Goal: Task Accomplishment & Management: Manage account settings

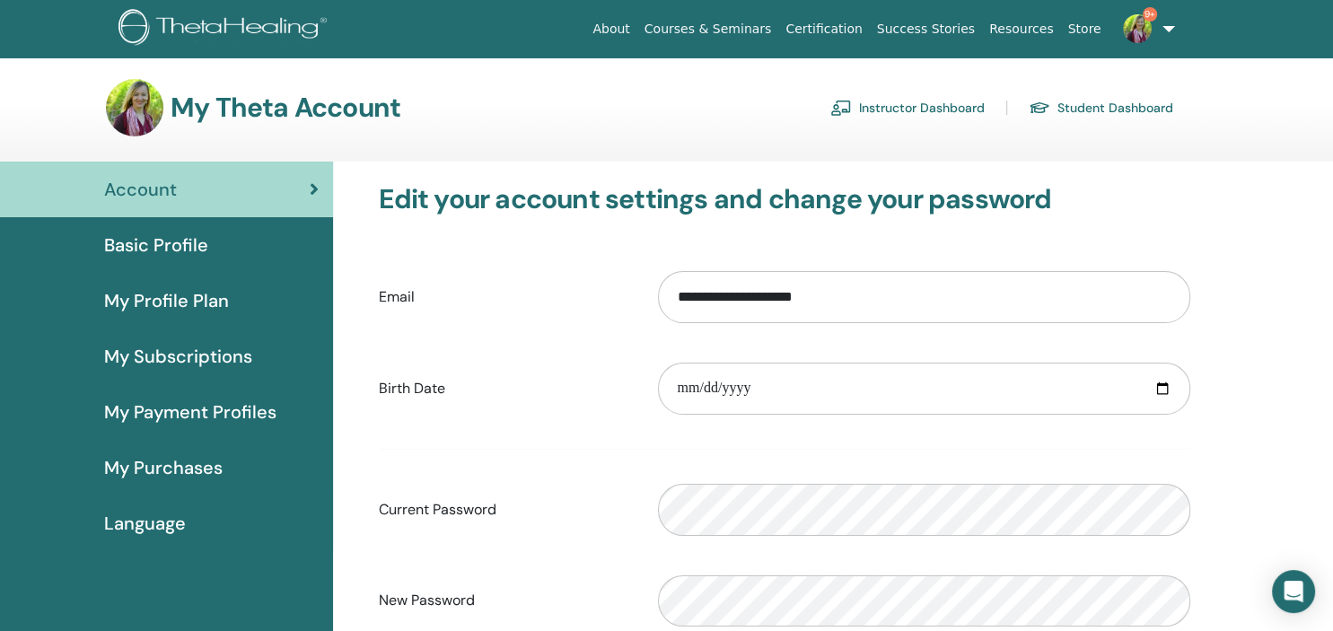
click at [930, 108] on link "Instructor Dashboard" at bounding box center [907, 107] width 154 height 29
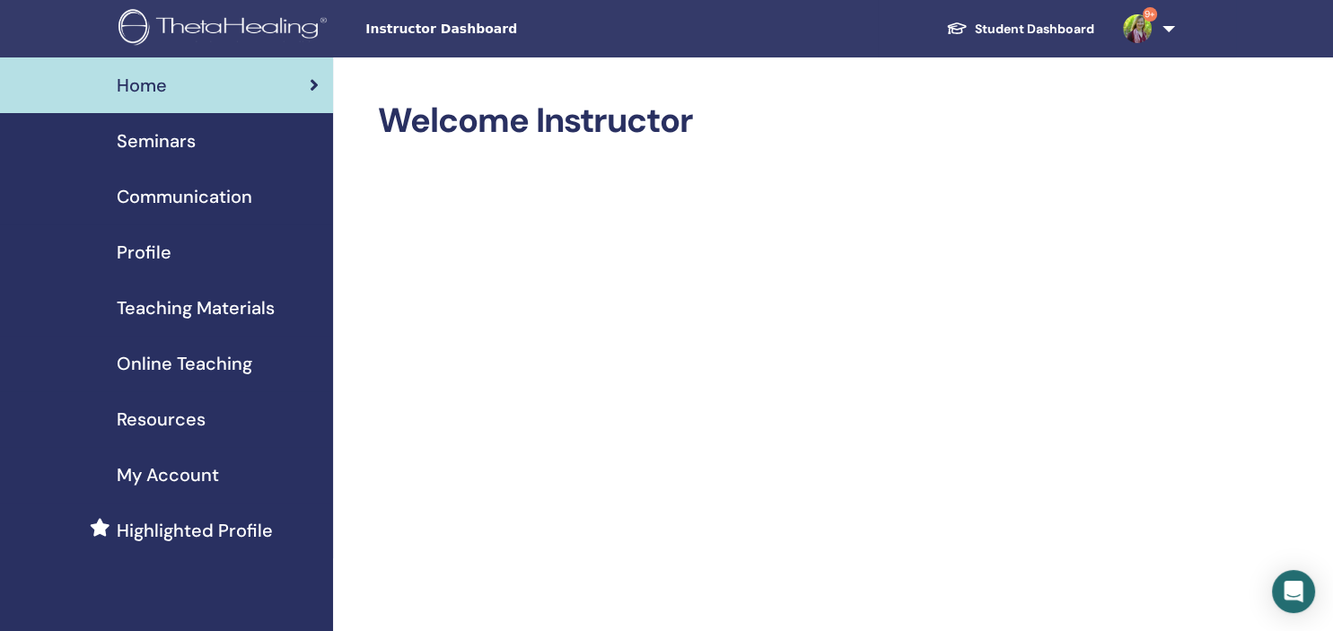
click at [157, 137] on span "Seminars" at bounding box center [156, 140] width 79 height 27
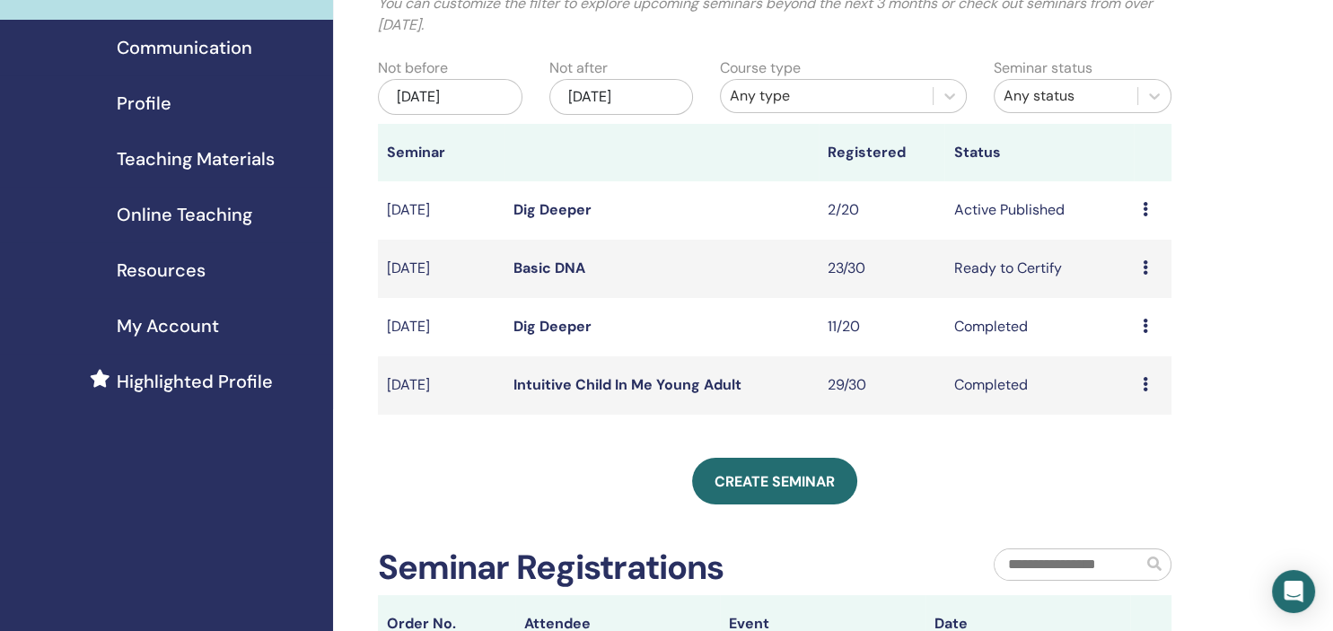
scroll to position [189, 0]
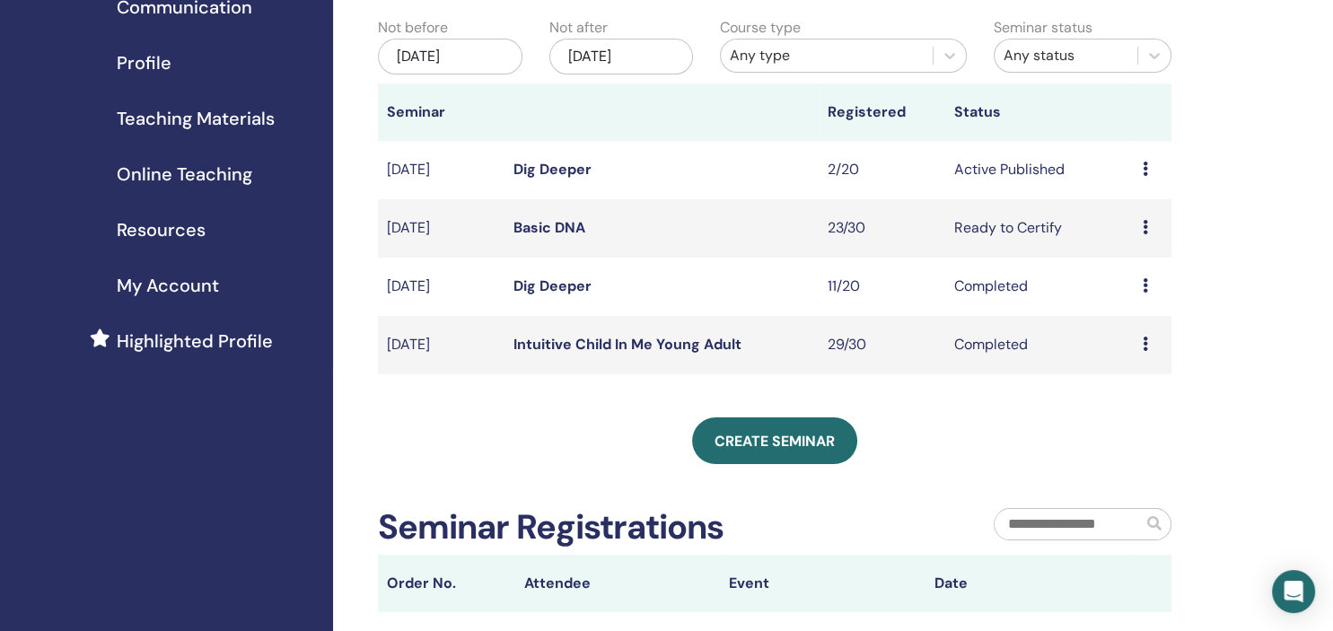
click at [555, 226] on link "Basic DNA" at bounding box center [549, 227] width 72 height 19
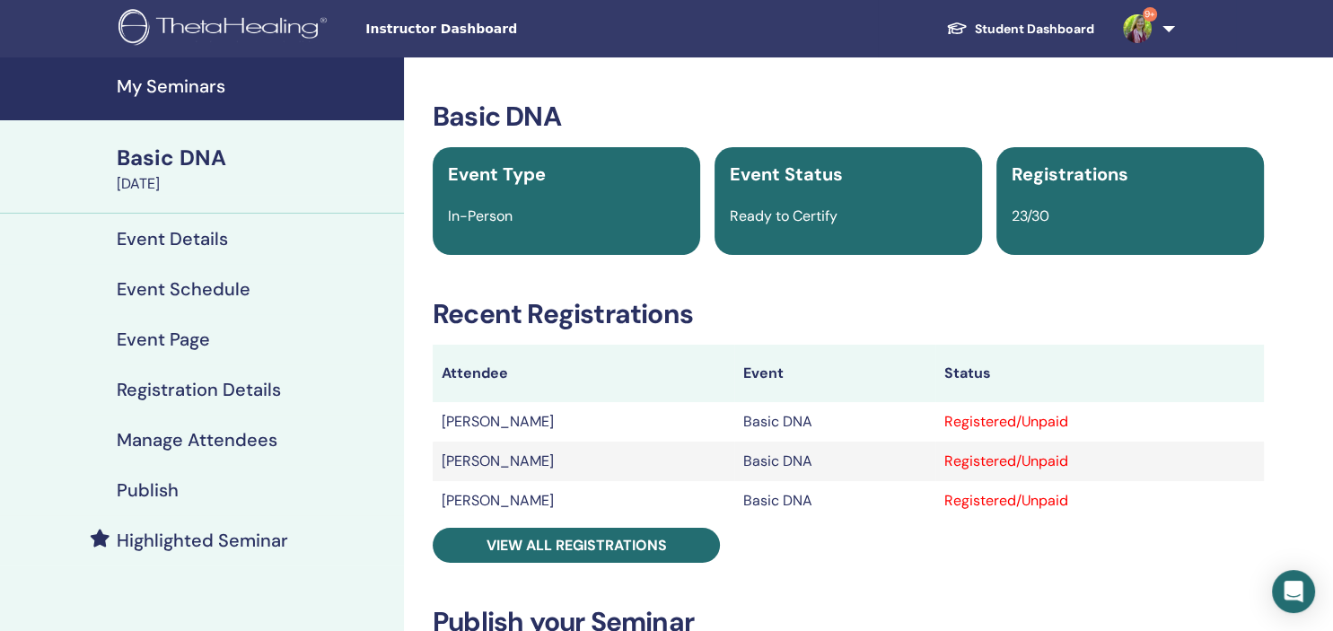
click at [174, 440] on h4 "Manage Attendees" at bounding box center [197, 440] width 161 height 22
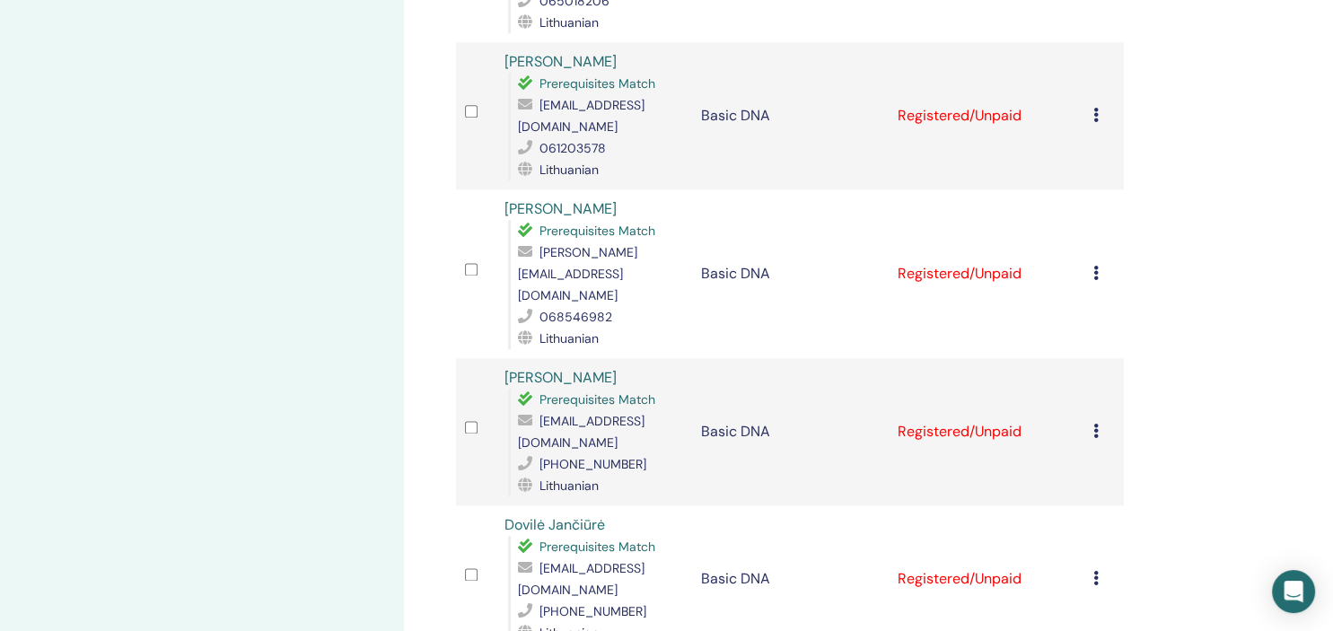
scroll to position [2274, 0]
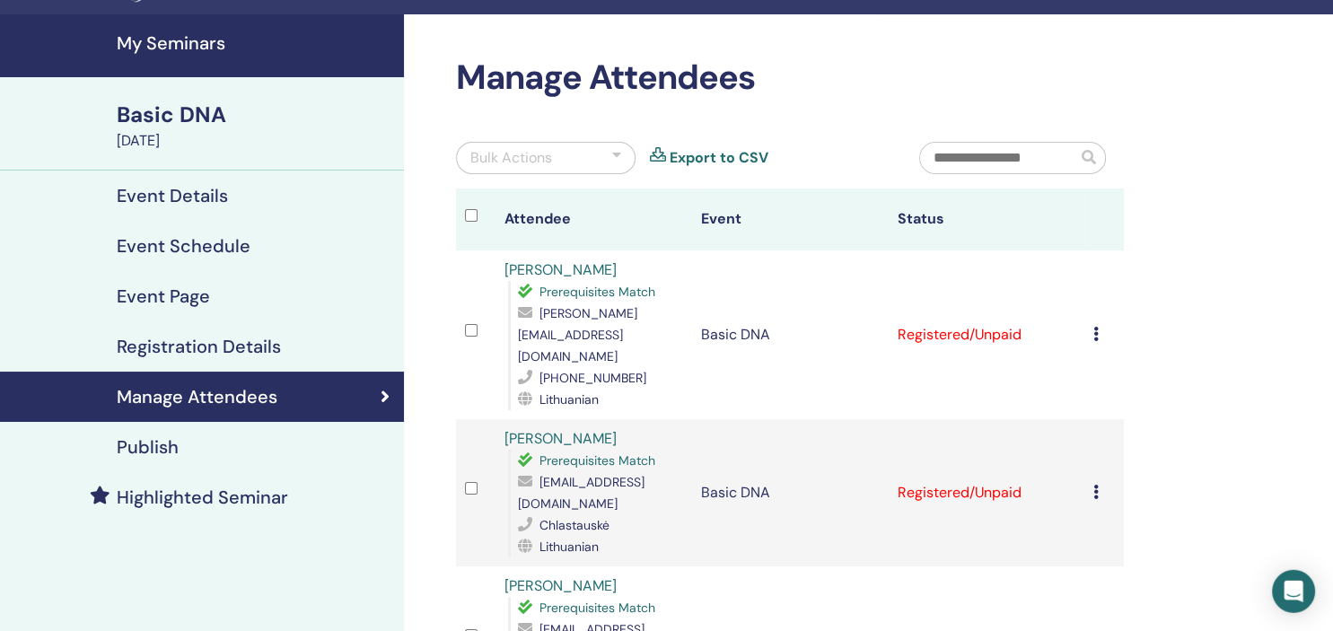
scroll to position [0, 0]
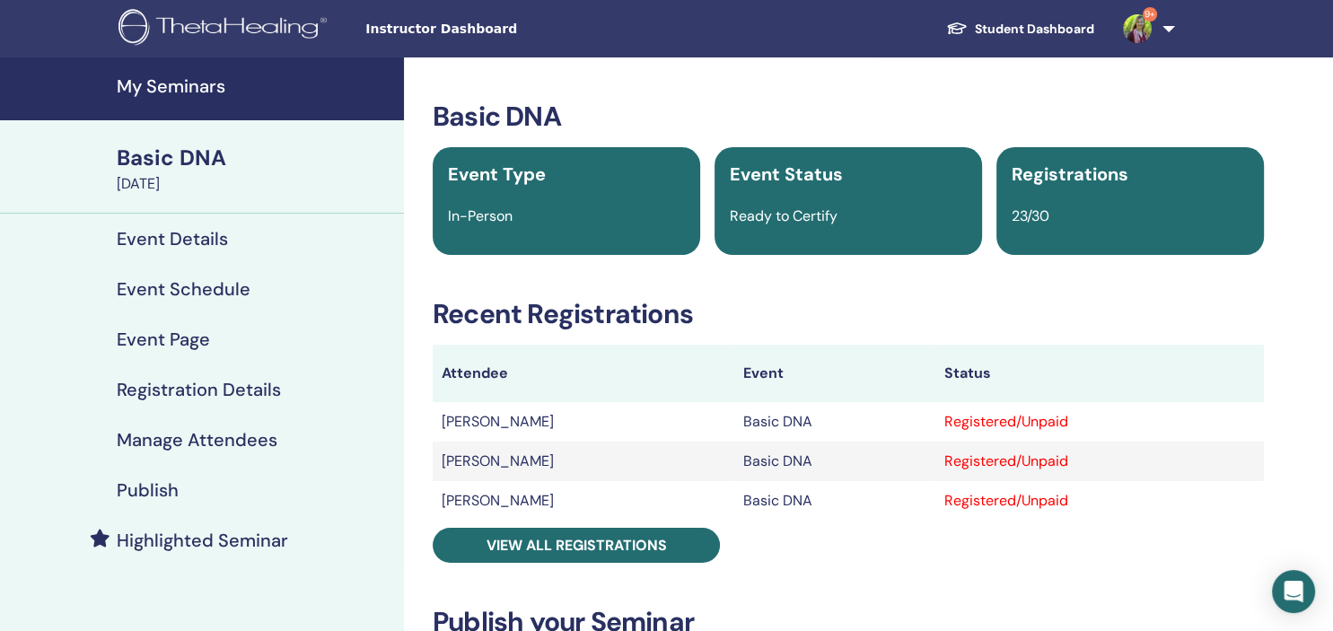
click at [165, 437] on h4 "Manage Attendees" at bounding box center [197, 440] width 161 height 22
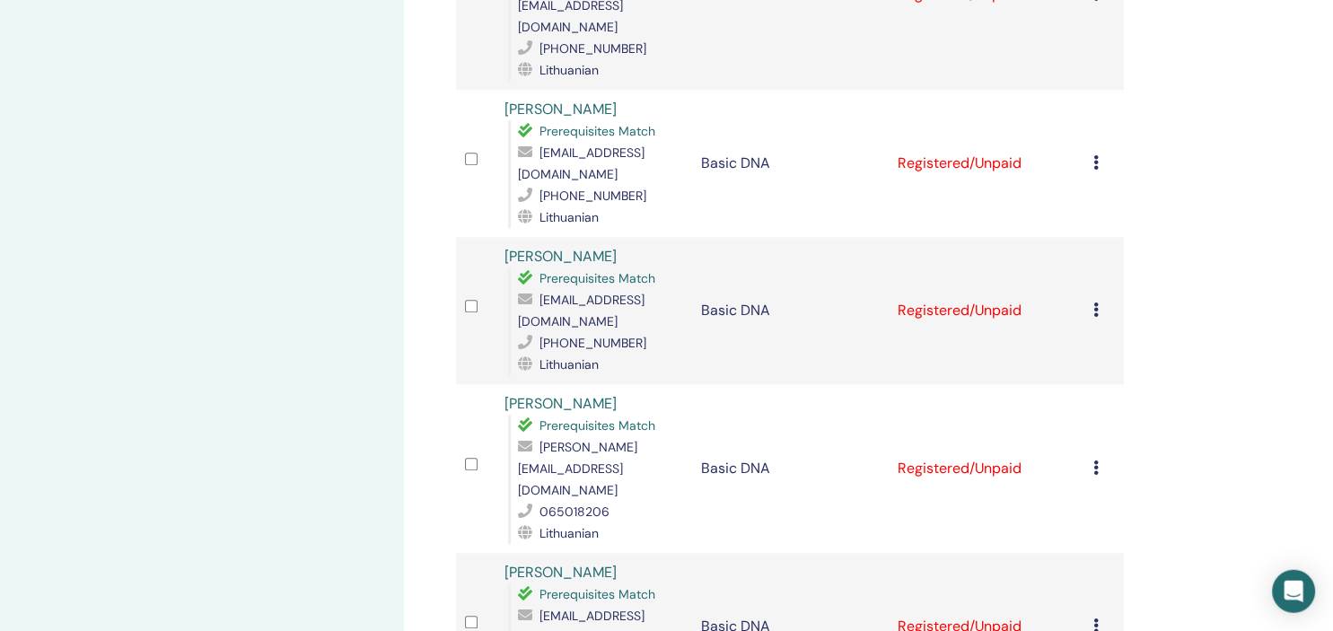
scroll to position [1800, 0]
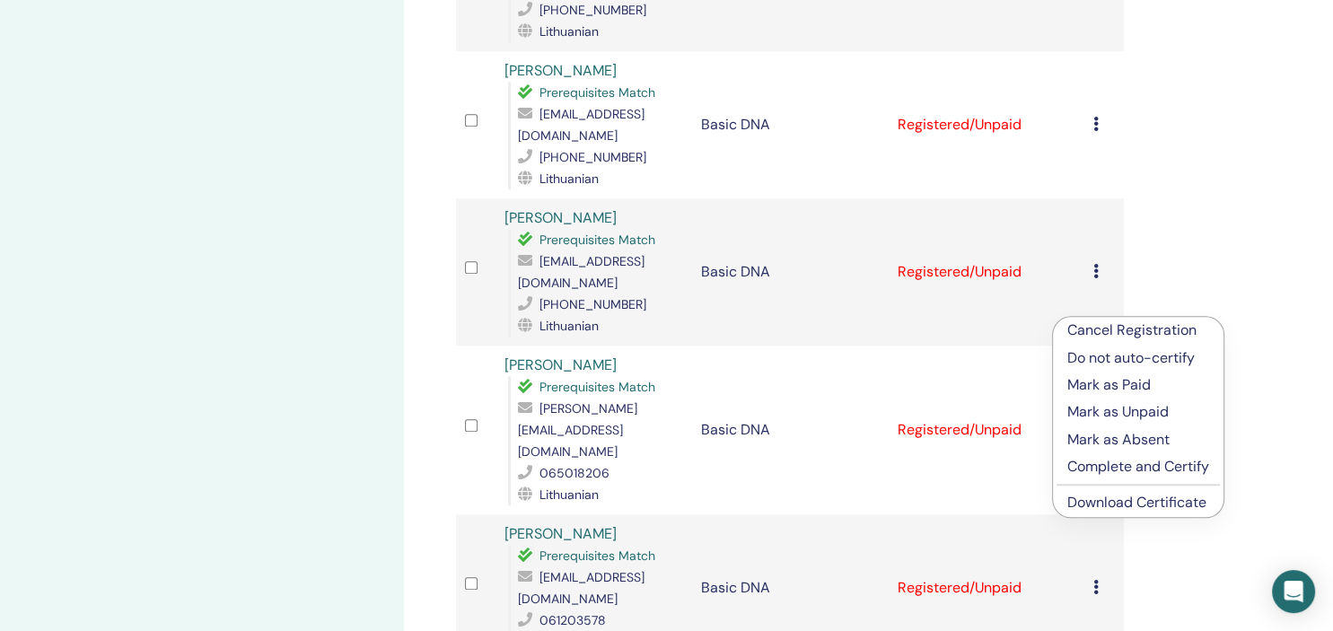
click at [1118, 439] on p "Mark as Absent" at bounding box center [1138, 440] width 142 height 22
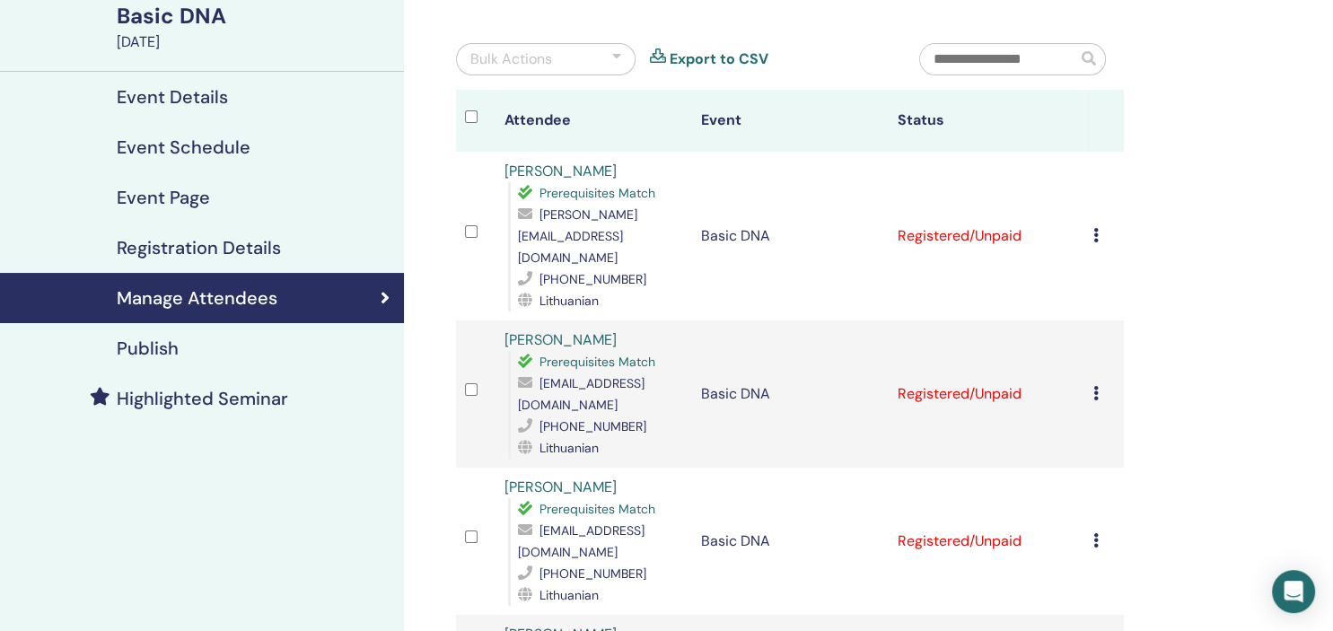
scroll to position [94, 0]
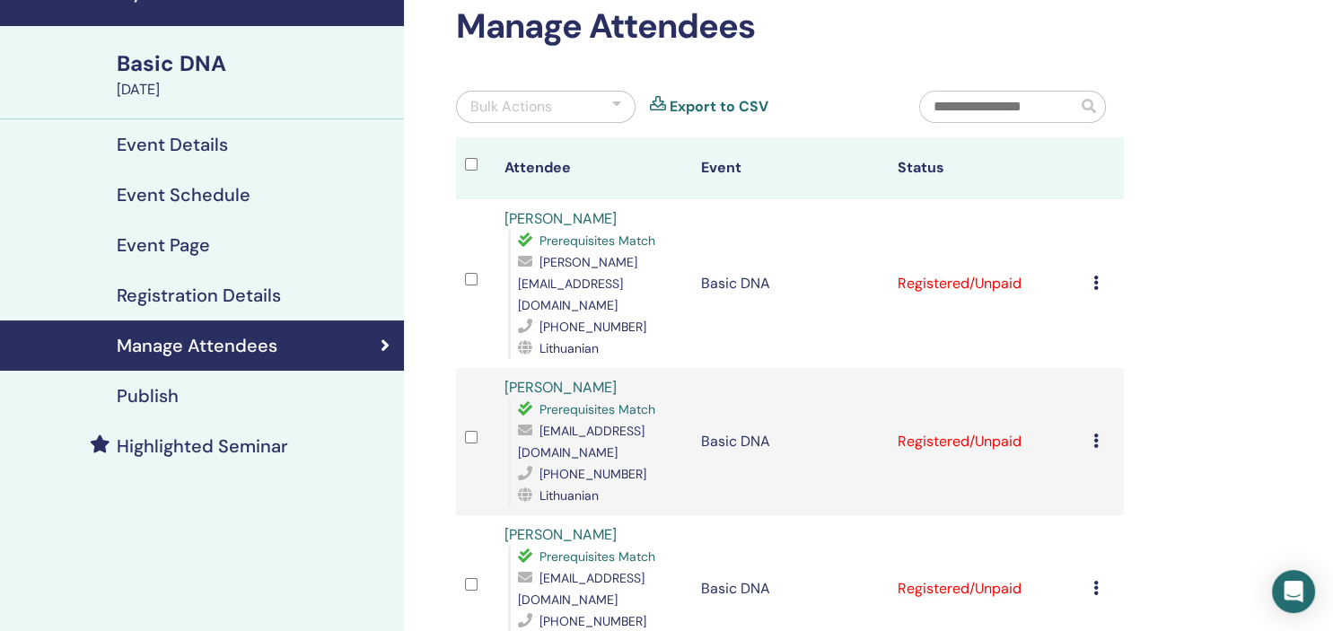
click at [1099, 276] on icon at bounding box center [1095, 283] width 5 height 14
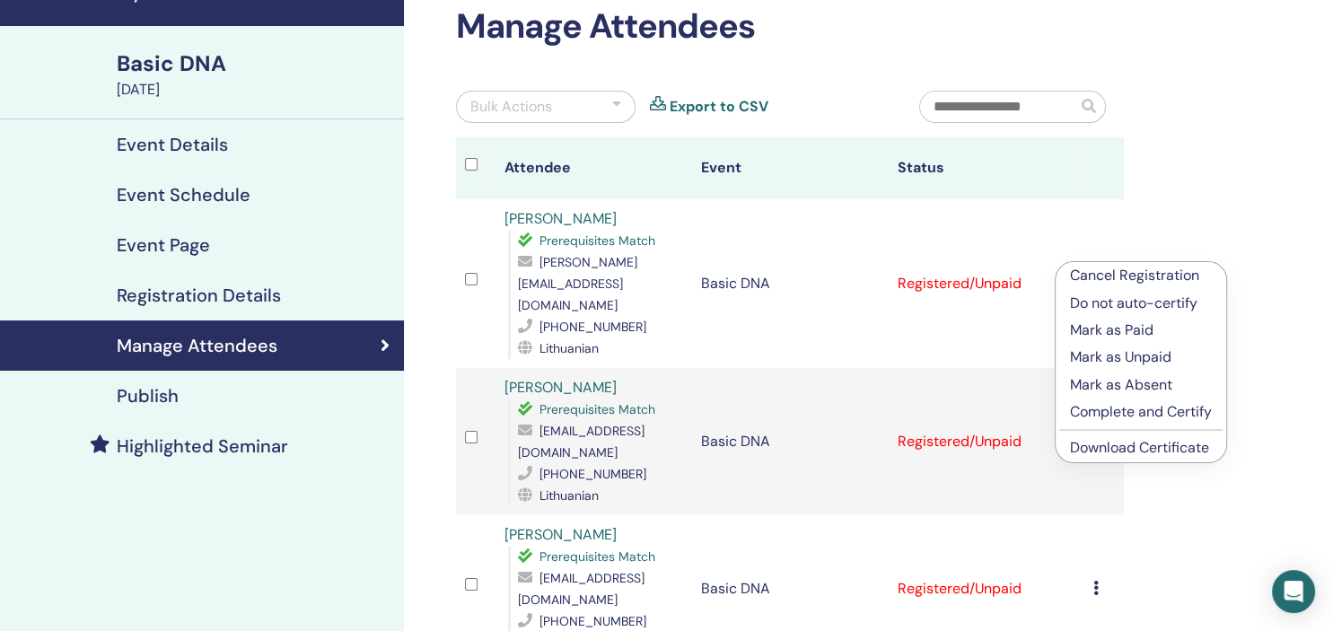
click at [1129, 449] on link "Download Certificate" at bounding box center [1139, 447] width 139 height 19
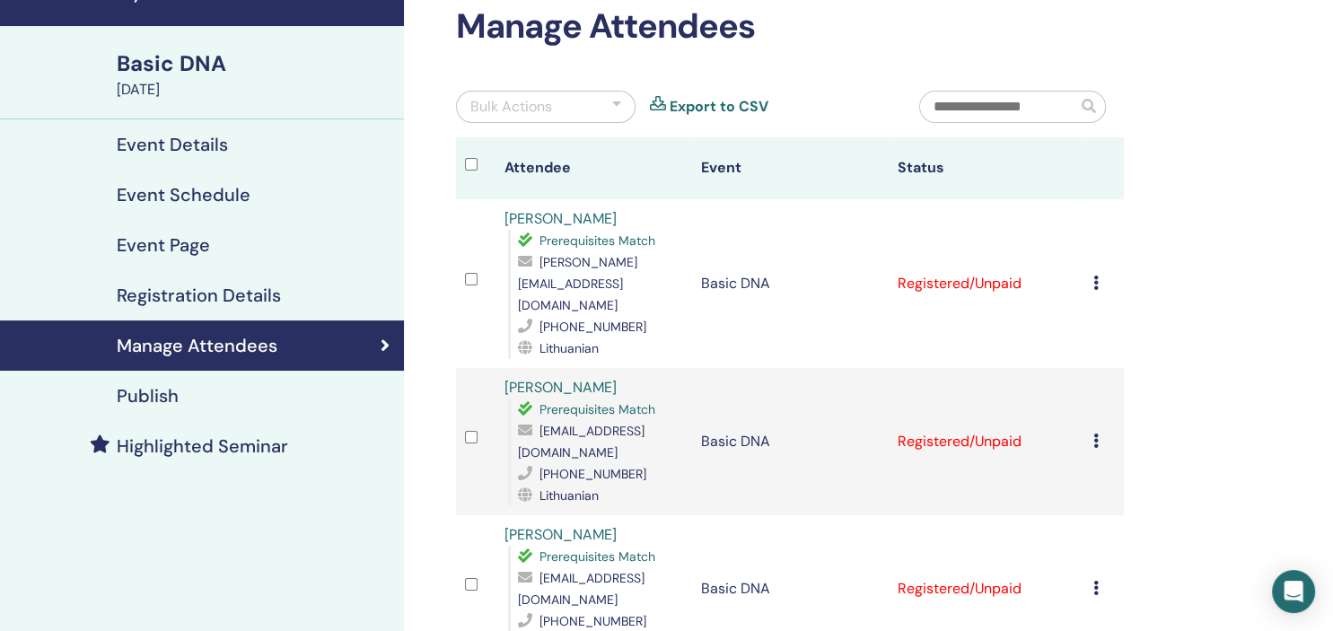
click at [1099, 433] on icon at bounding box center [1095, 440] width 5 height 14
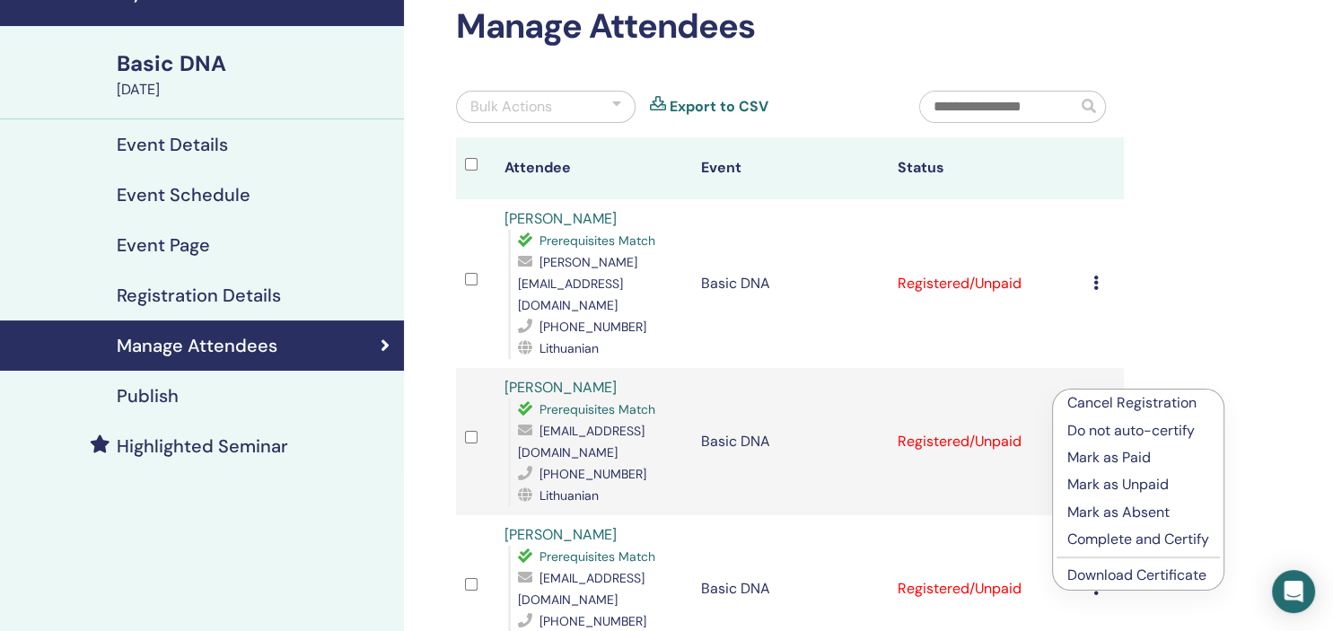
click at [1107, 576] on link "Download Certificate" at bounding box center [1136, 574] width 139 height 19
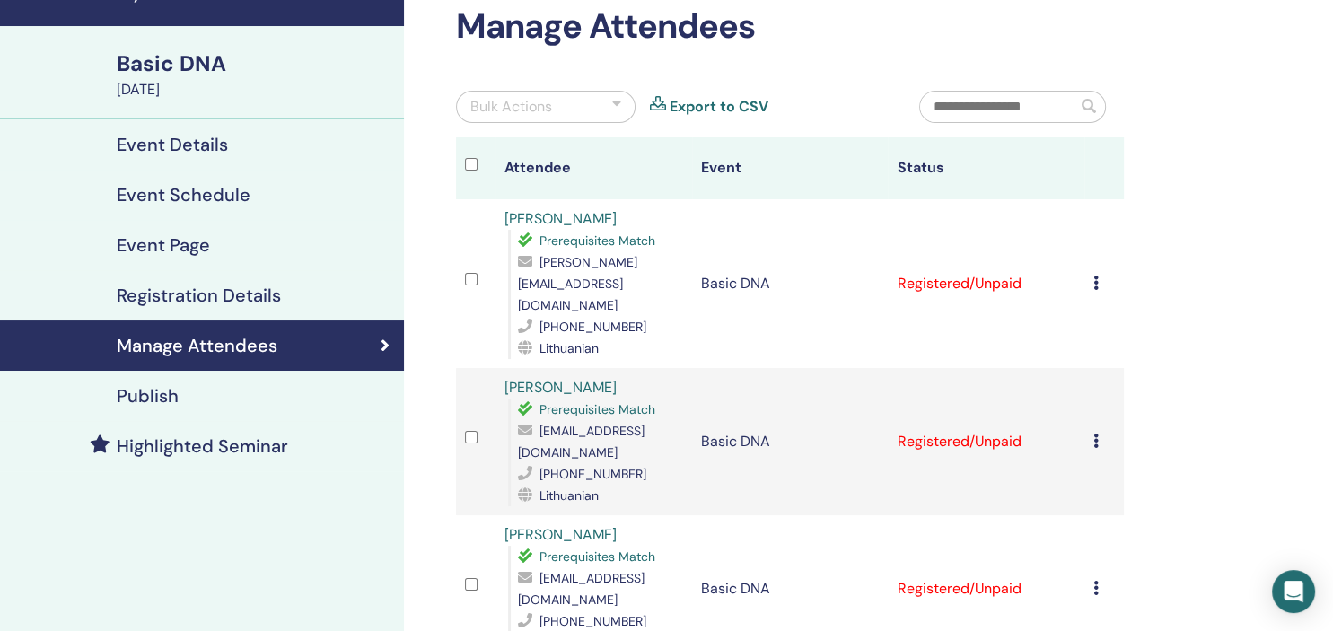
click at [1099, 276] on icon at bounding box center [1095, 283] width 5 height 14
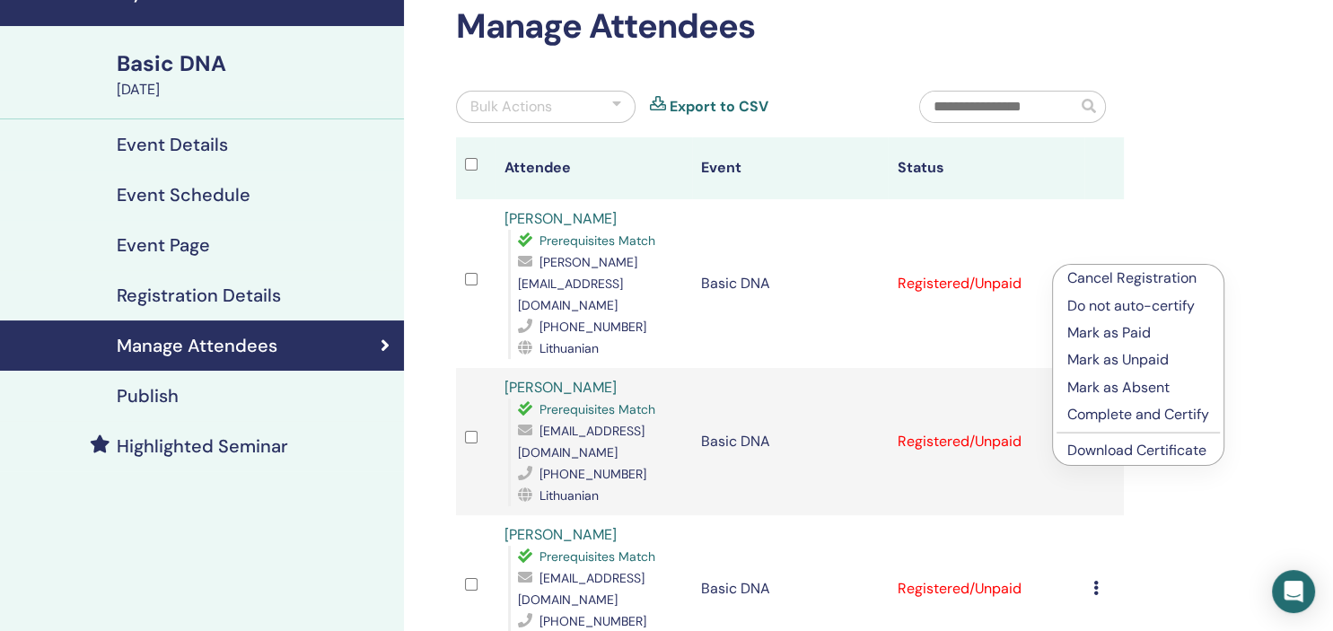
click at [1117, 417] on p "Complete and Certify" at bounding box center [1138, 415] width 142 height 22
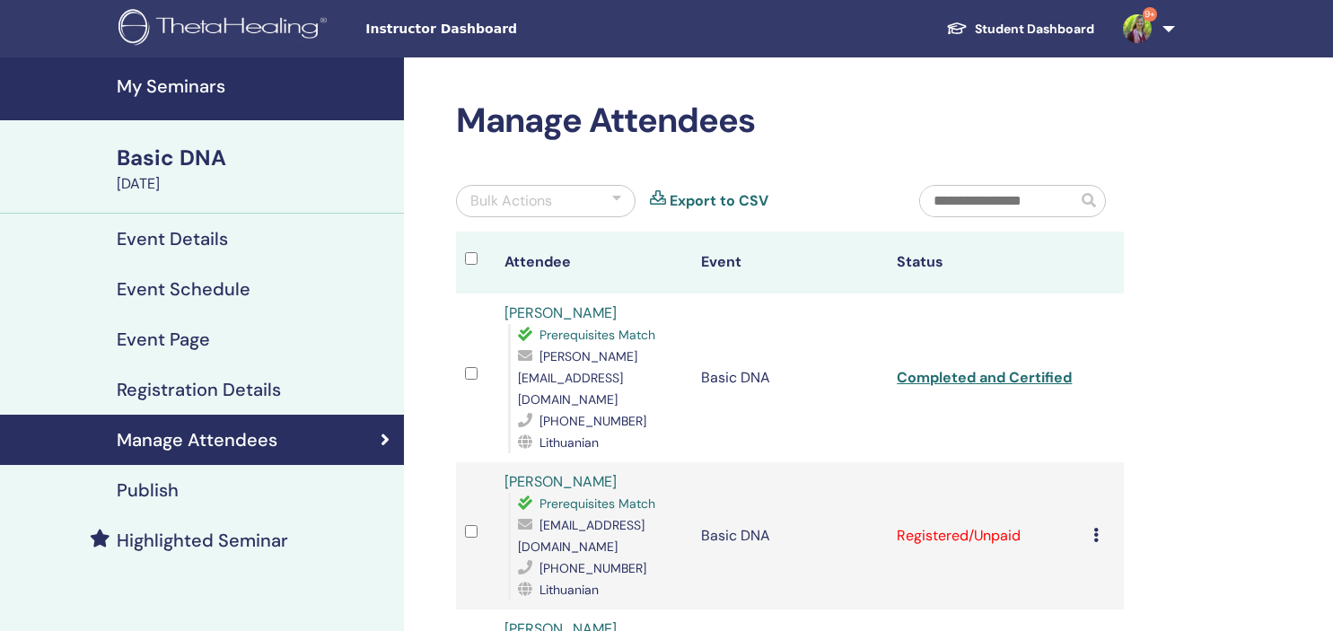
scroll to position [94, 0]
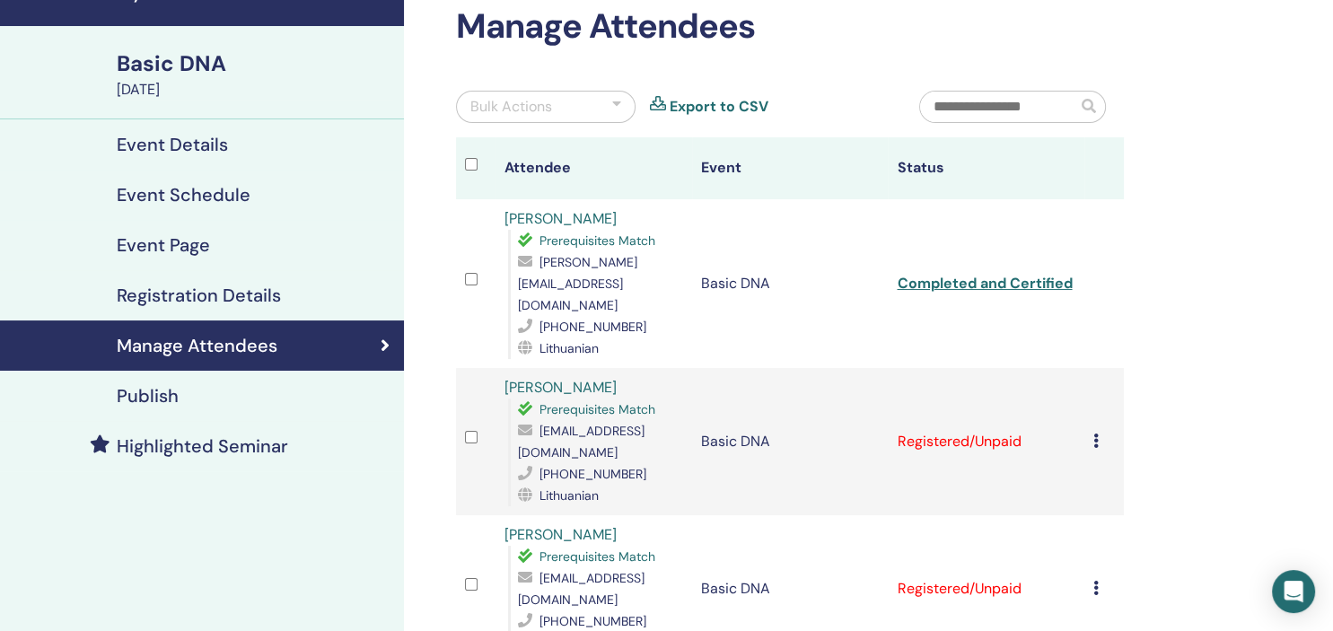
click at [1099, 433] on icon at bounding box center [1095, 440] width 5 height 14
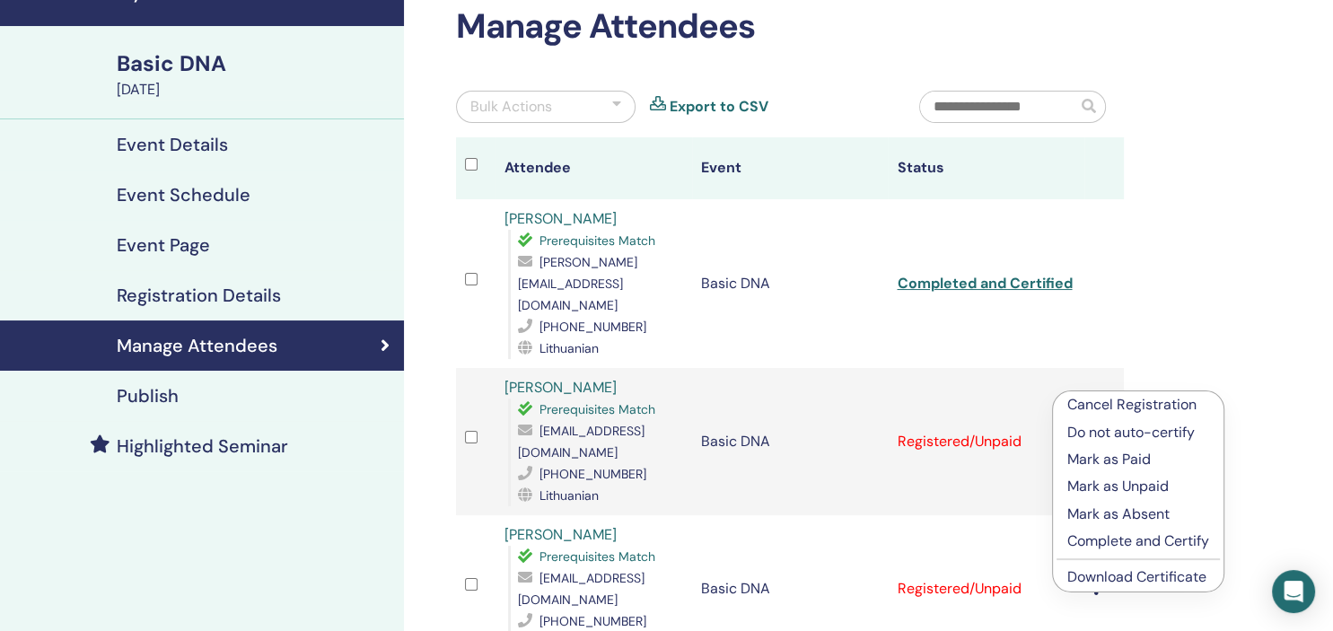
click at [1120, 539] on p "Complete and Certify" at bounding box center [1138, 541] width 142 height 22
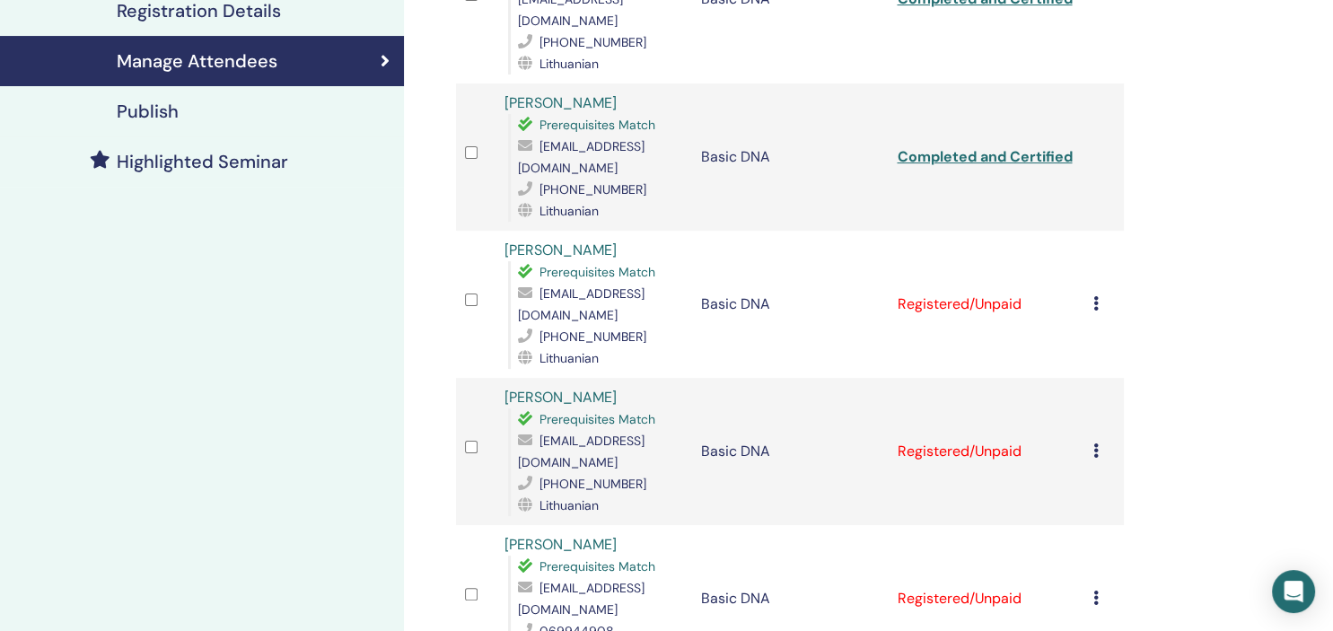
scroll to position [379, 0]
click at [1099, 296] on icon at bounding box center [1095, 303] width 5 height 14
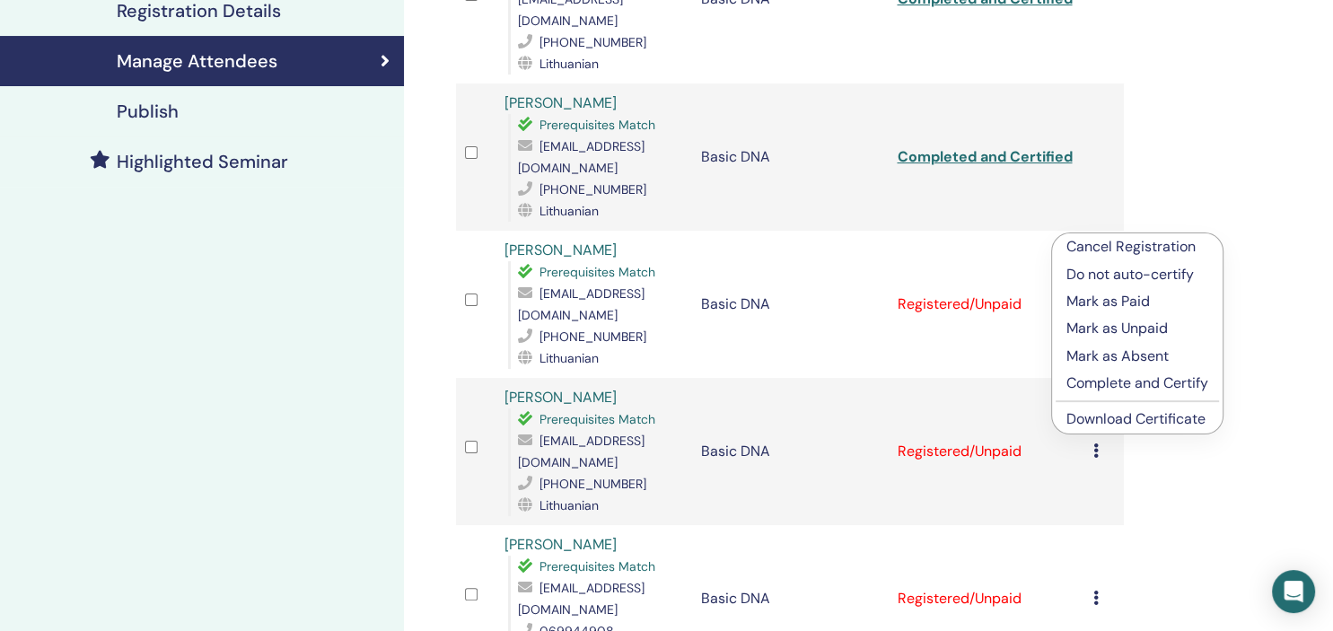
click at [1081, 385] on p "Complete and Certify" at bounding box center [1137, 383] width 142 height 22
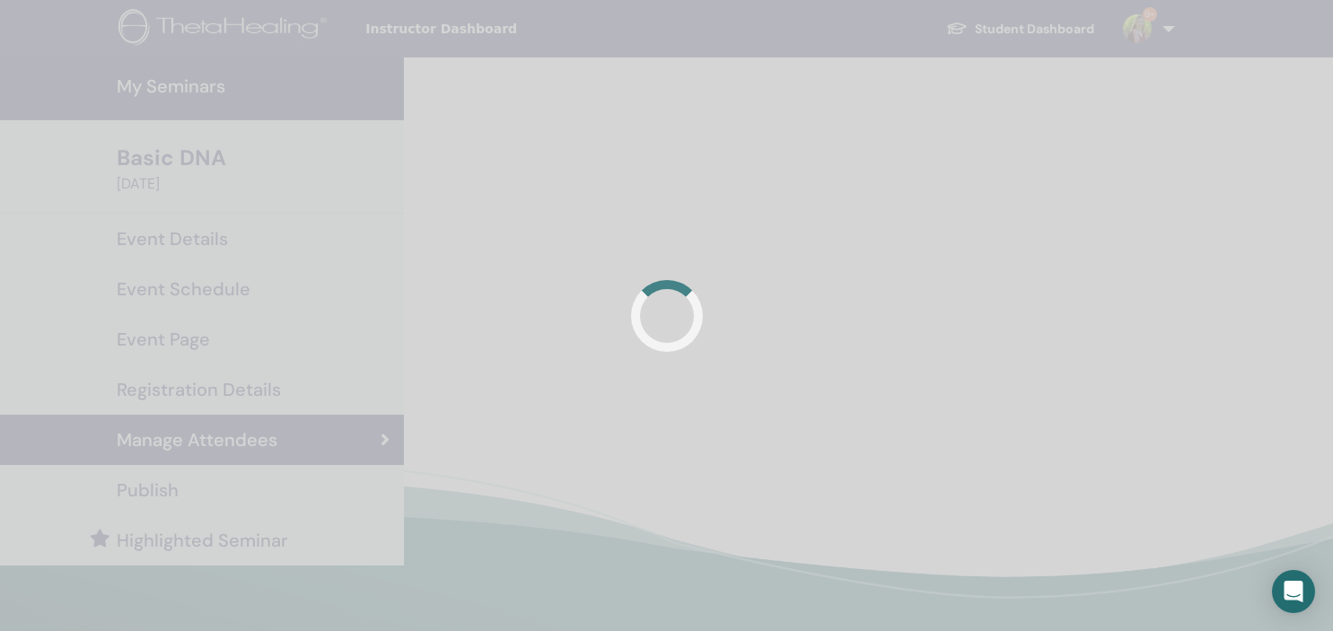
scroll to position [379, 0]
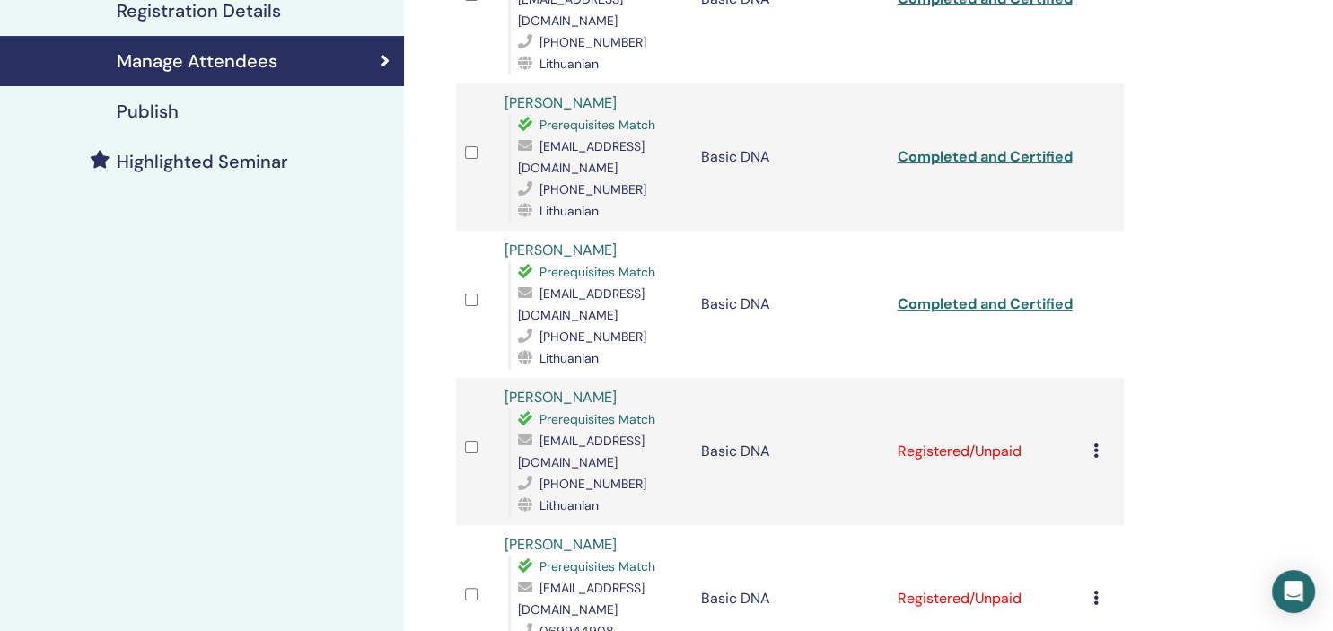
click at [1099, 443] on icon at bounding box center [1095, 450] width 5 height 14
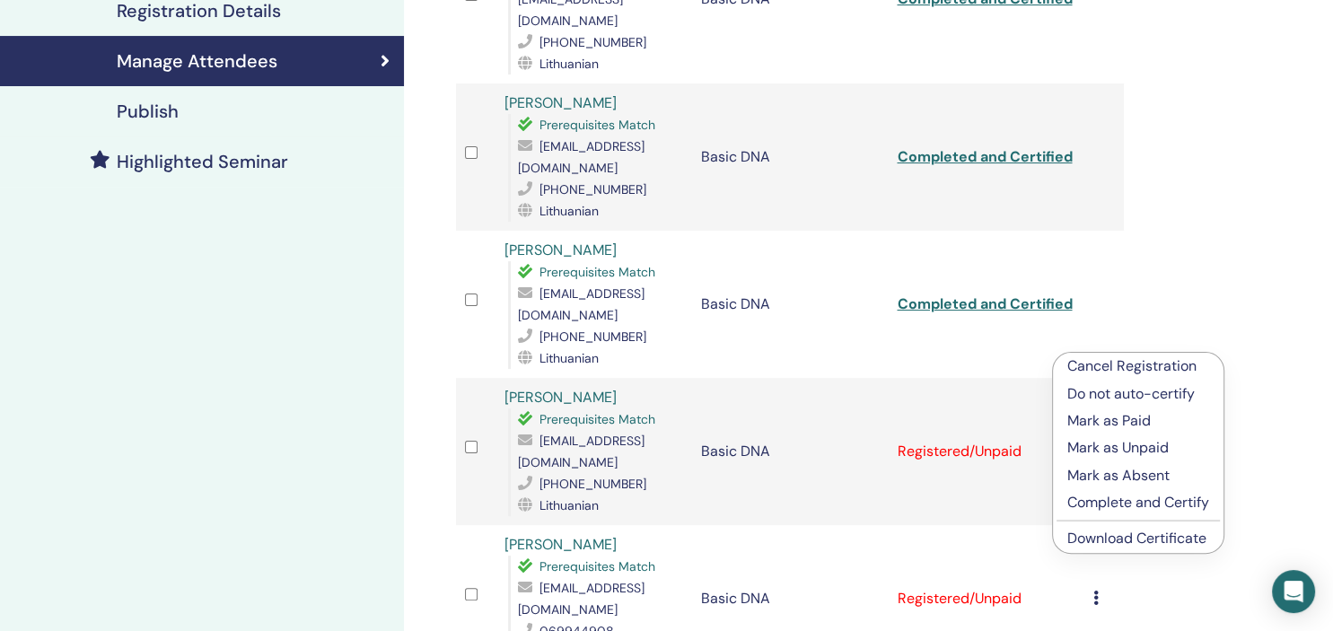
click at [1100, 501] on p "Complete and Certify" at bounding box center [1138, 503] width 142 height 22
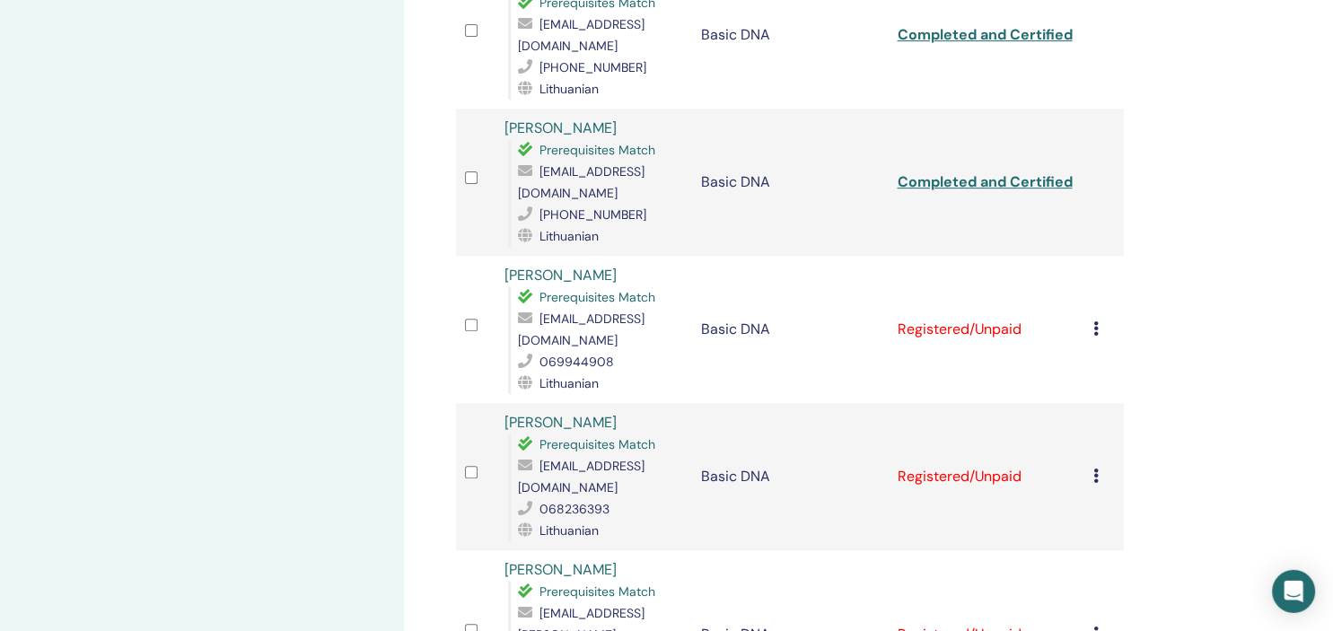
scroll to position [663, 0]
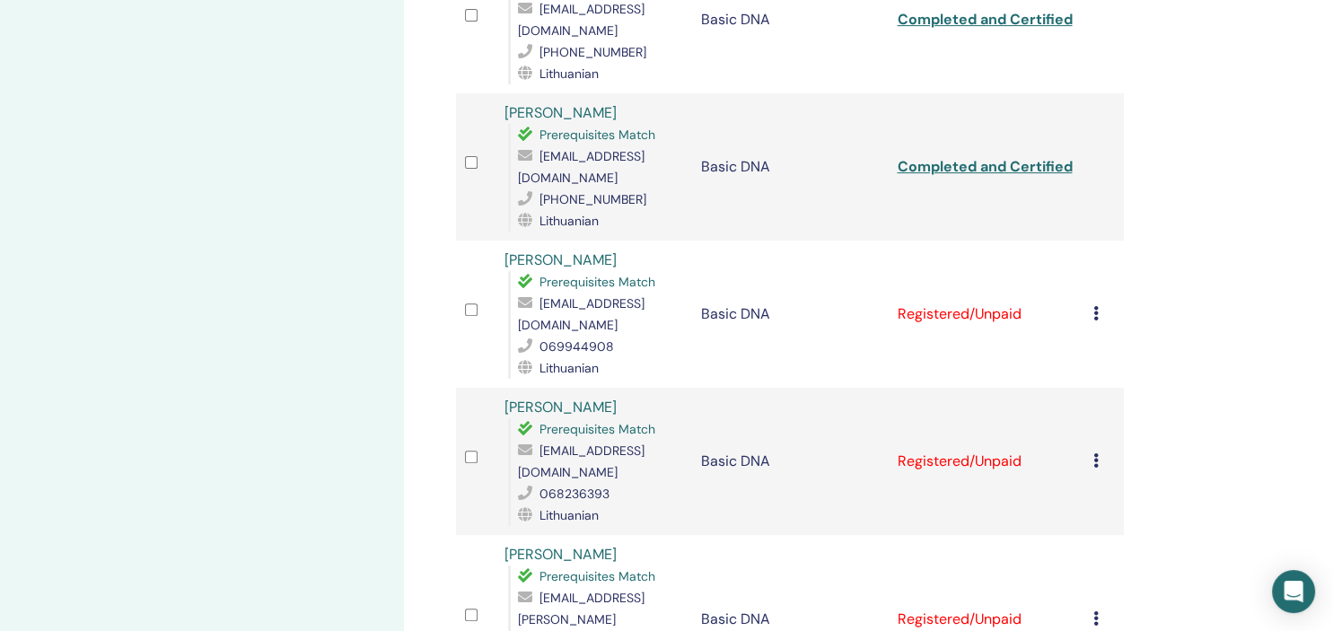
click at [1099, 306] on icon at bounding box center [1095, 313] width 5 height 14
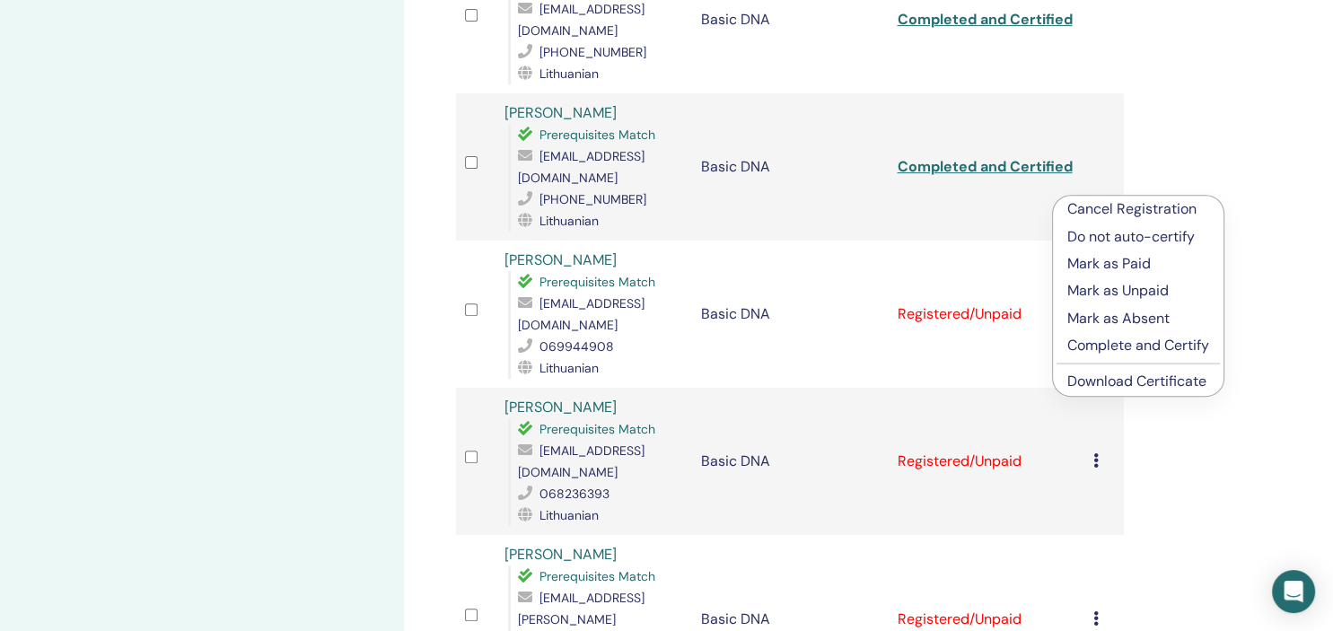
click at [1076, 350] on p "Complete and Certify" at bounding box center [1138, 346] width 142 height 22
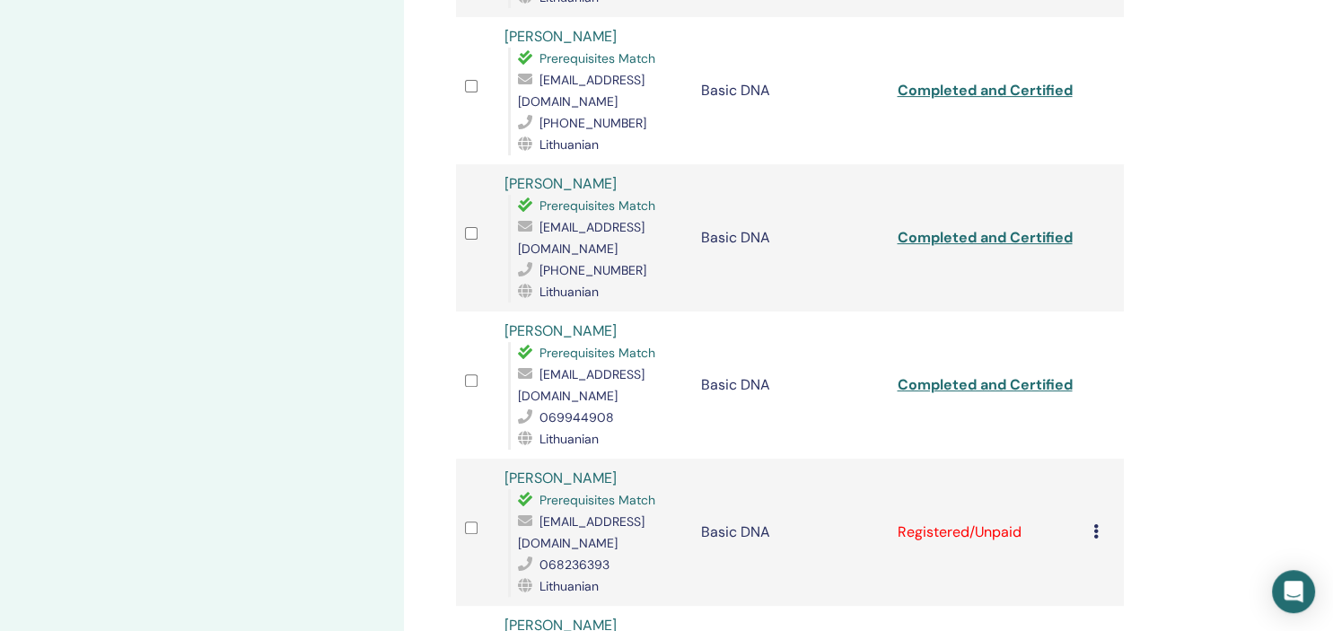
scroll to position [711, 0]
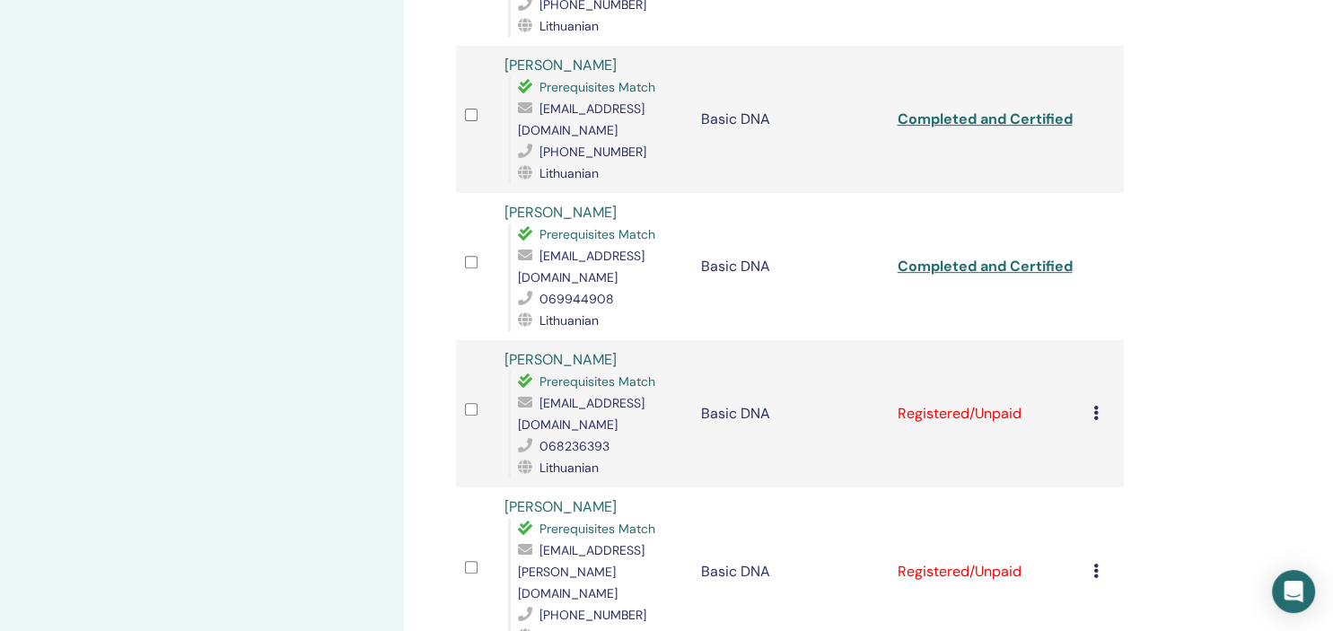
click at [1099, 406] on icon at bounding box center [1095, 413] width 5 height 14
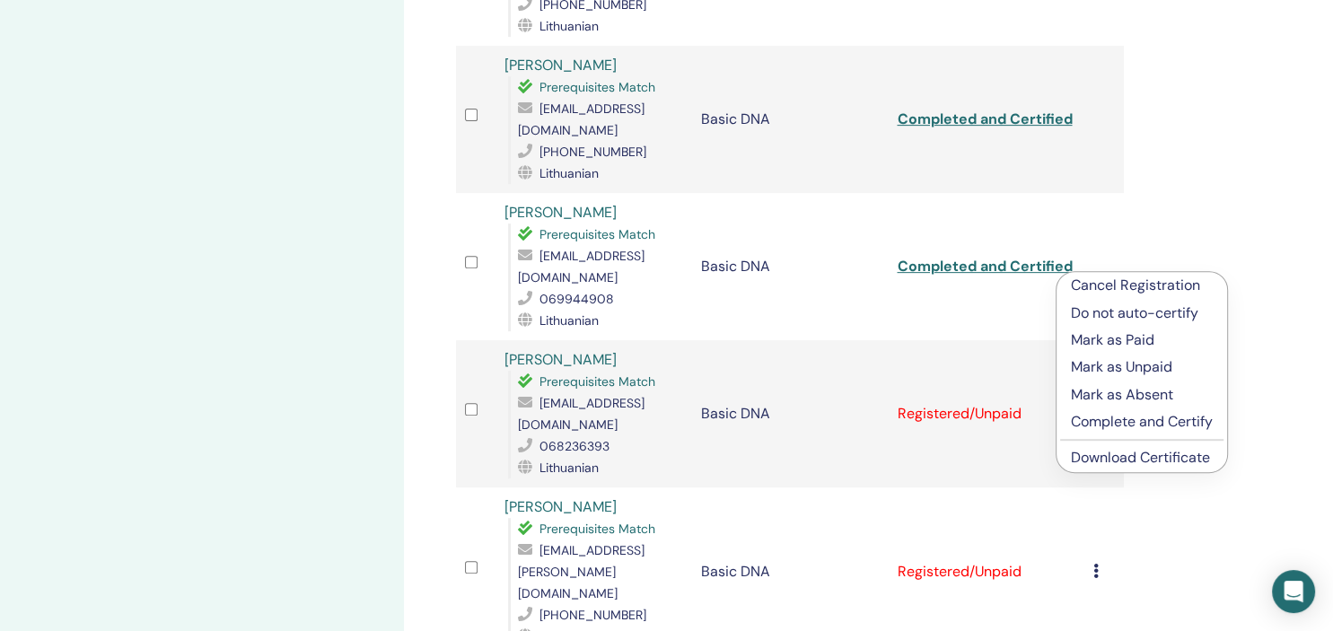
click at [1091, 424] on p "Complete and Certify" at bounding box center [1142, 422] width 142 height 22
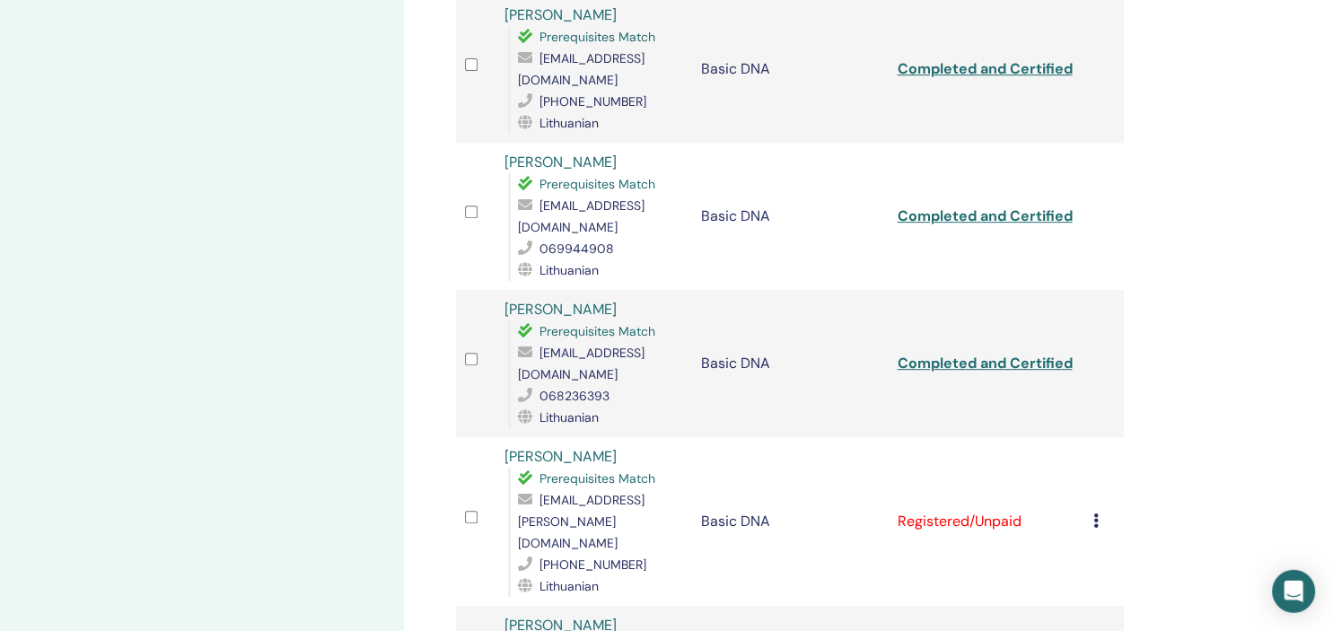
scroll to position [806, 0]
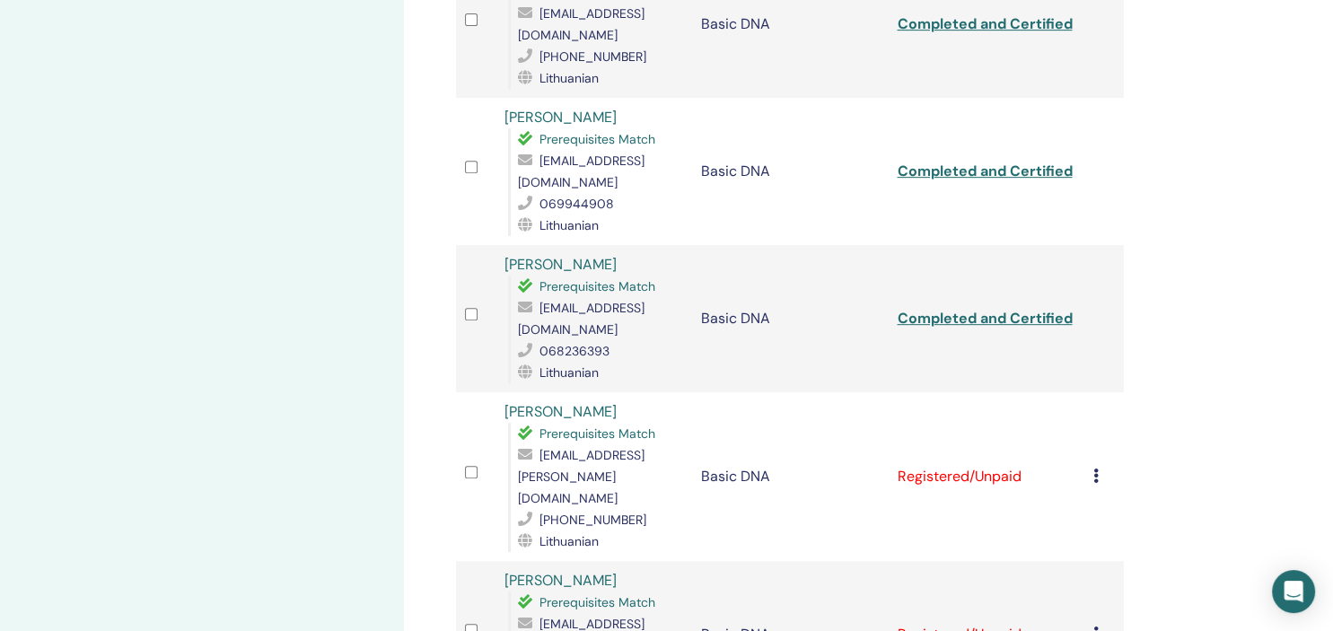
click at [1099, 468] on icon at bounding box center [1095, 475] width 5 height 14
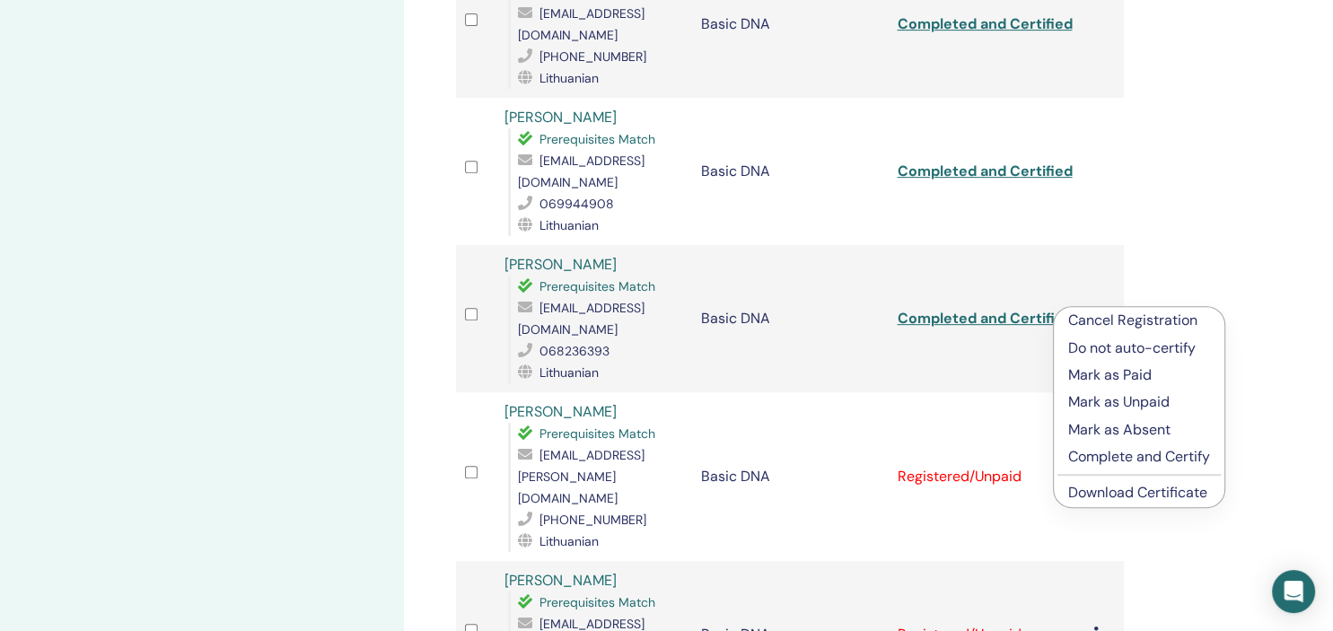
click at [1096, 459] on p "Complete and Certify" at bounding box center [1139, 457] width 142 height 22
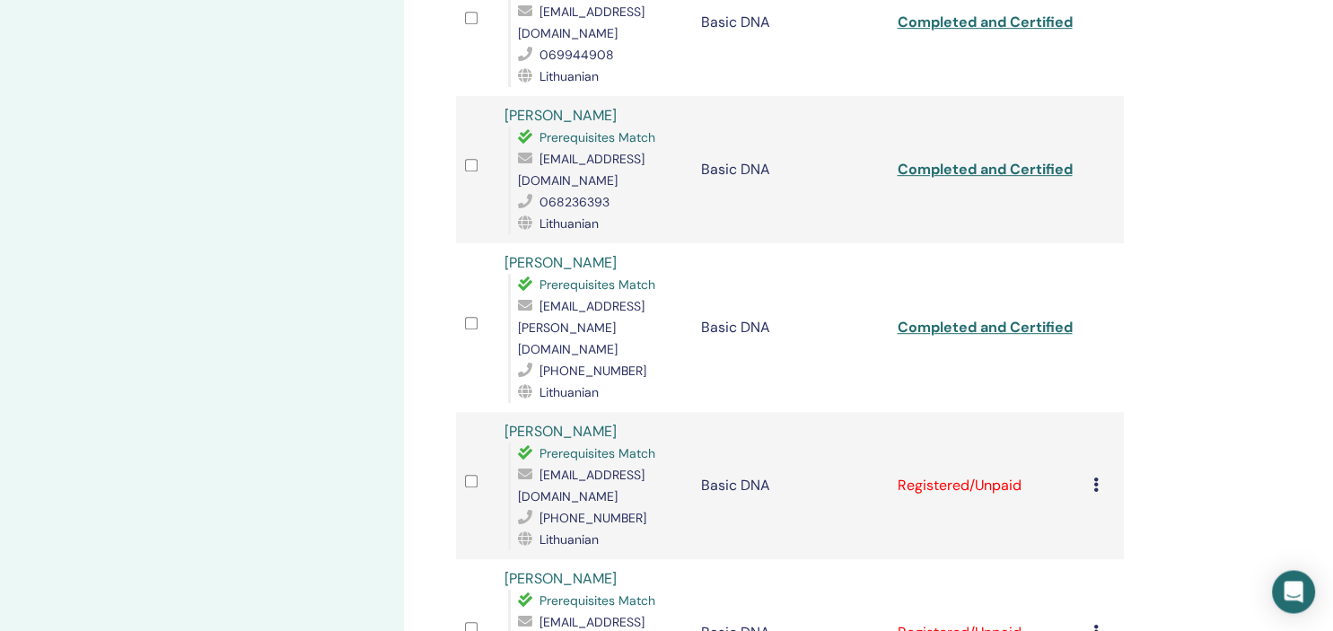
scroll to position [1090, 0]
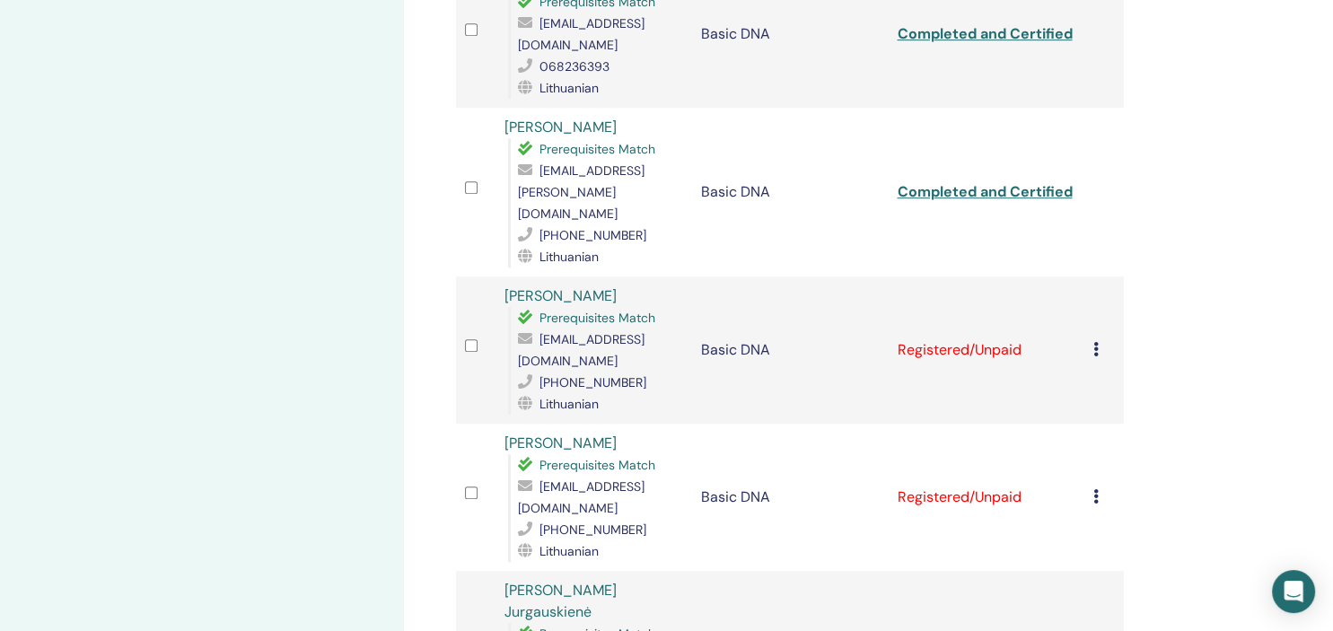
click at [1099, 276] on td "Cancel Registration Do not auto-certify Mark as Paid Mark as Unpaid Mark as Abs…" at bounding box center [1103, 349] width 39 height 147
click at [1099, 342] on icon at bounding box center [1095, 349] width 5 height 14
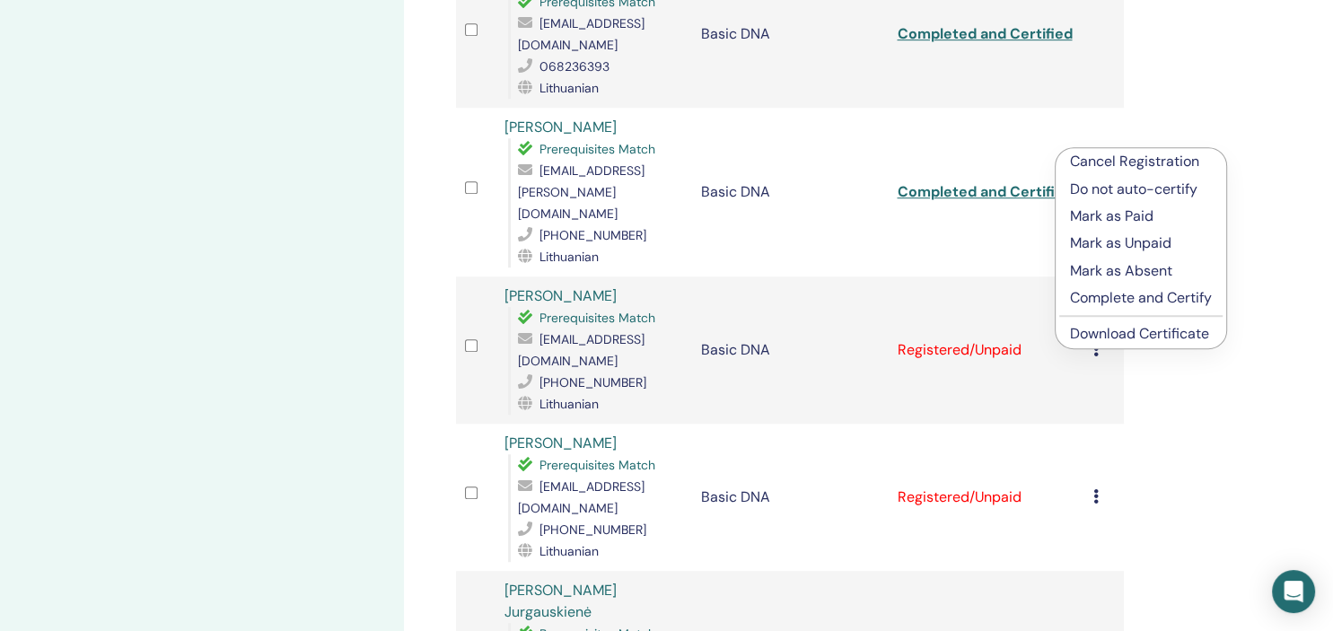
click at [1107, 300] on p "Complete and Certify" at bounding box center [1141, 298] width 142 height 22
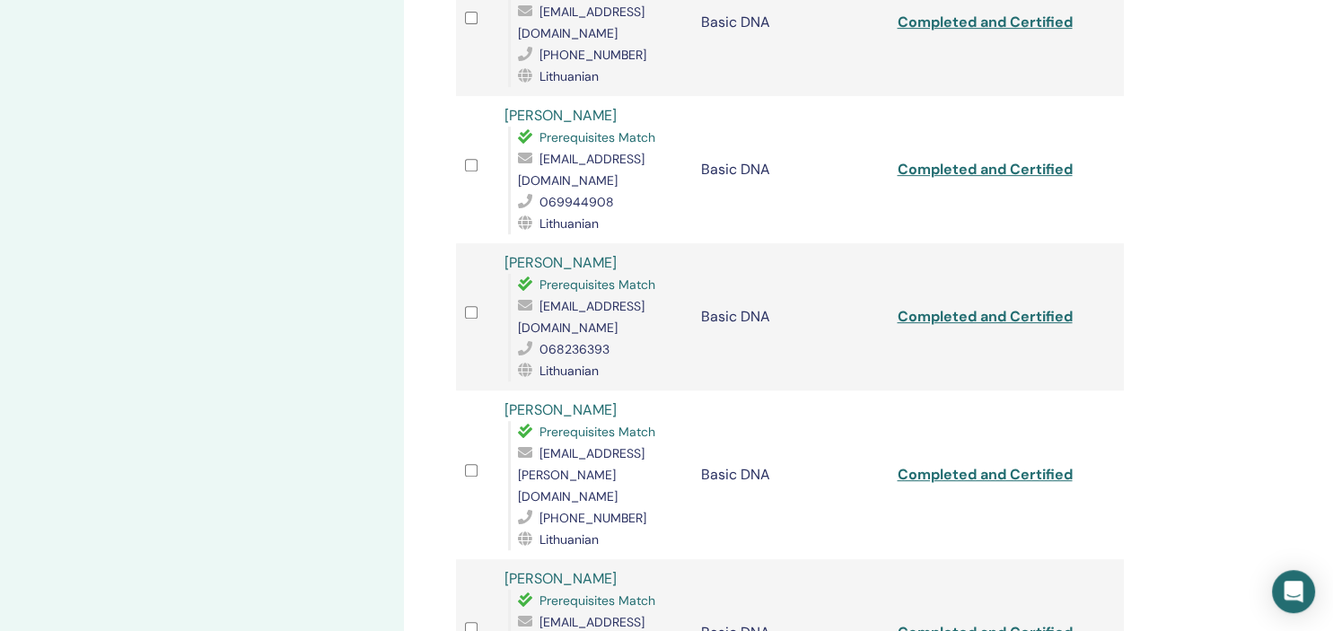
scroll to position [1090, 0]
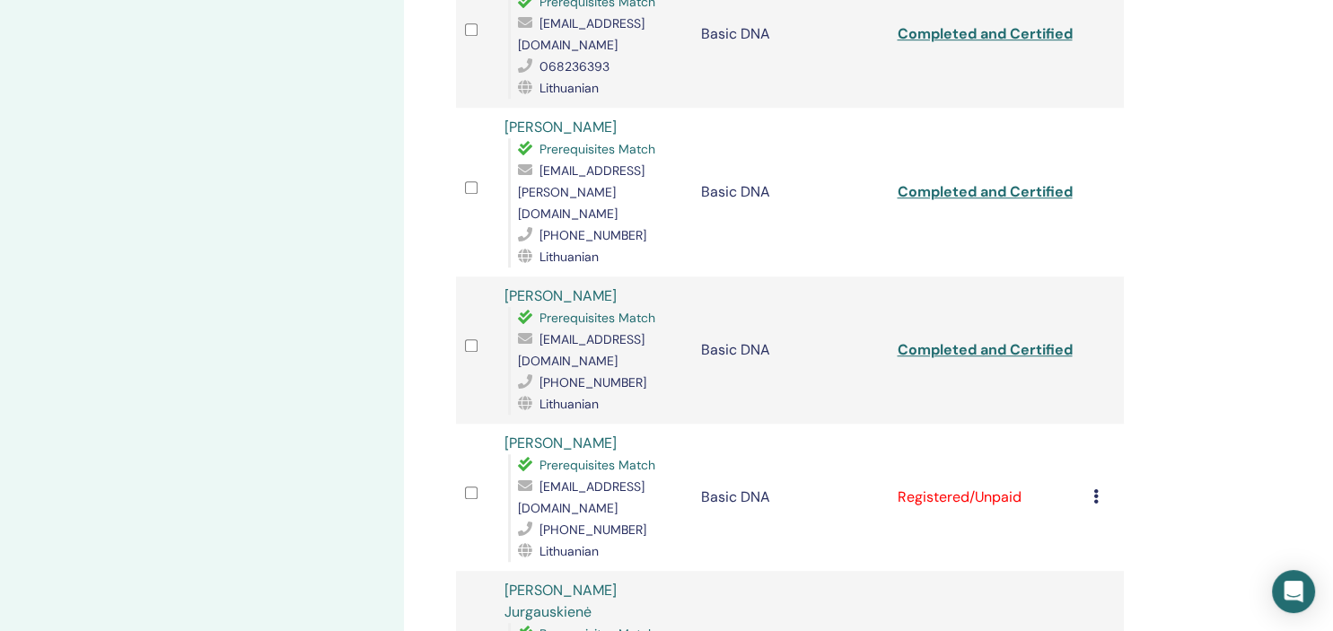
click at [1099, 489] on icon at bounding box center [1095, 496] width 5 height 14
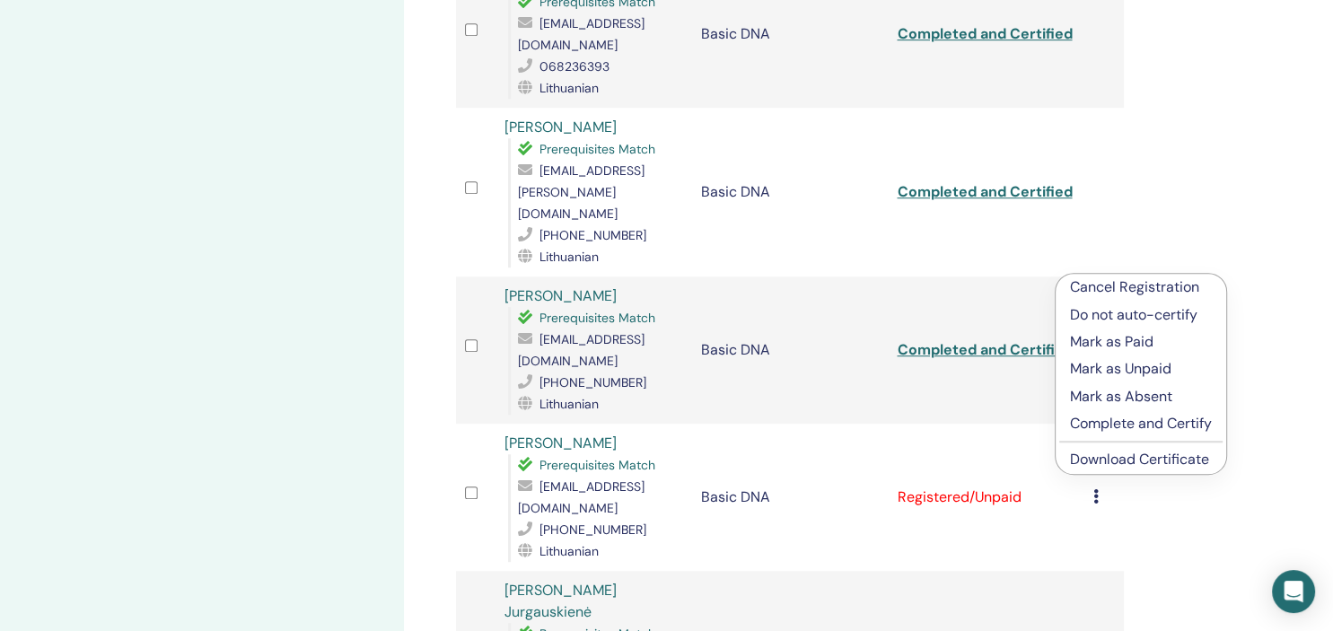
click at [1099, 417] on p "Complete and Certify" at bounding box center [1141, 424] width 142 height 22
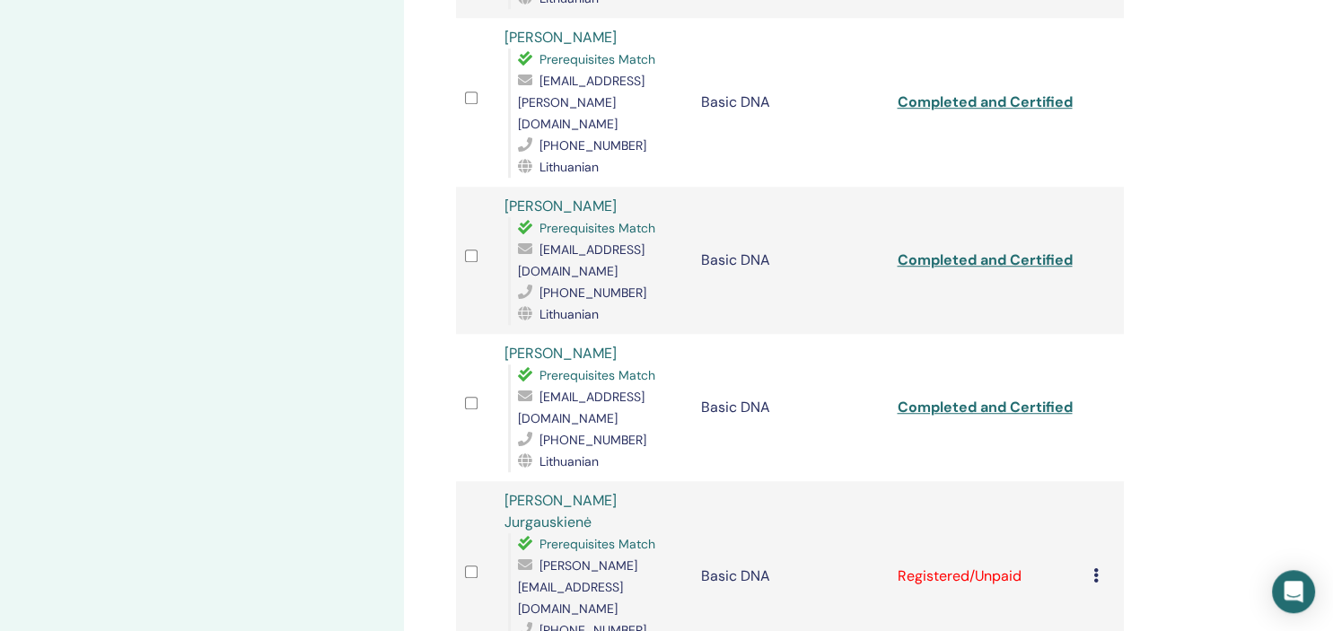
scroll to position [1280, 0]
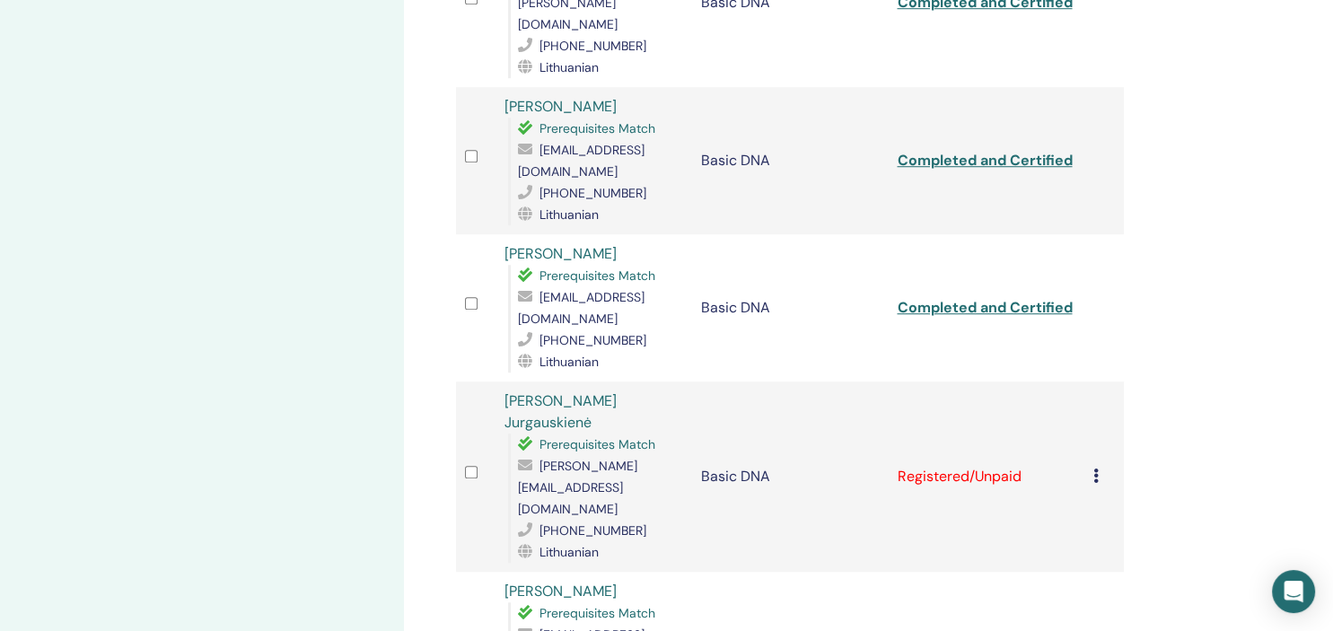
click at [1099, 468] on icon at bounding box center [1095, 475] width 5 height 14
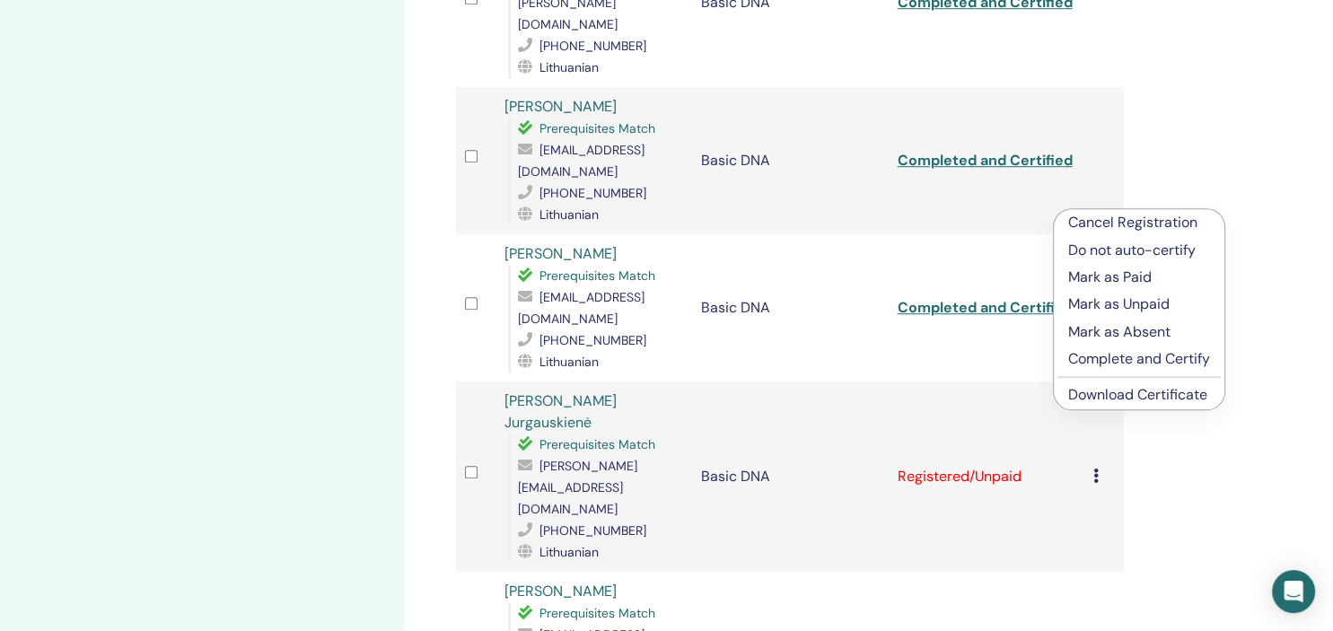
click at [1100, 360] on p "Complete and Certify" at bounding box center [1139, 359] width 142 height 22
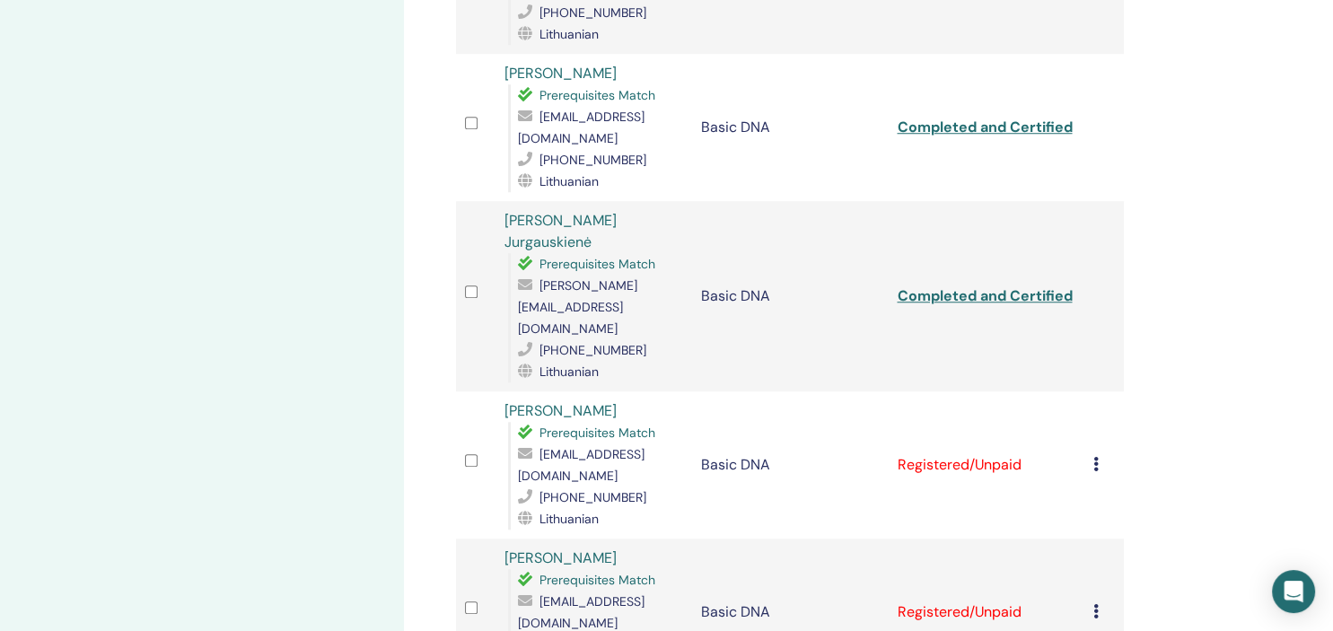
scroll to position [1469, 0]
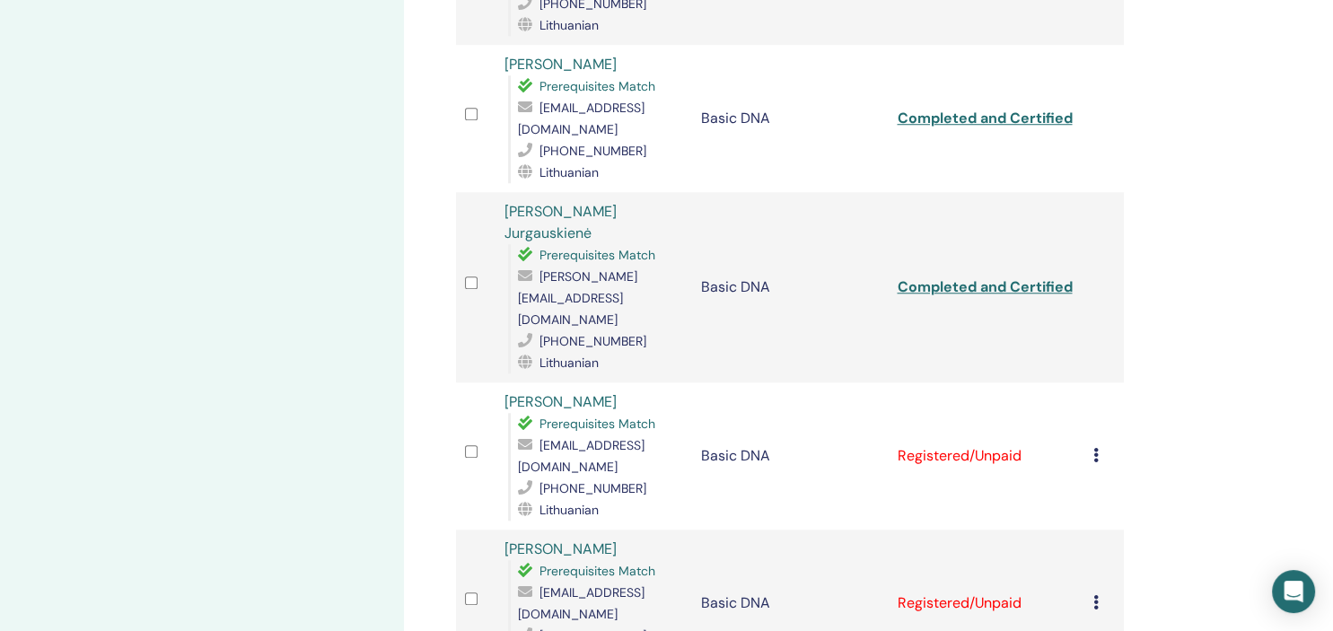
click at [1099, 448] on icon at bounding box center [1095, 455] width 5 height 14
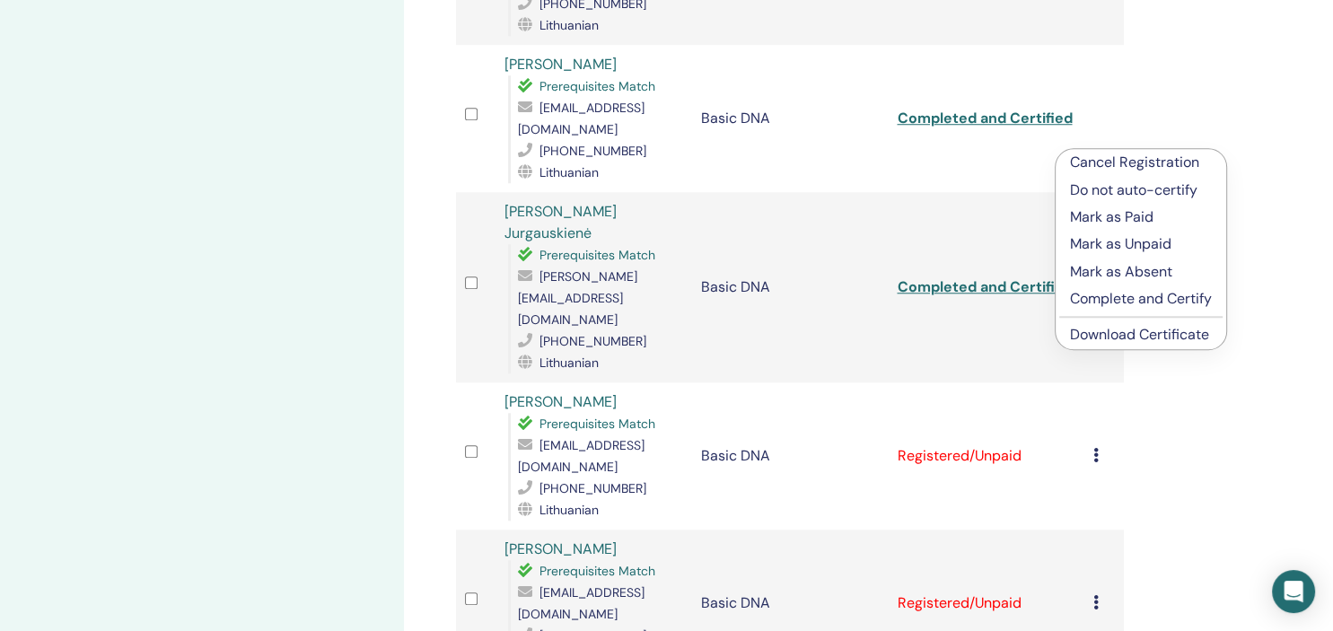
click at [1094, 301] on p "Complete and Certify" at bounding box center [1141, 299] width 142 height 22
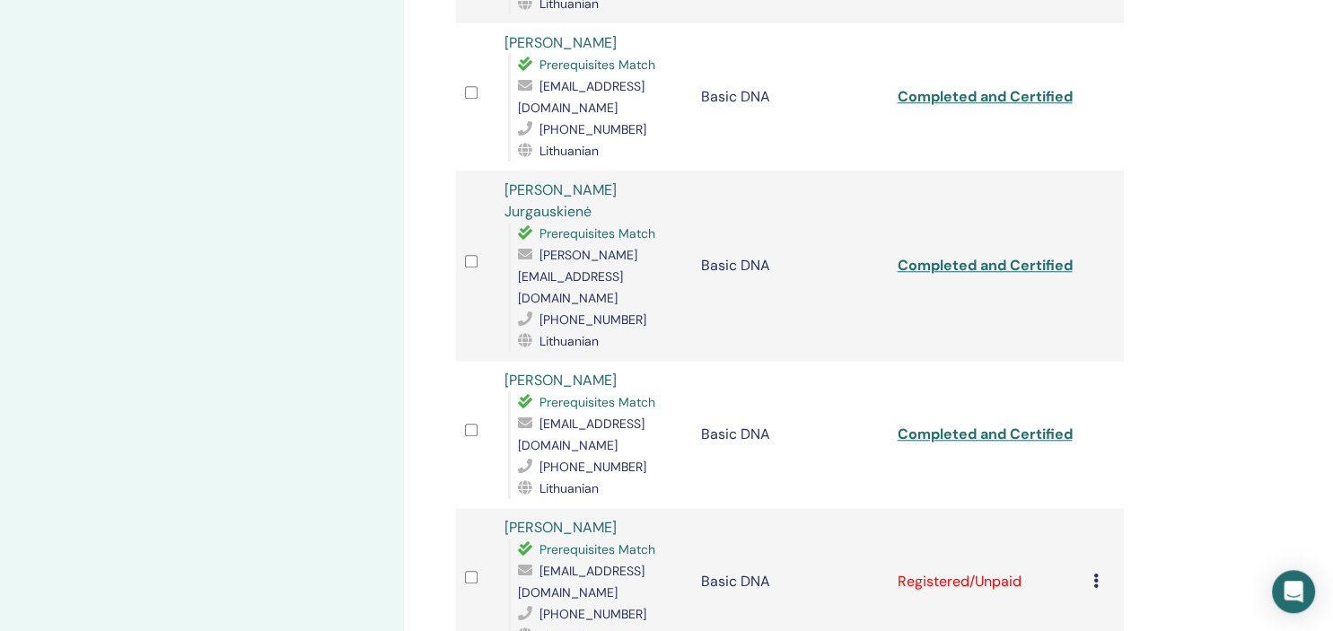
scroll to position [1659, 0]
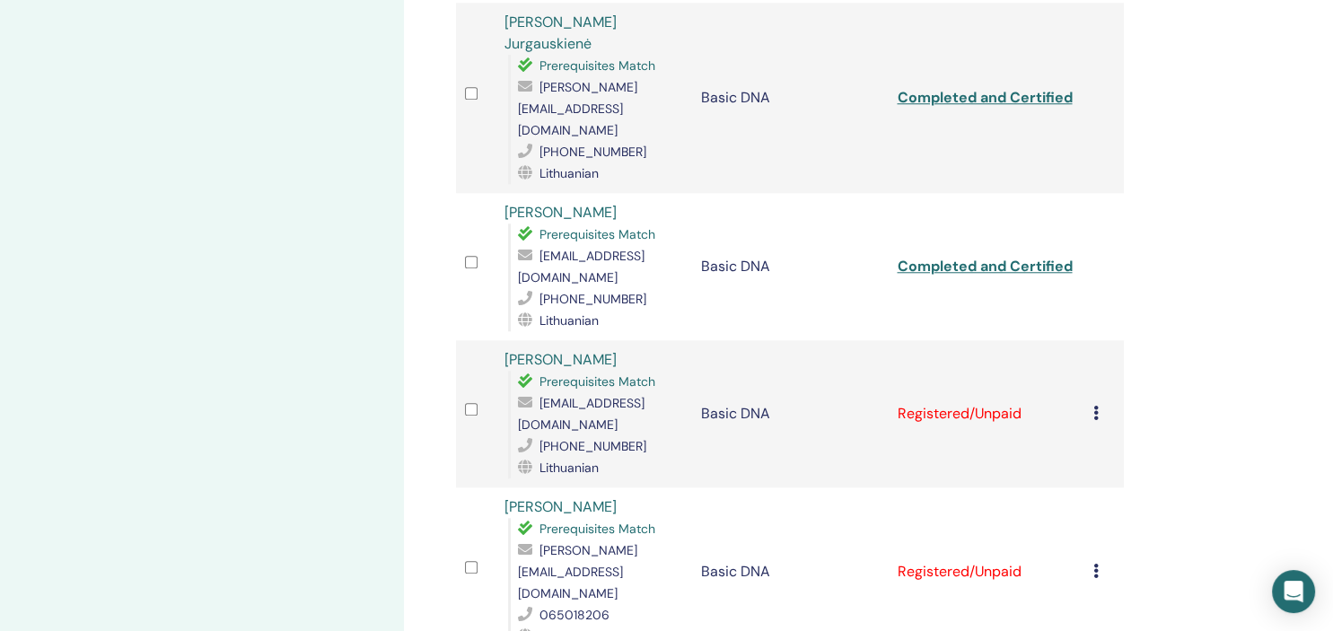
click at [1099, 406] on icon at bounding box center [1095, 413] width 5 height 14
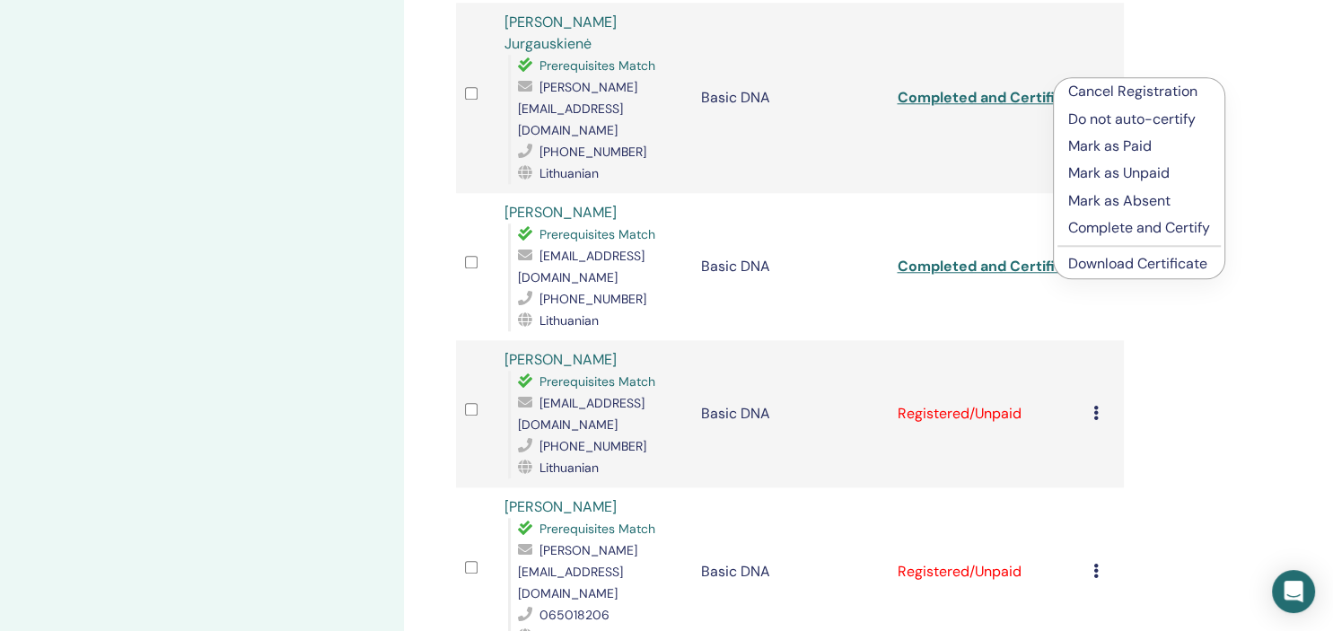
click at [1096, 228] on p "Complete and Certify" at bounding box center [1139, 228] width 142 height 22
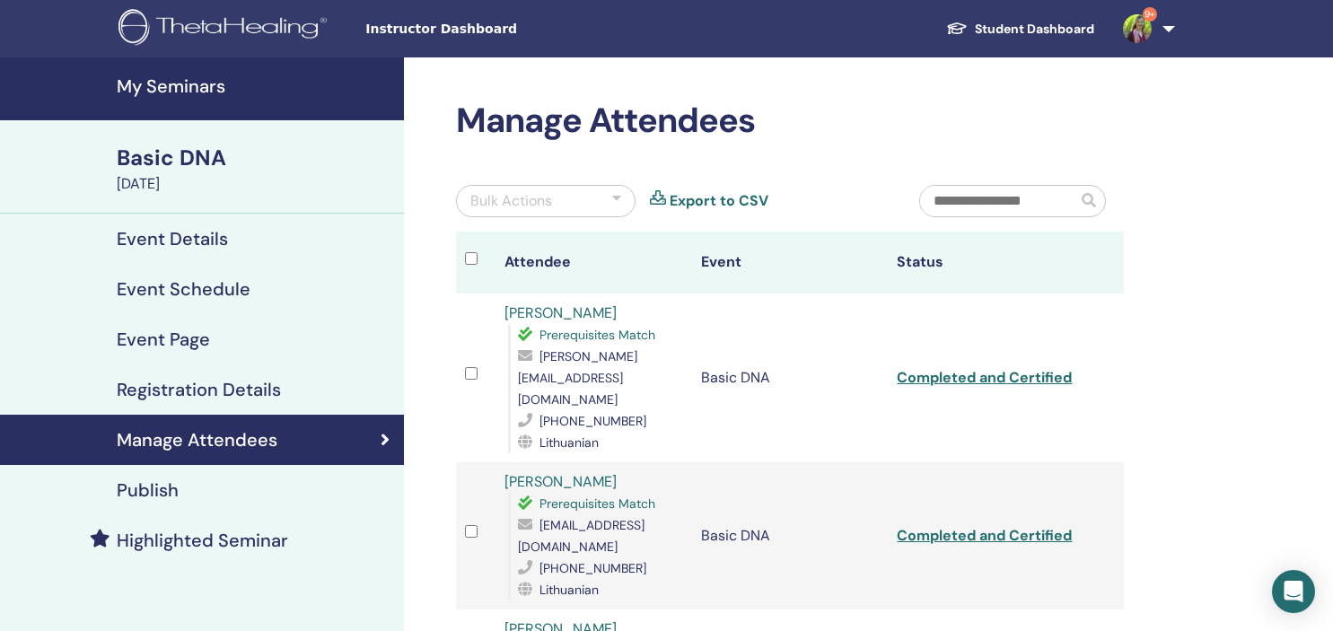
scroll to position [1659, 0]
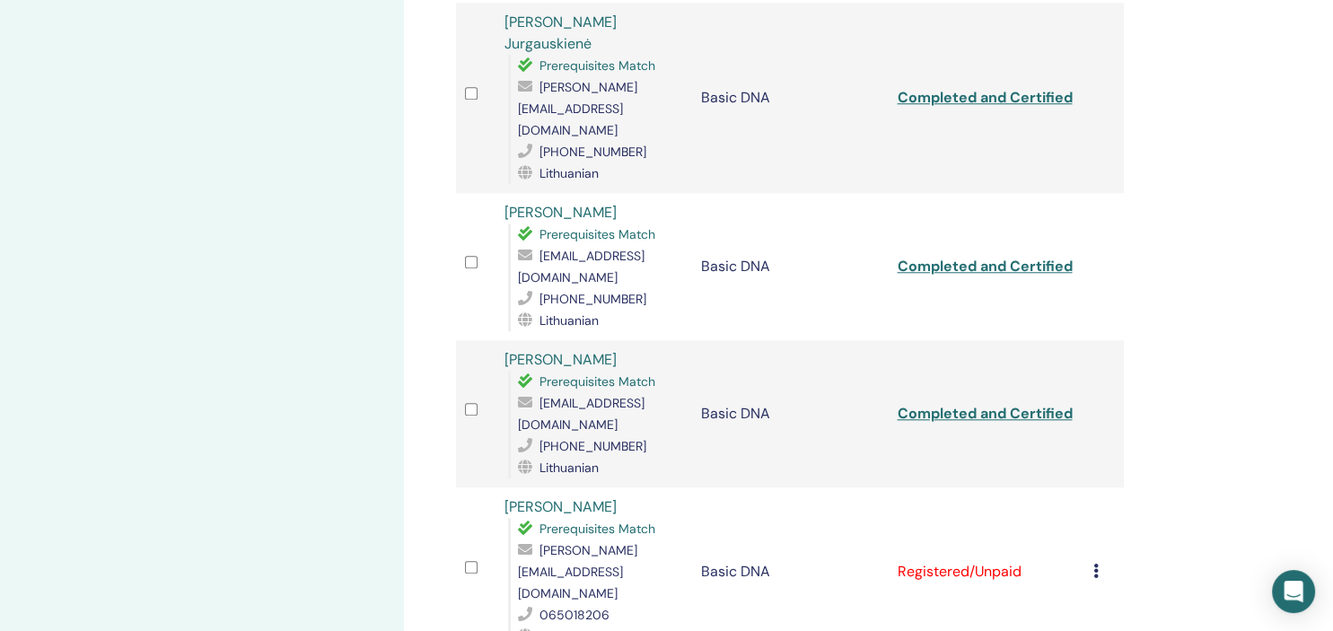
click at [1099, 564] on icon at bounding box center [1095, 571] width 5 height 14
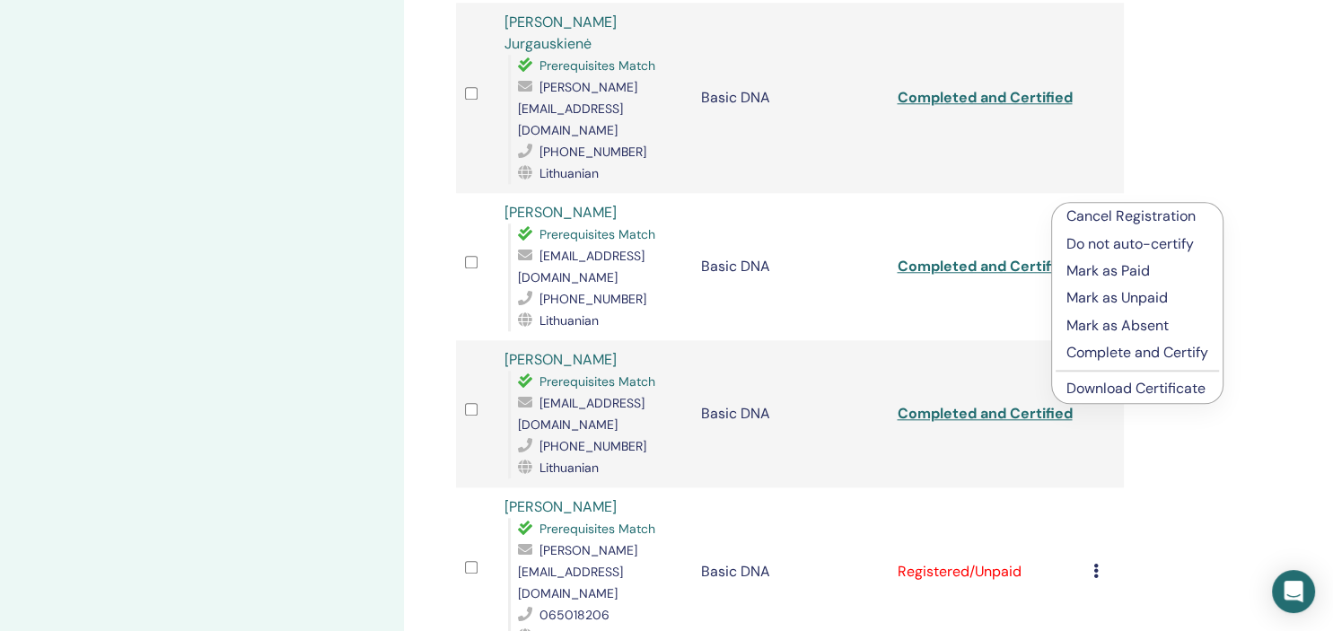
click at [1115, 353] on p "Complete and Certify" at bounding box center [1137, 353] width 142 height 22
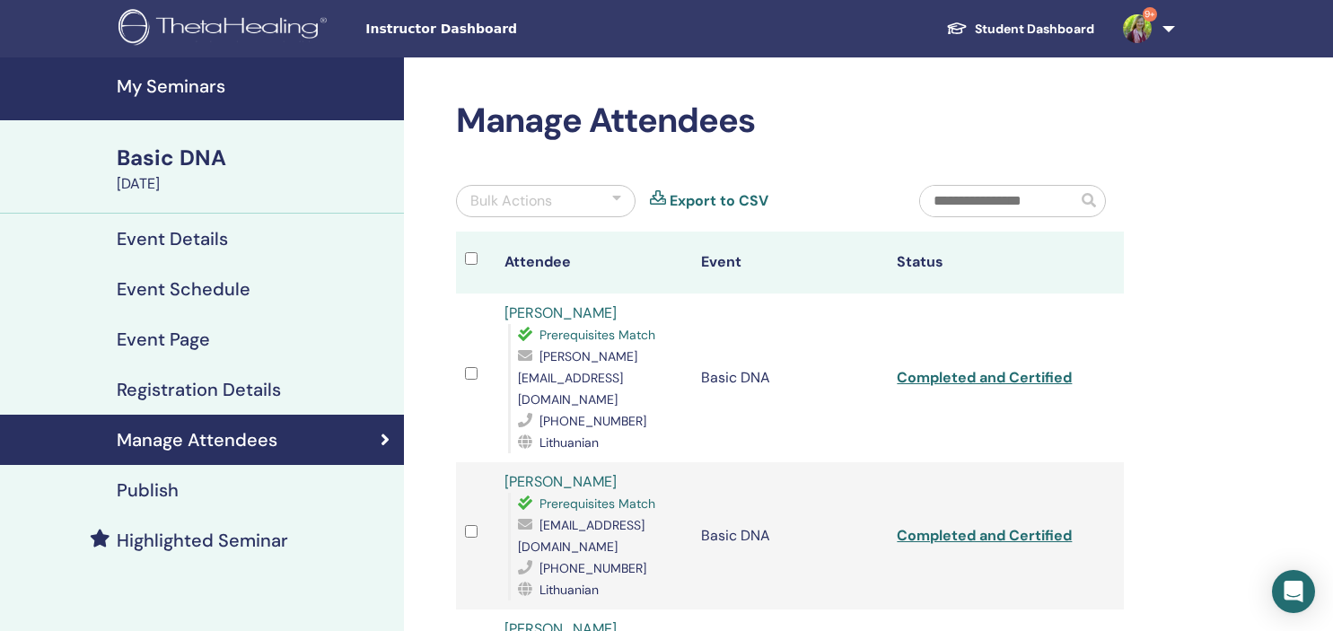
scroll to position [1659, 0]
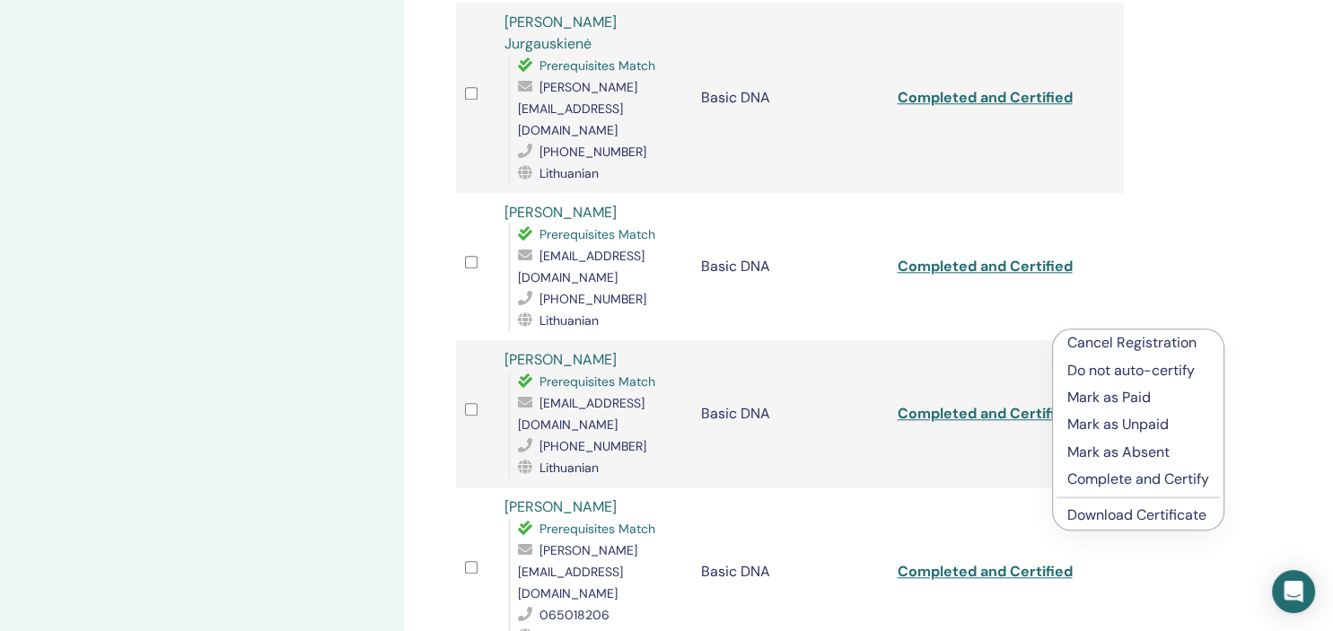
click at [1099, 476] on p "Complete and Certify" at bounding box center [1138, 479] width 142 height 22
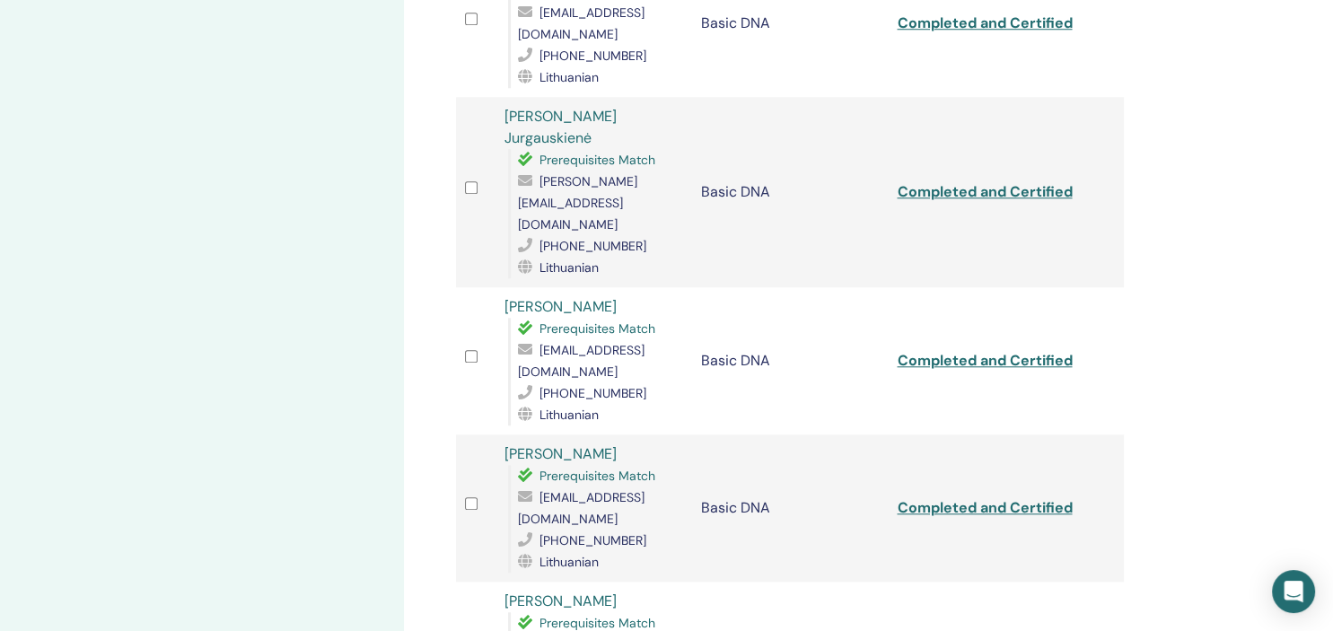
scroll to position [1943, 0]
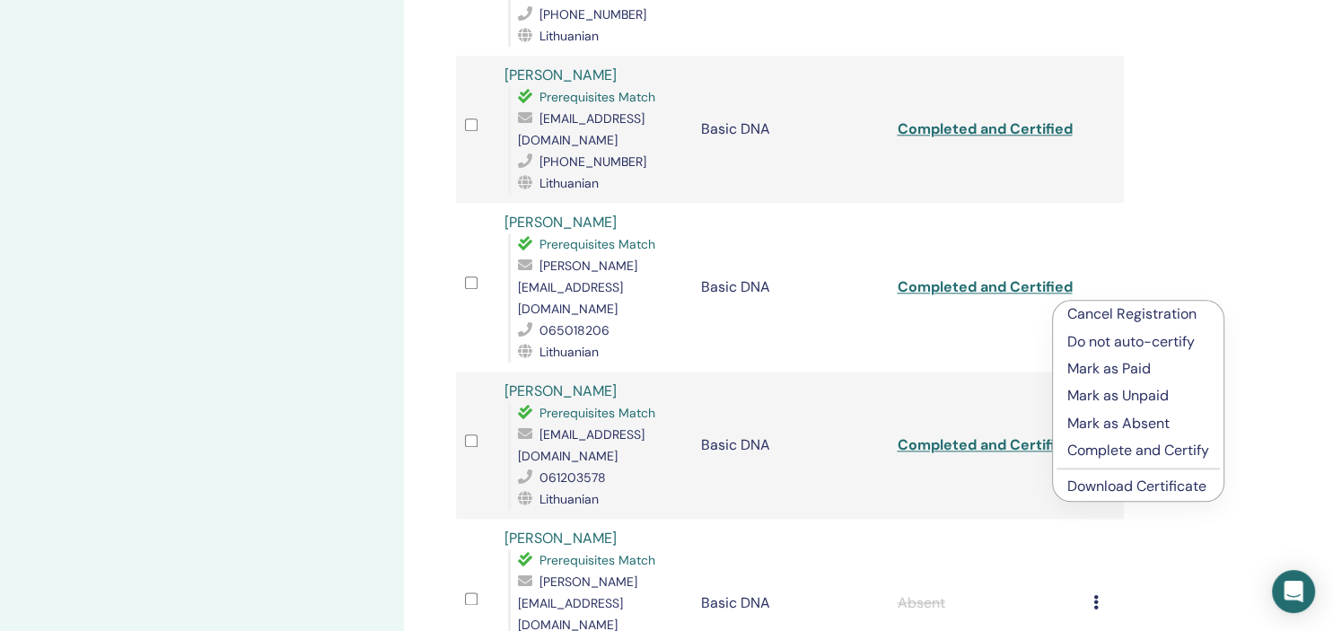
click at [1101, 452] on p "Complete and Certify" at bounding box center [1138, 451] width 142 height 22
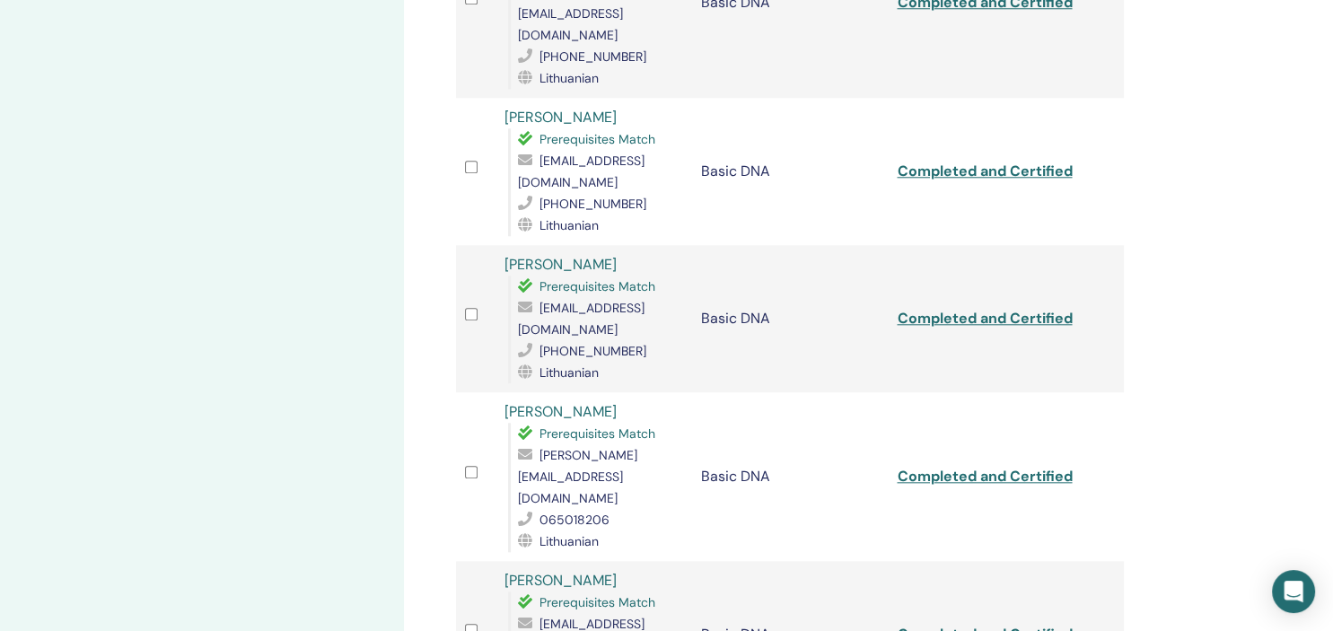
scroll to position [2132, 0]
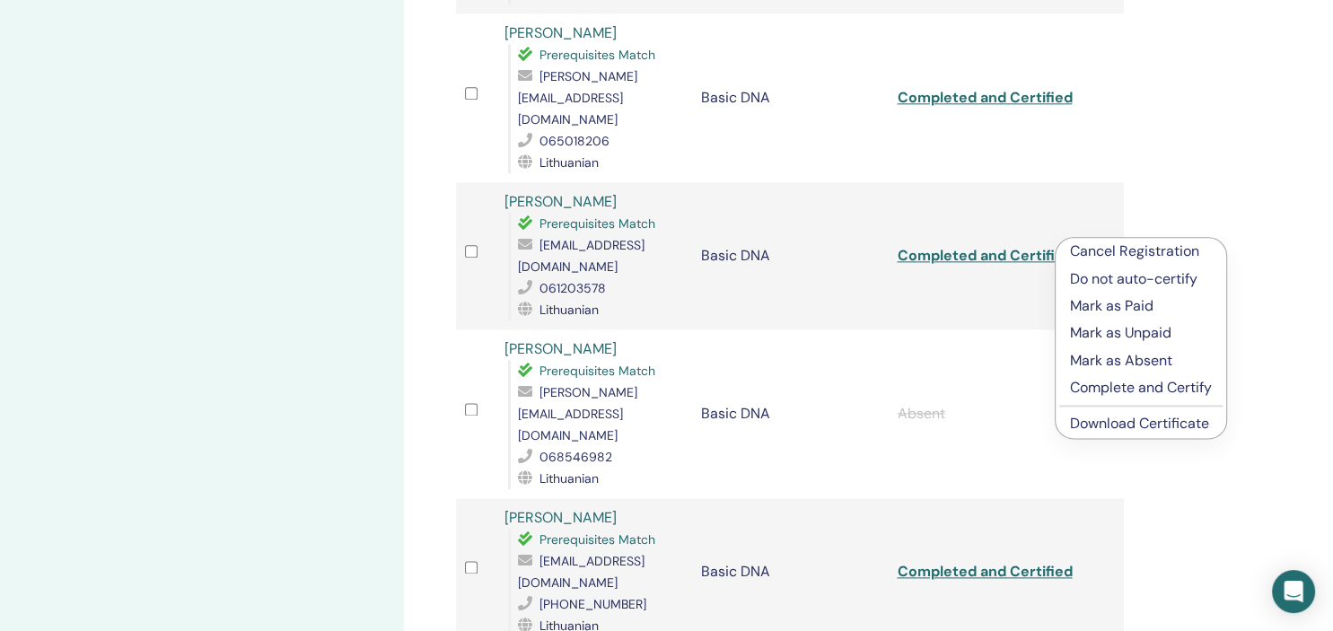
click at [1097, 389] on p "Complete and Certify" at bounding box center [1141, 388] width 142 height 22
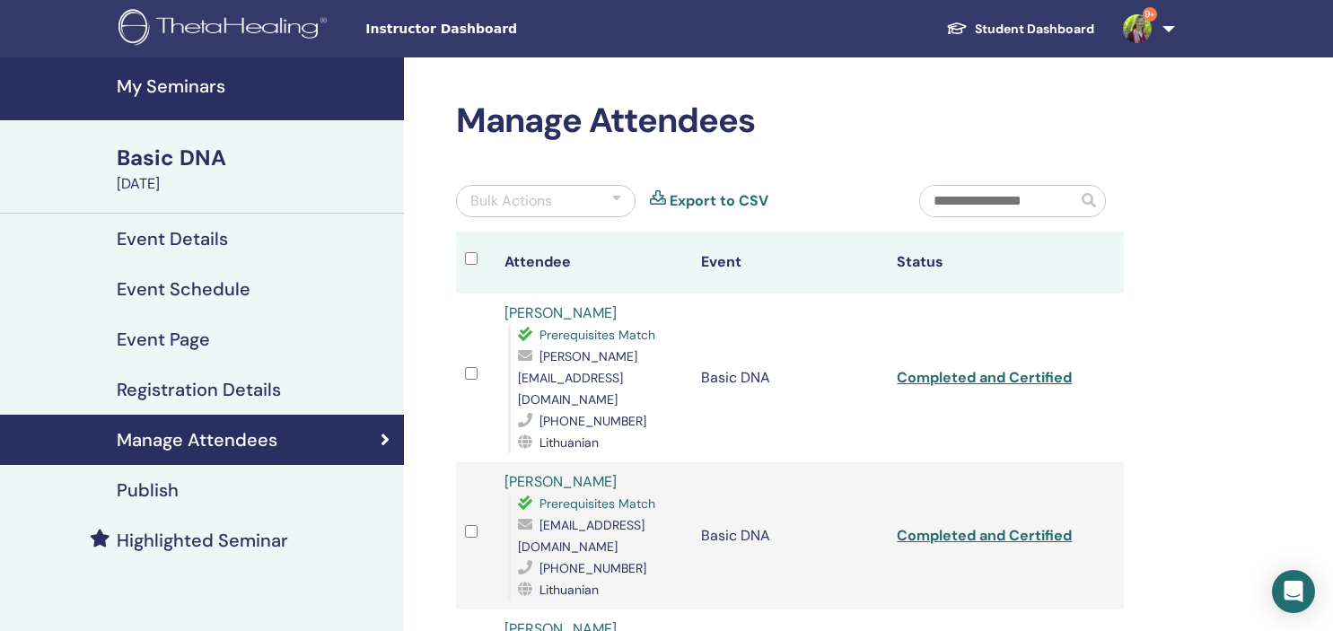
scroll to position [2323, 0]
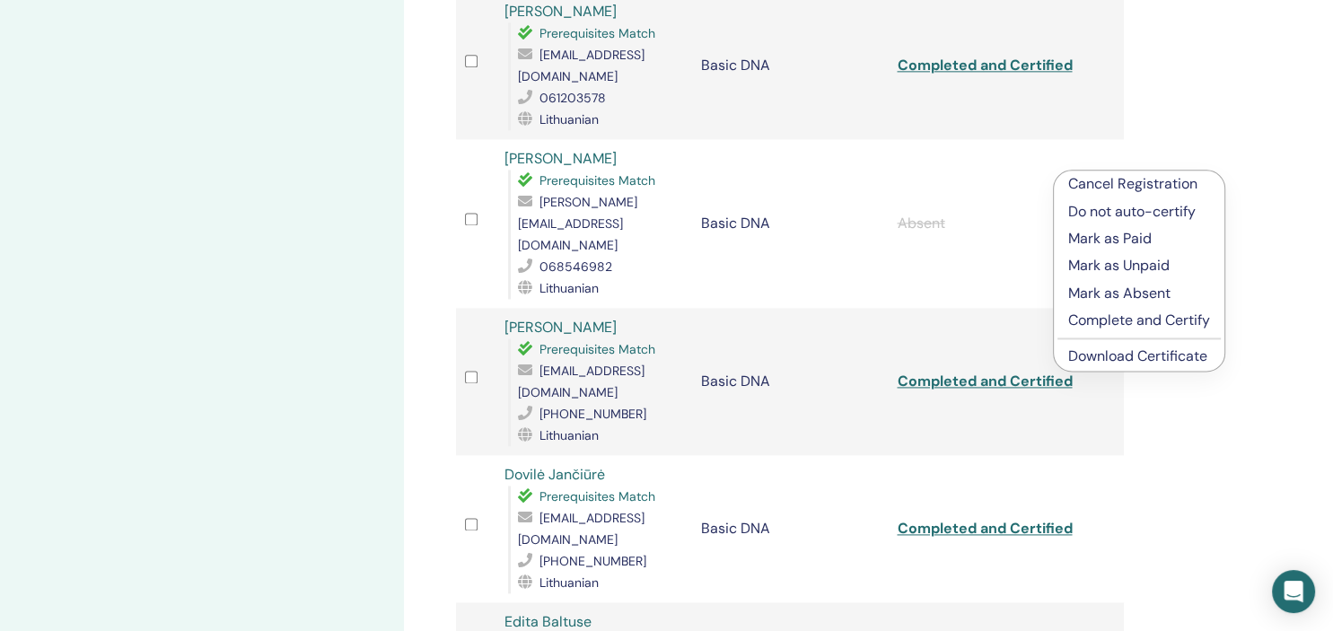
click at [1101, 320] on p "Complete and Certify" at bounding box center [1139, 321] width 142 height 22
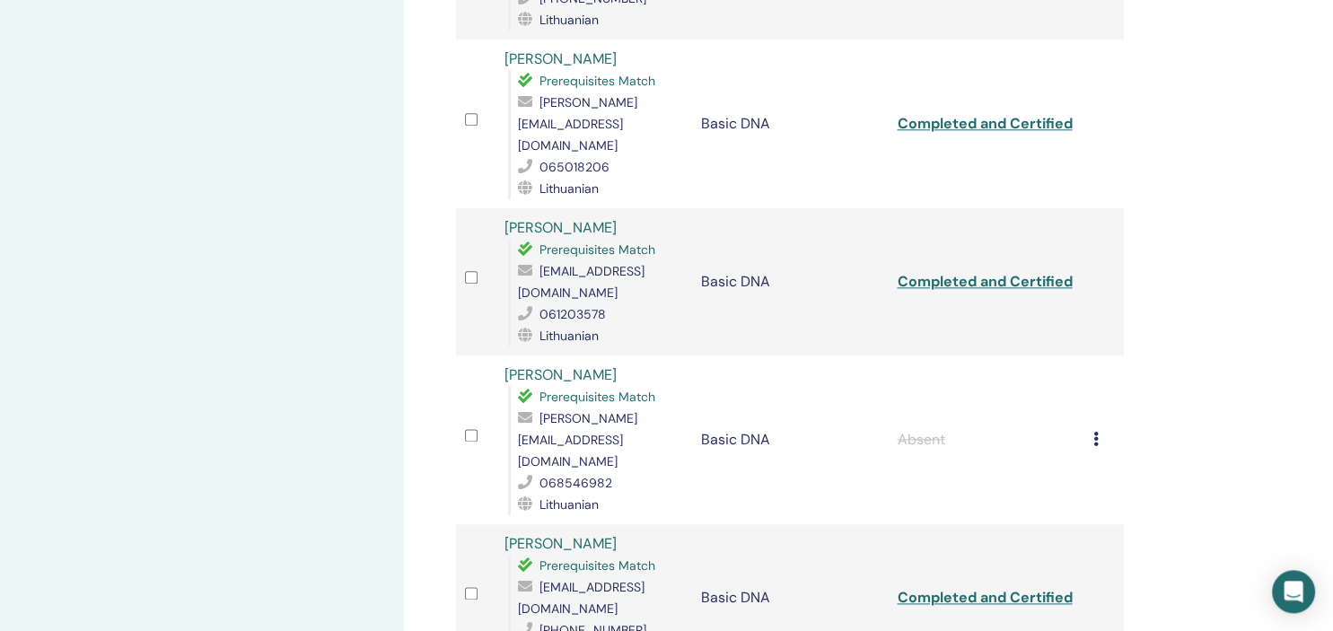
scroll to position [2417, 0]
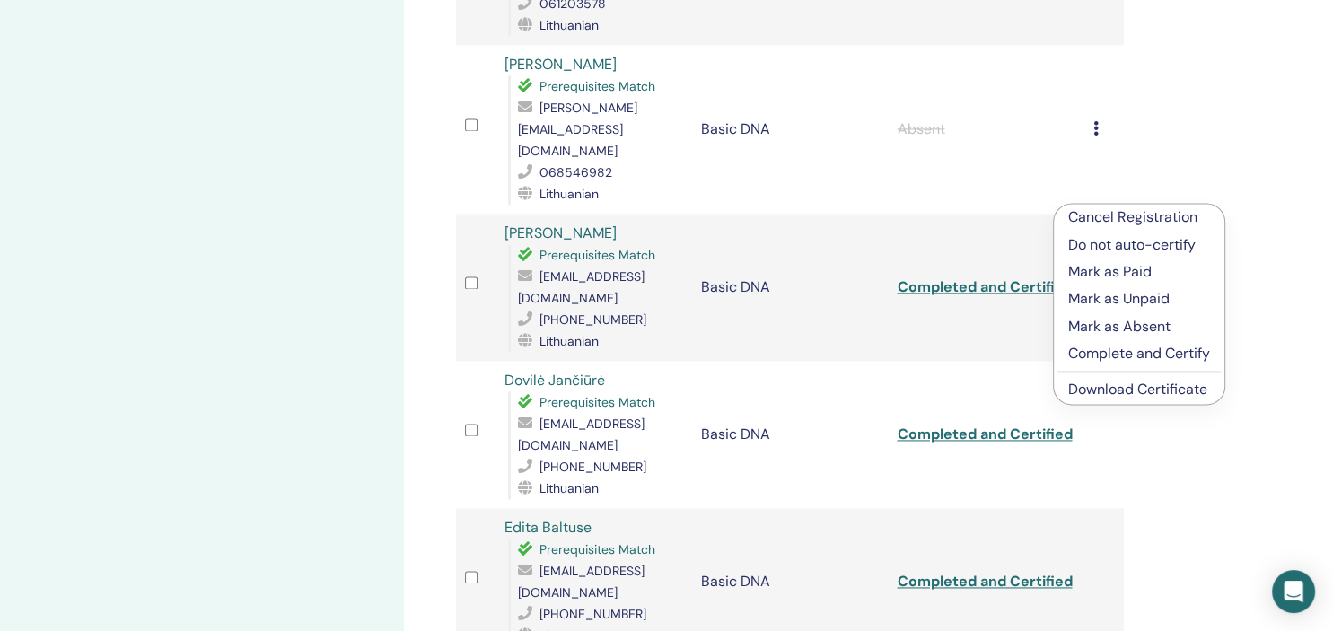
click at [1093, 350] on p "Complete and Certify" at bounding box center [1139, 354] width 142 height 22
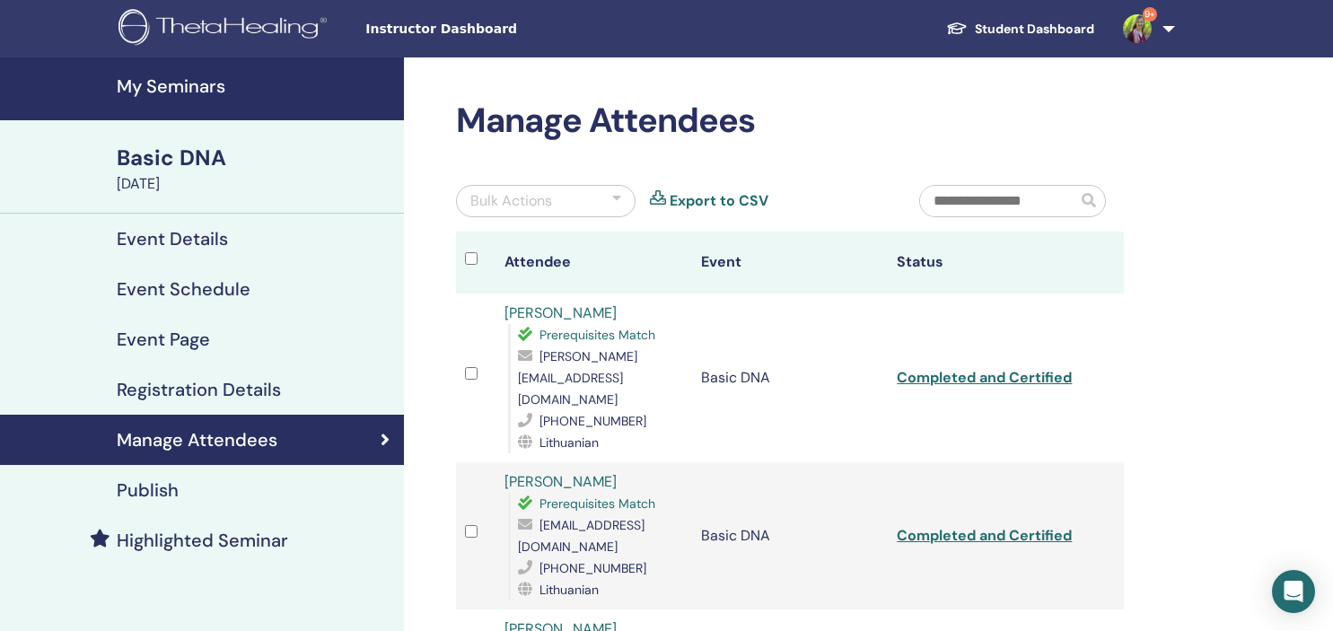
scroll to position [2417, 0]
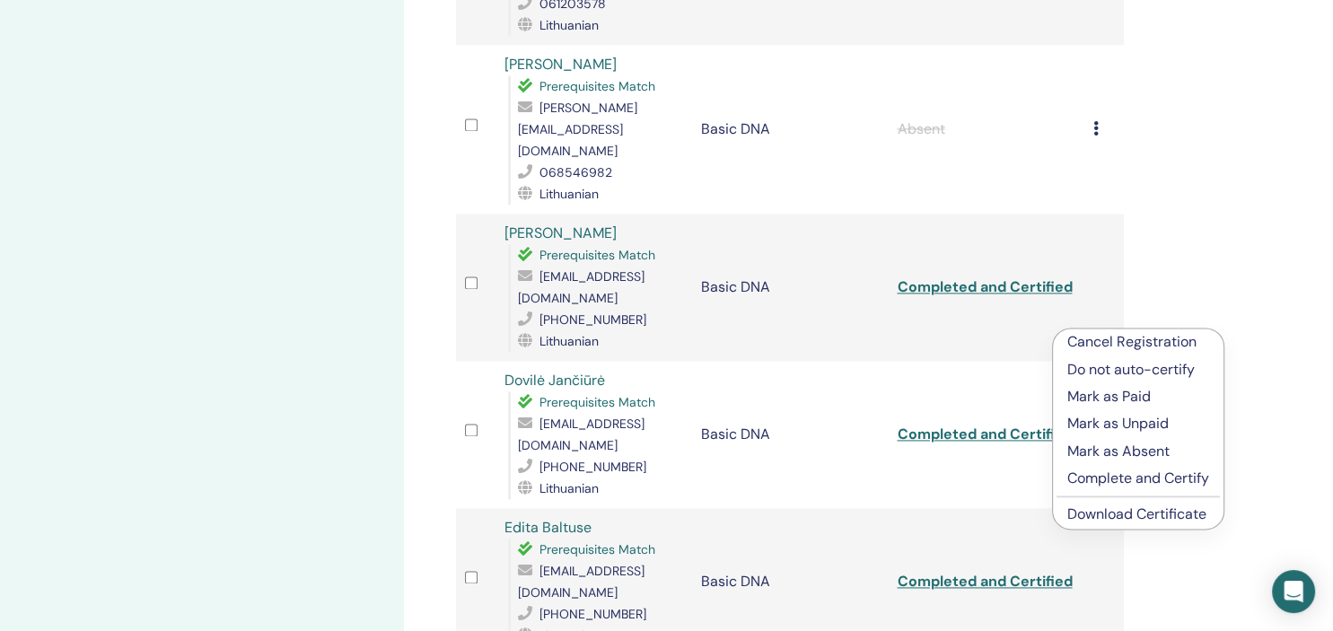
click at [1090, 482] on p "Complete and Certify" at bounding box center [1138, 479] width 142 height 22
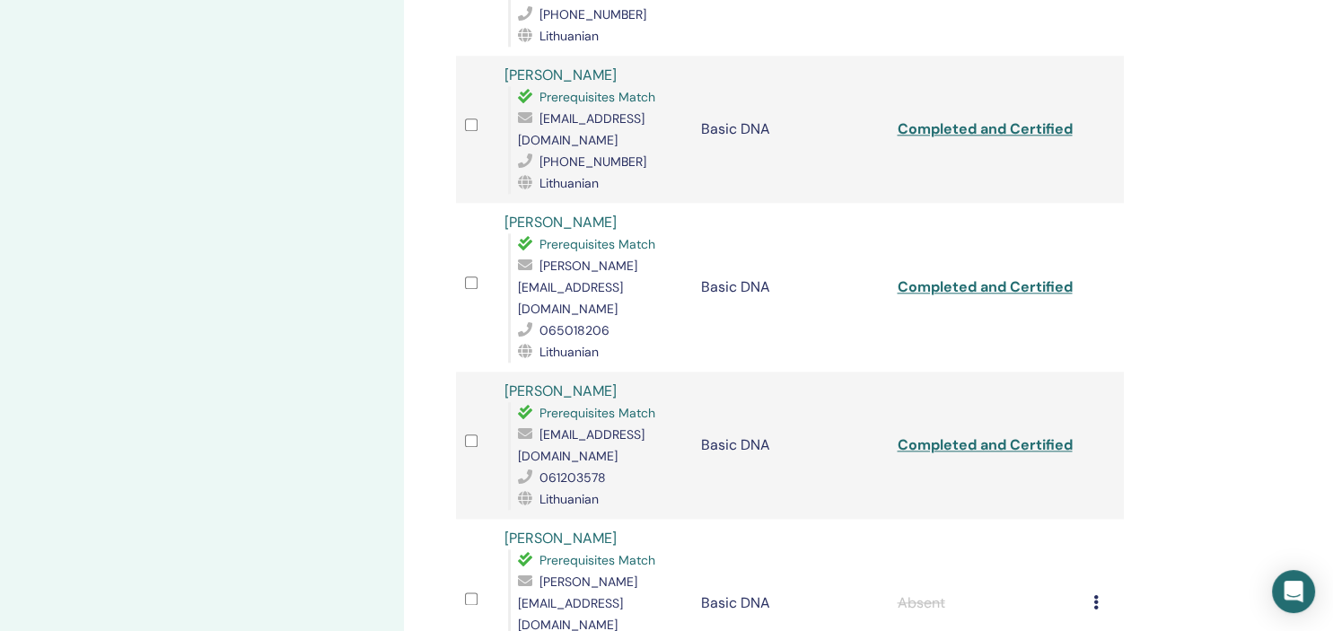
scroll to position [2417, 0]
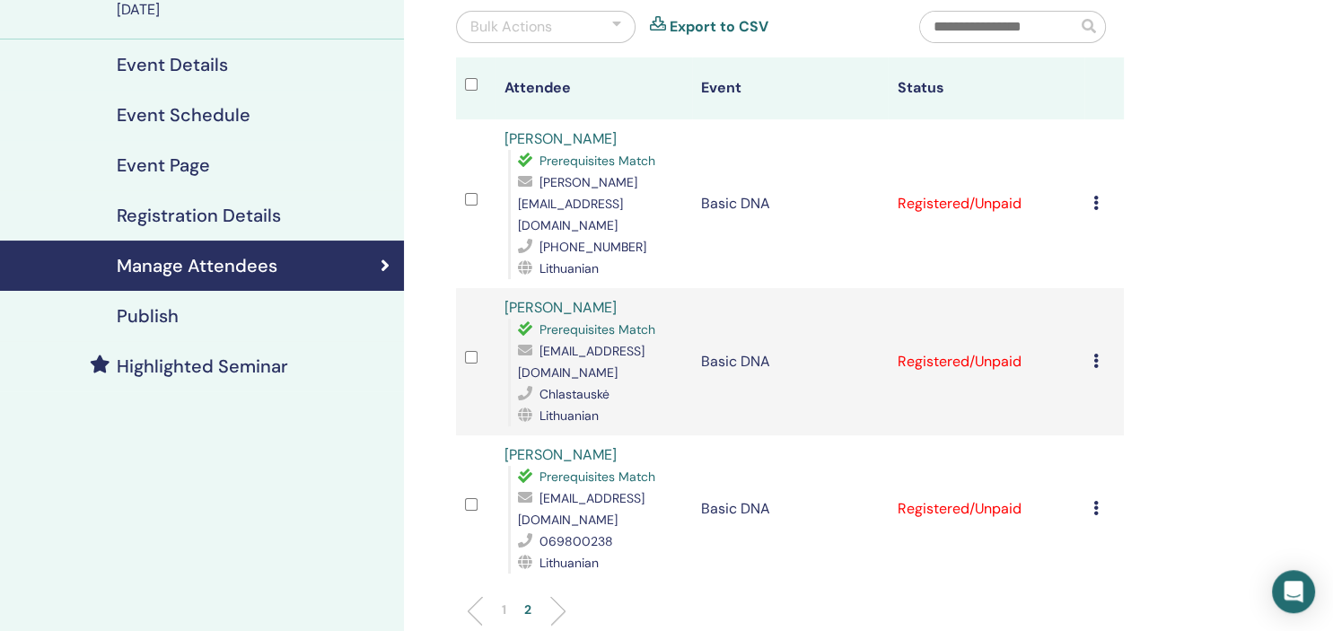
scroll to position [112, 0]
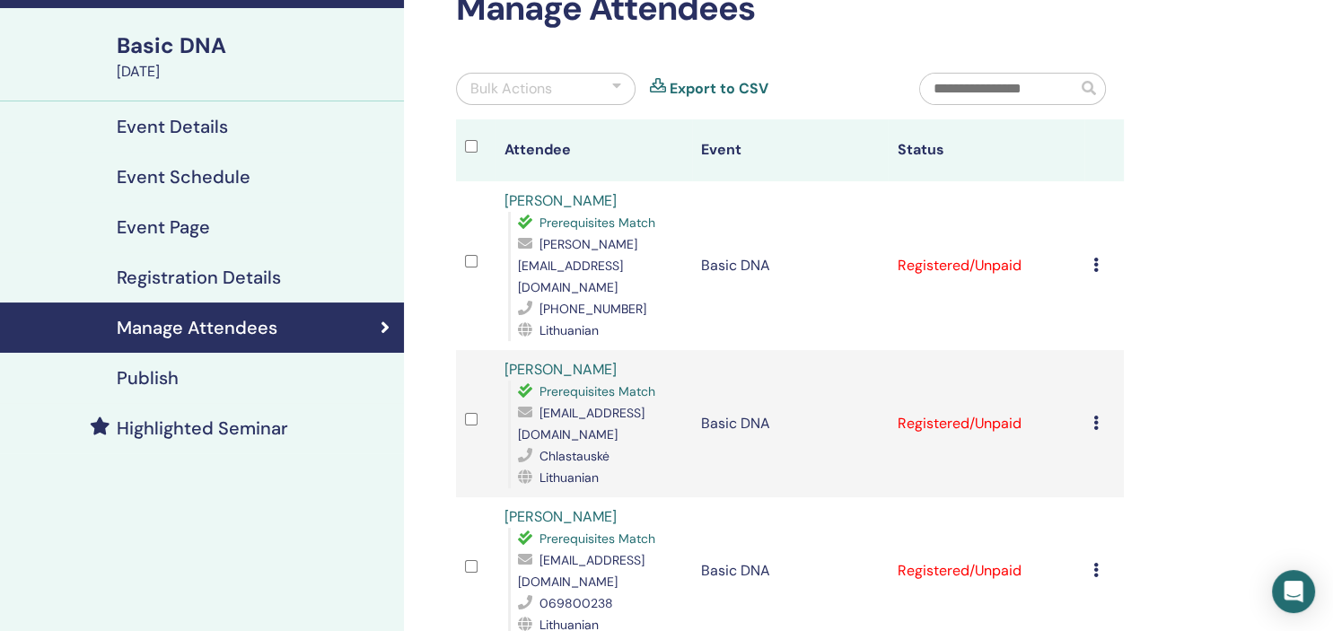
click at [1099, 258] on icon at bounding box center [1095, 265] width 5 height 14
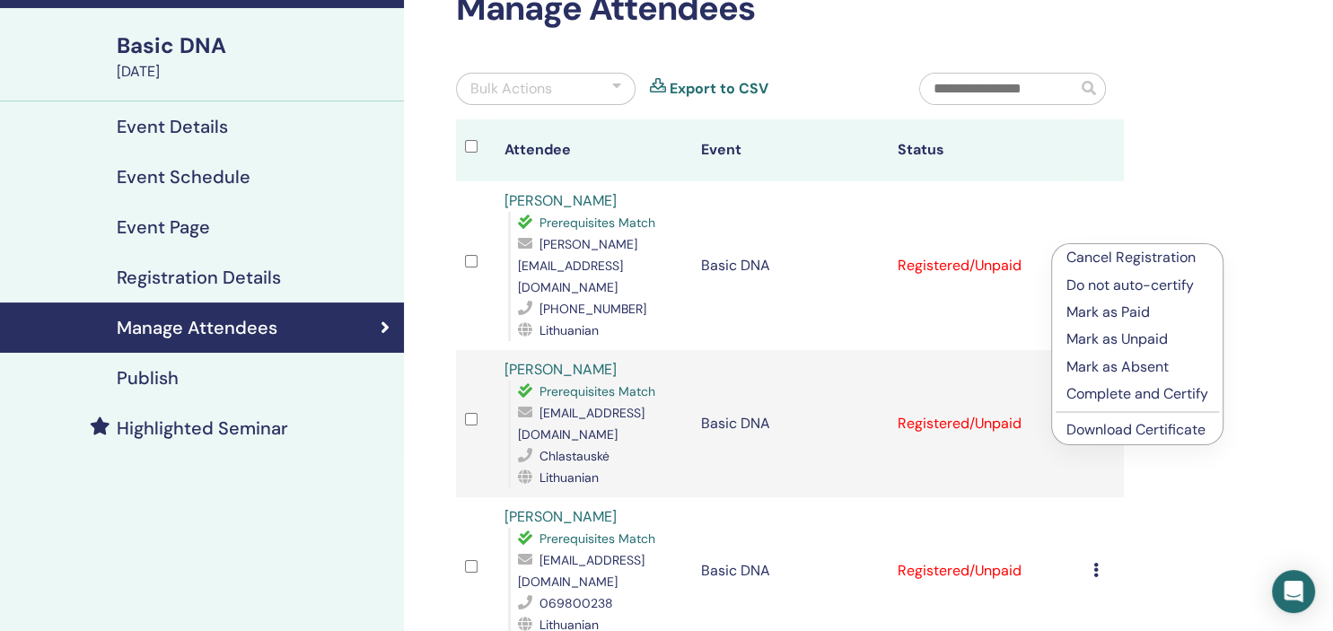
click at [1099, 396] on p "Complete and Certify" at bounding box center [1137, 394] width 142 height 22
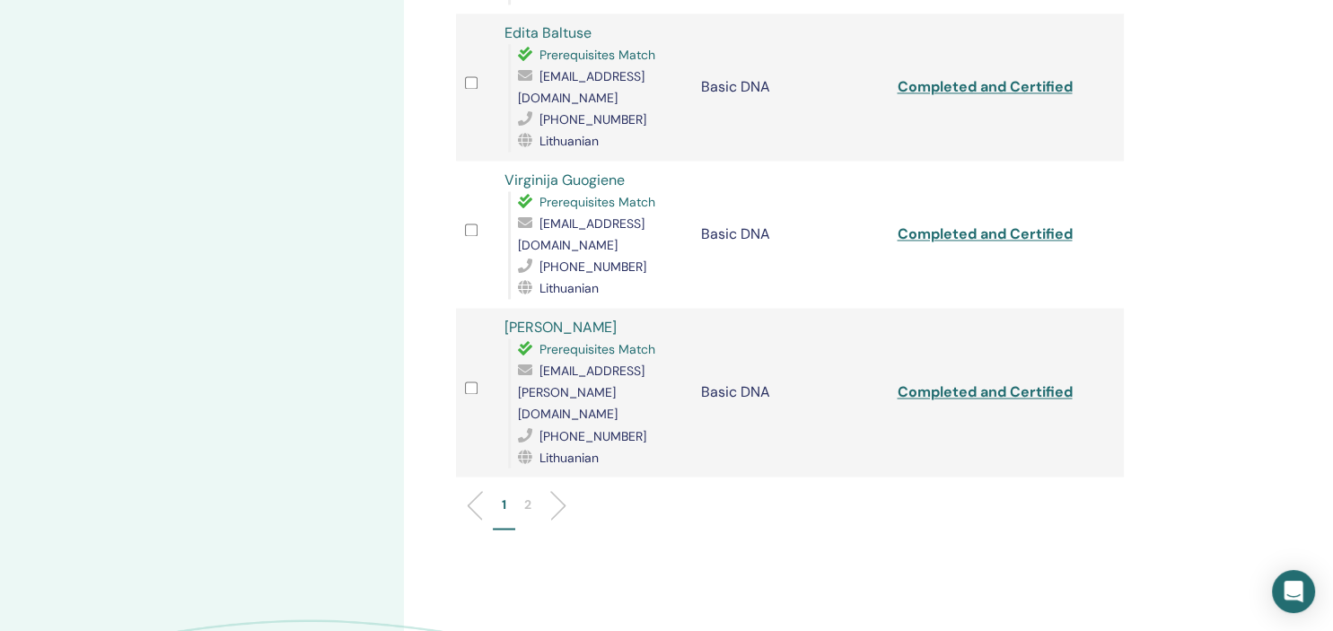
scroll to position [2722, 0]
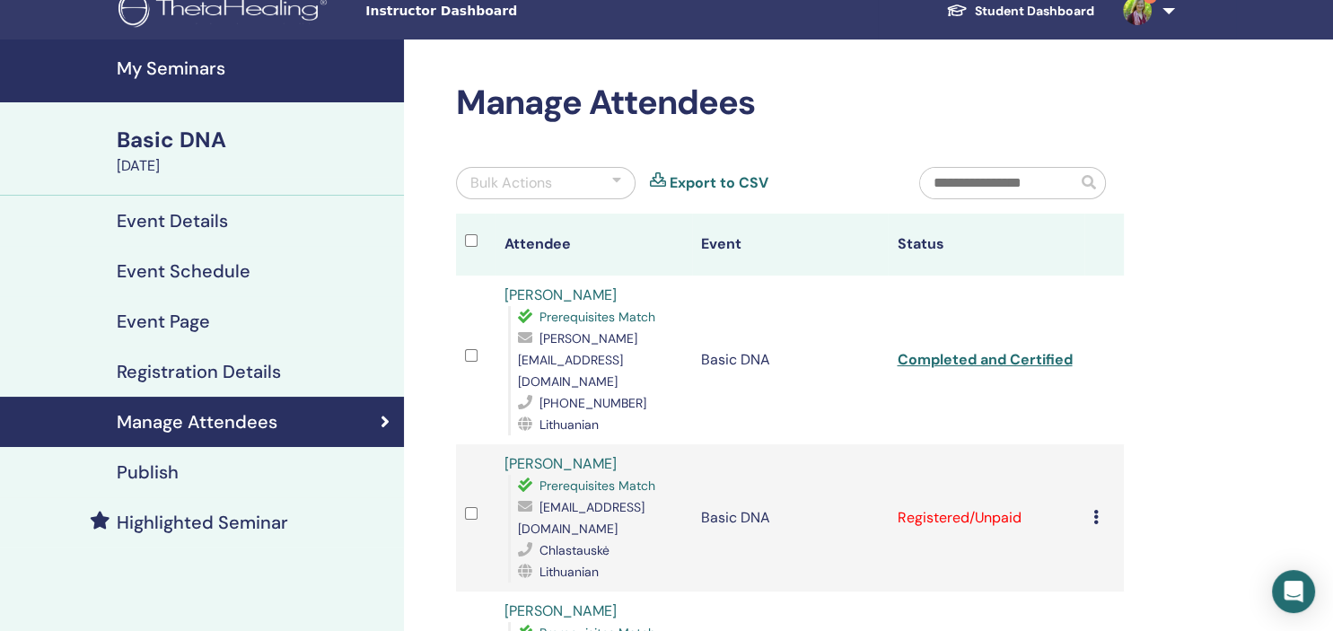
scroll to position [302, 0]
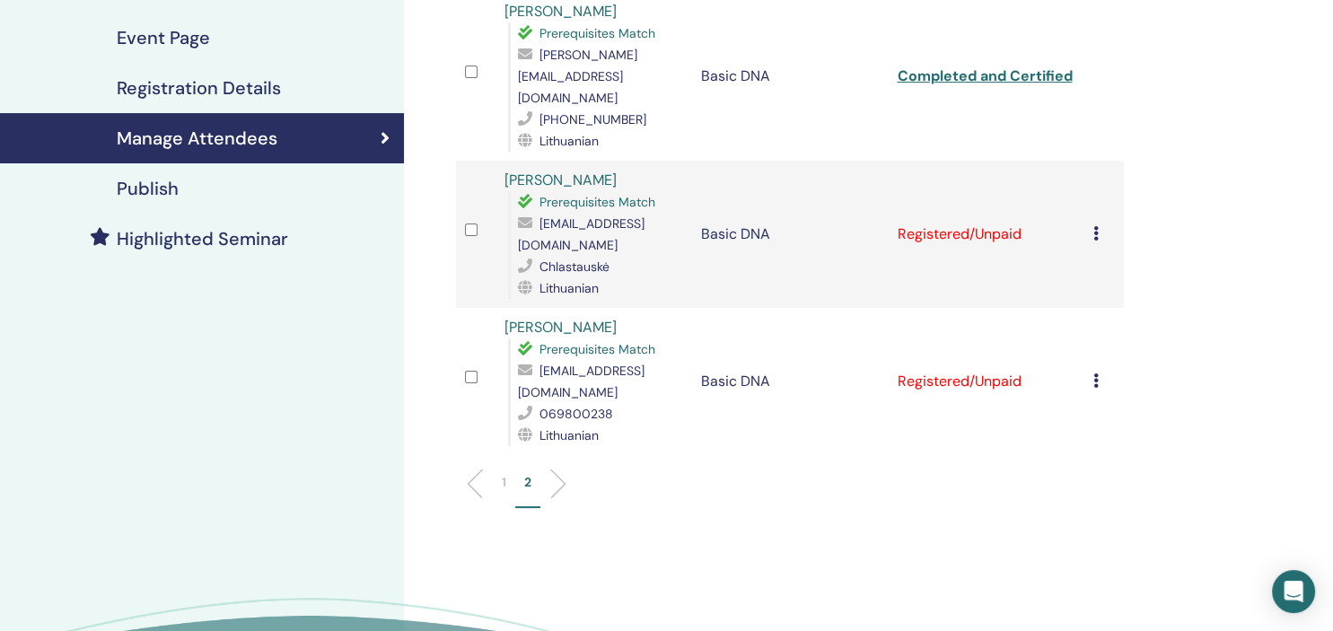
click at [1099, 226] on icon at bounding box center [1095, 233] width 5 height 14
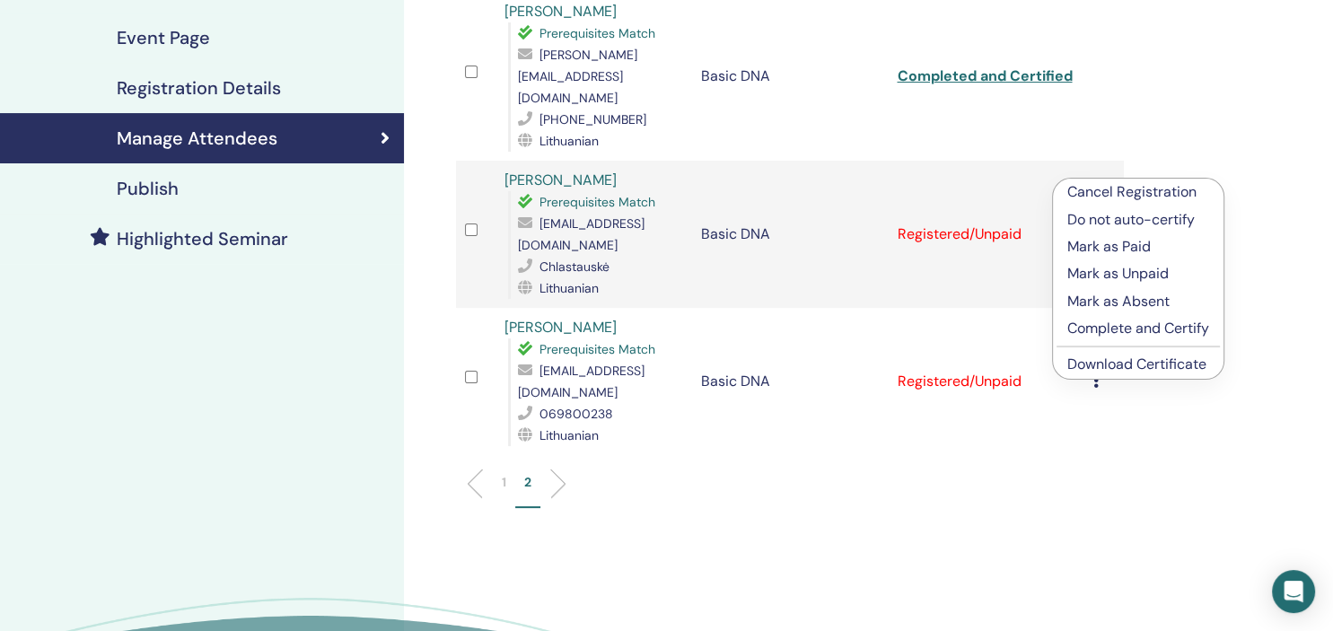
click at [1102, 331] on p "Complete and Certify" at bounding box center [1138, 329] width 142 height 22
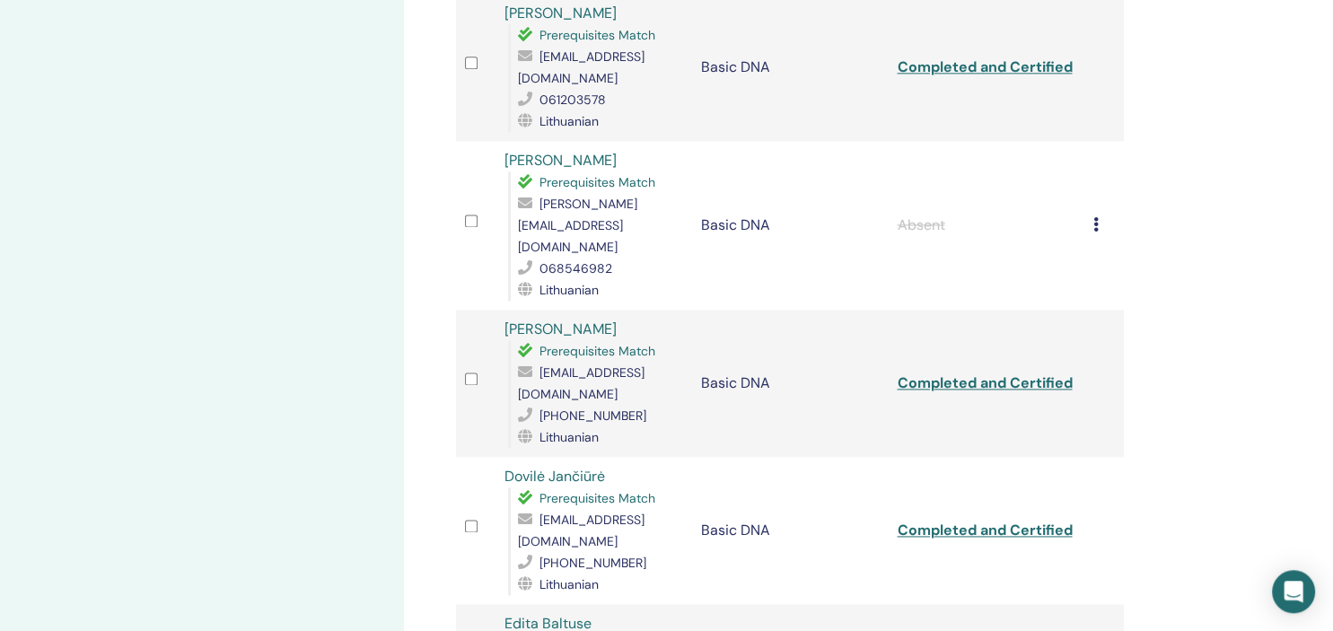
scroll to position [2577, 0]
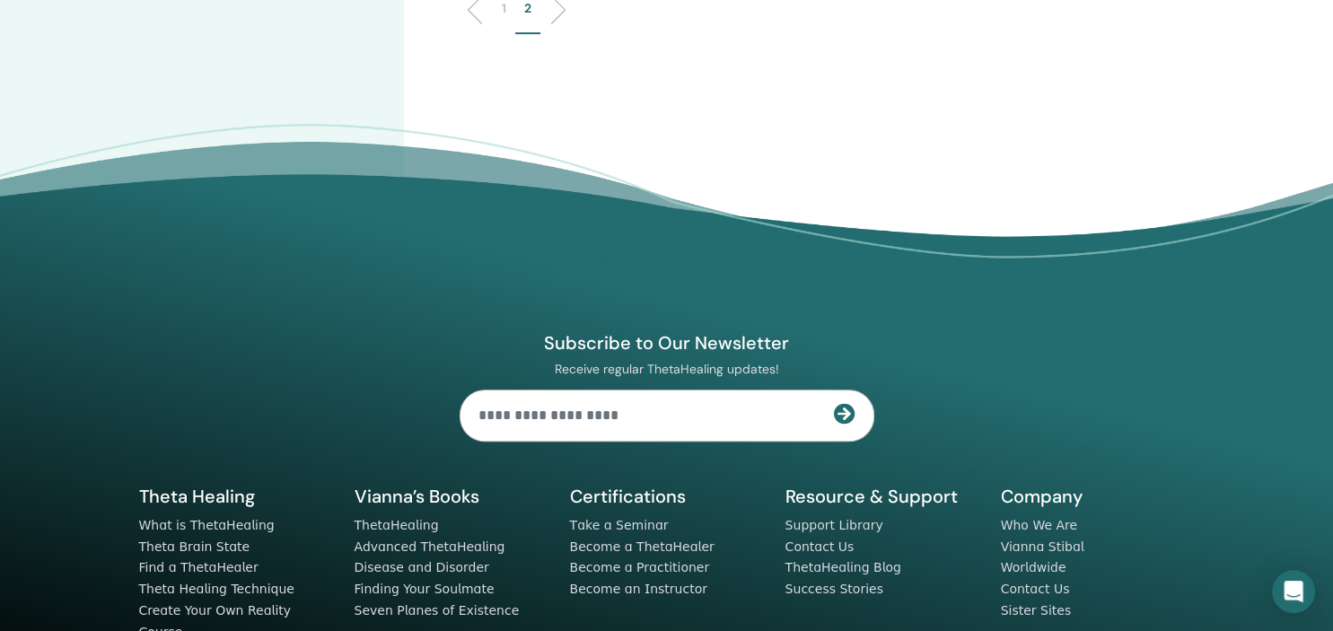
scroll to position [397, 0]
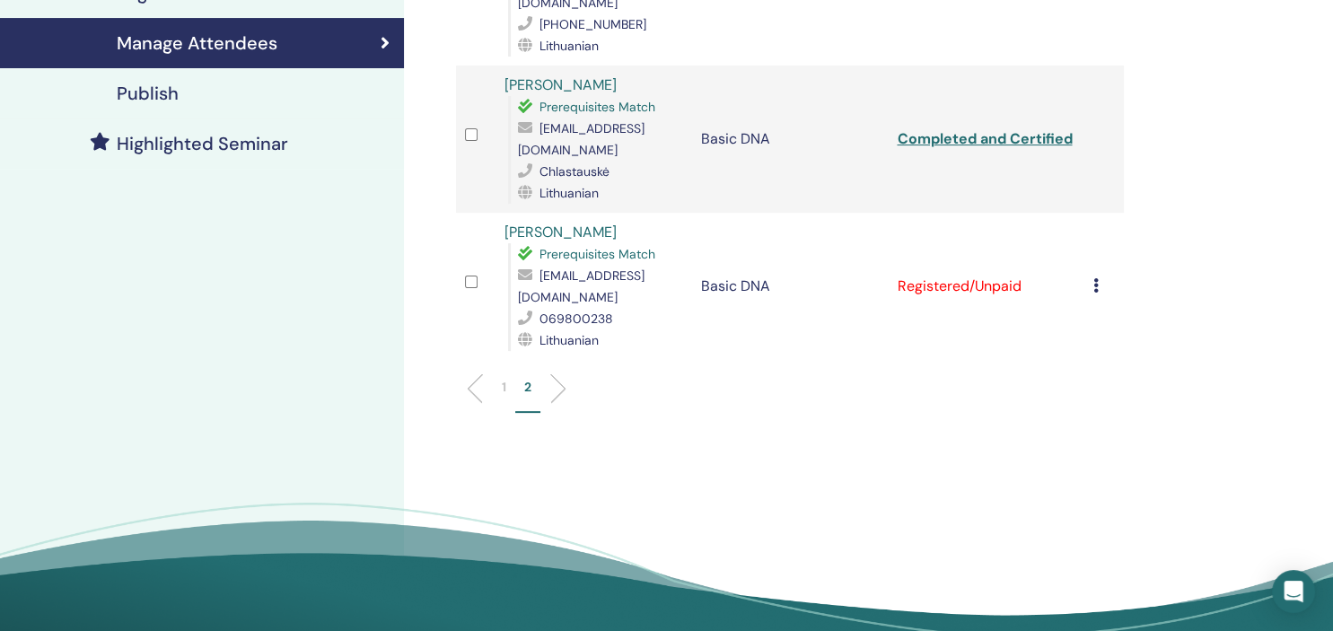
click at [1099, 278] on icon at bounding box center [1095, 285] width 5 height 14
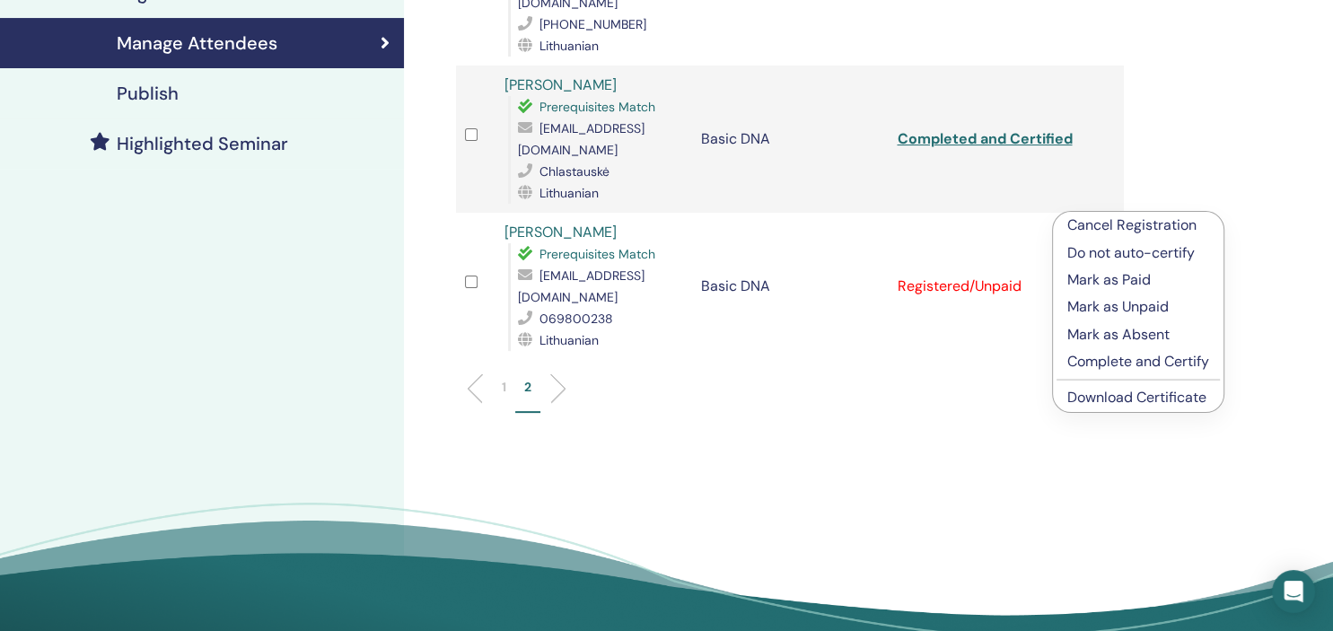
click at [1090, 364] on p "Complete and Certify" at bounding box center [1138, 362] width 142 height 22
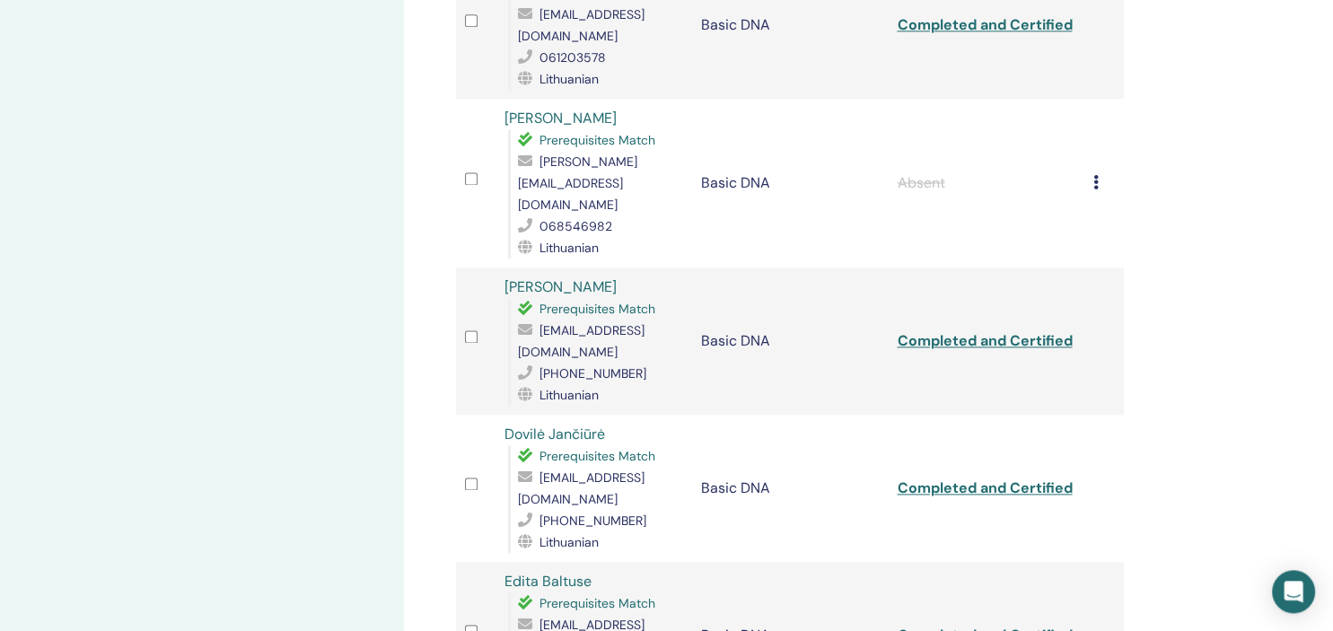
scroll to position [2482, 0]
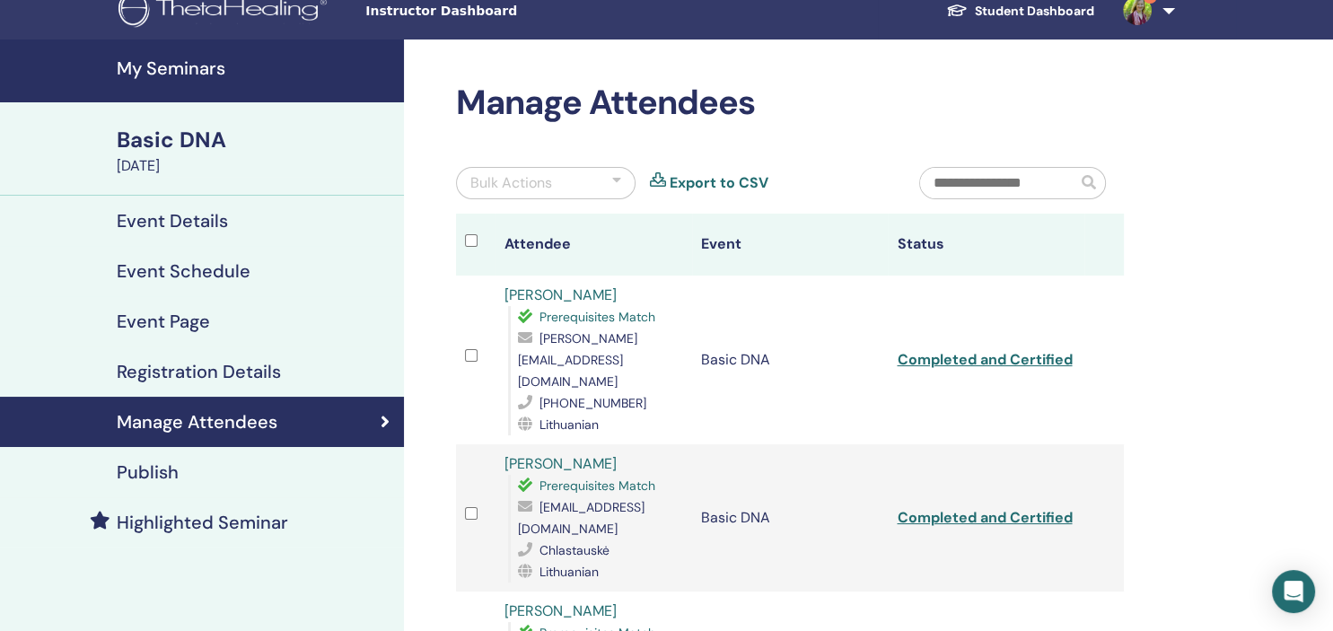
scroll to position [0, 0]
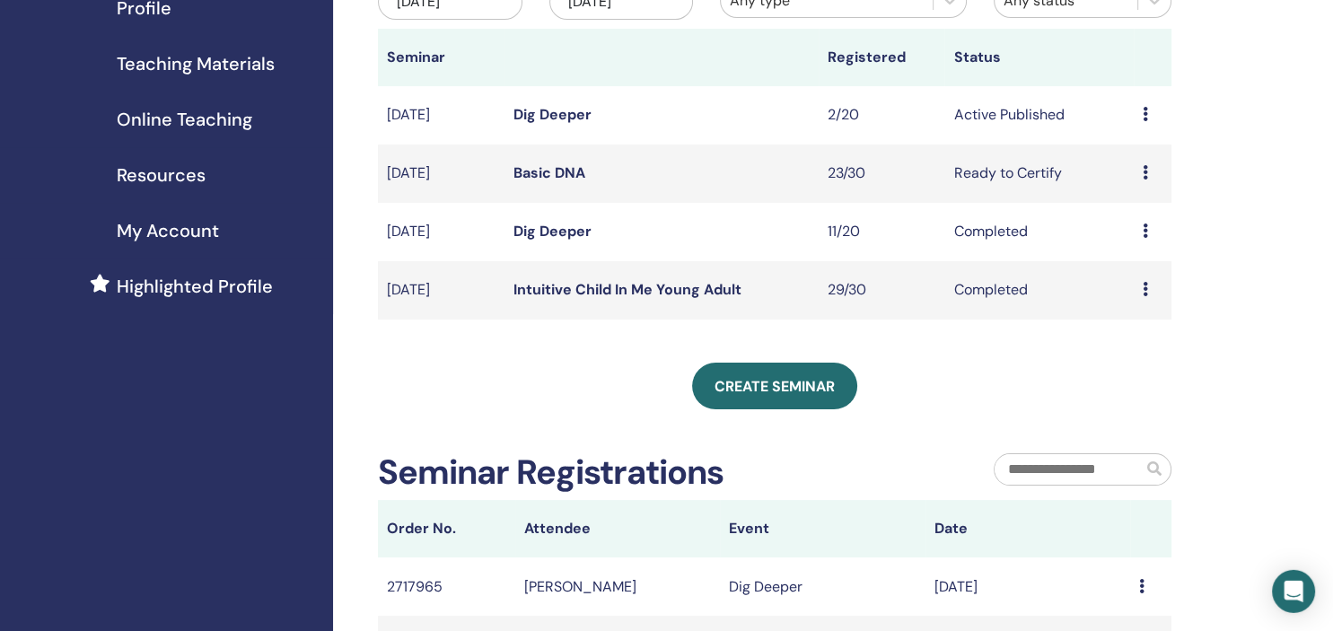
scroll to position [284, 0]
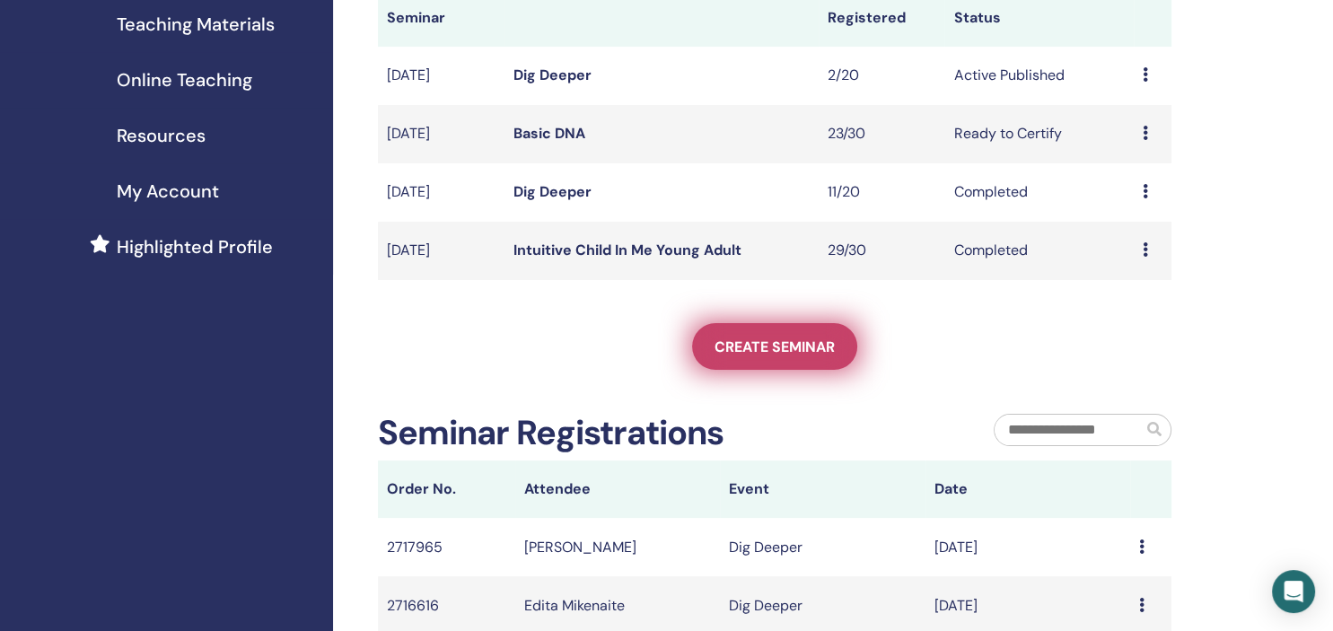
click at [764, 342] on span "Create seminar" at bounding box center [774, 346] width 120 height 19
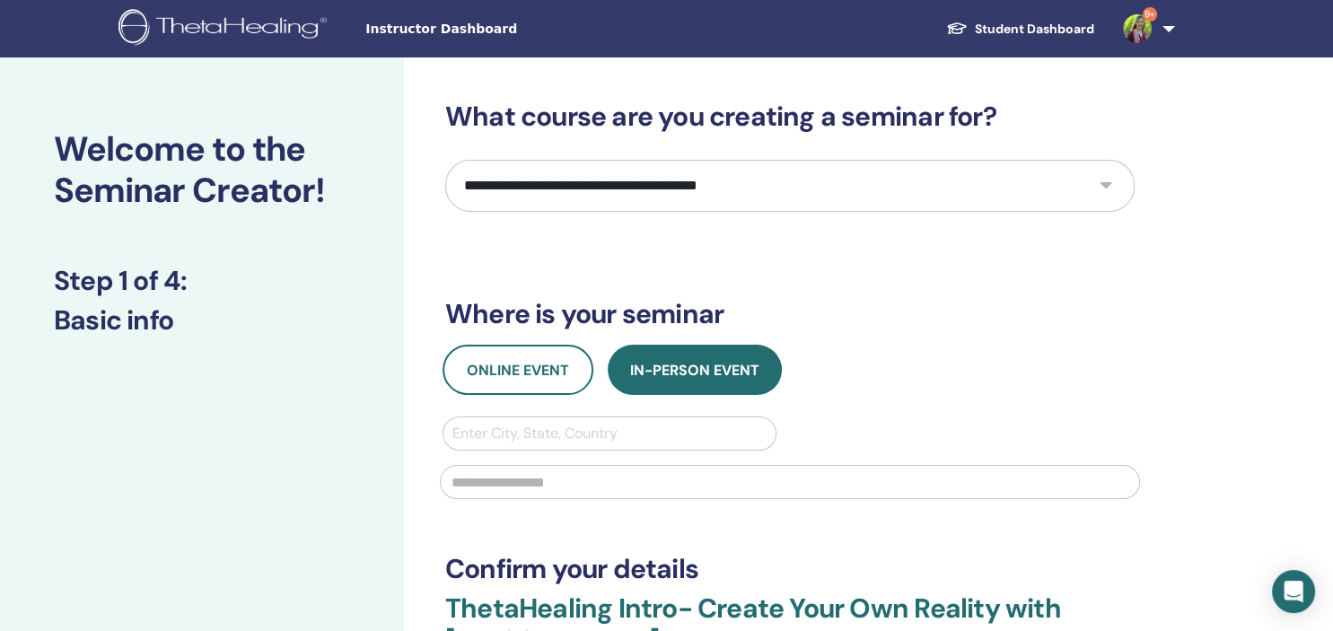
click at [445, 160] on select "**********" at bounding box center [789, 186] width 689 height 52
select select "*"
click option "**********" at bounding box center [0, 0] width 0 height 0
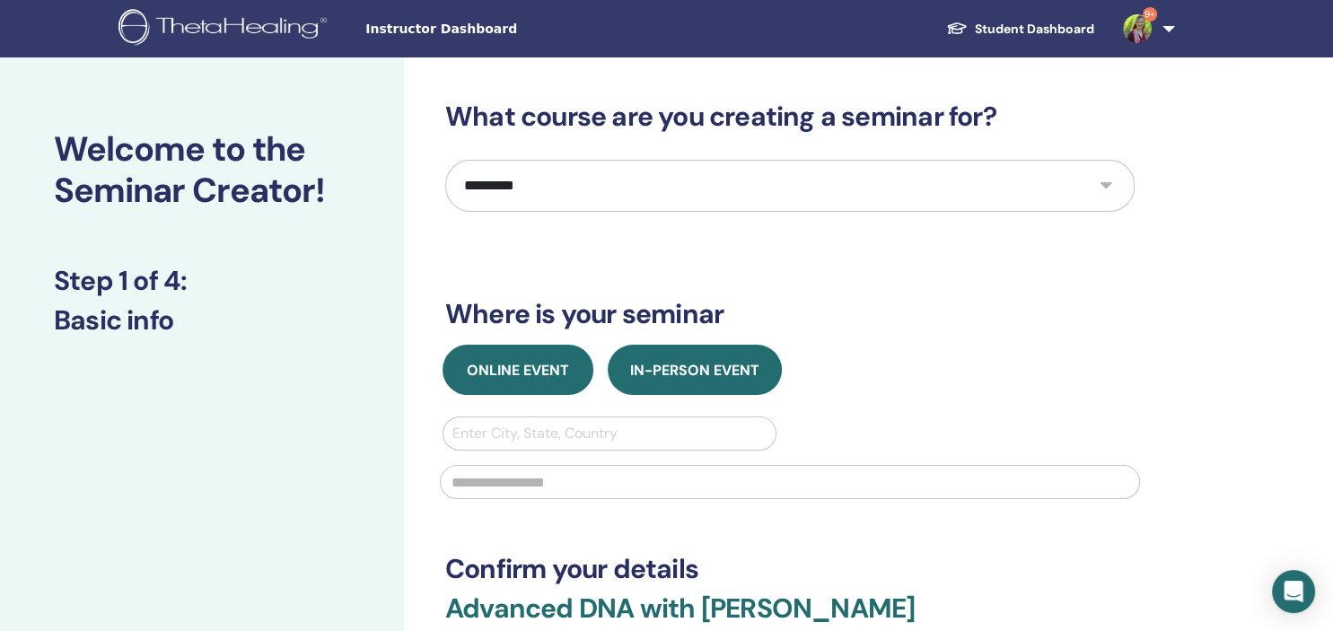
click at [520, 375] on span "Online Event" at bounding box center [518, 370] width 102 height 19
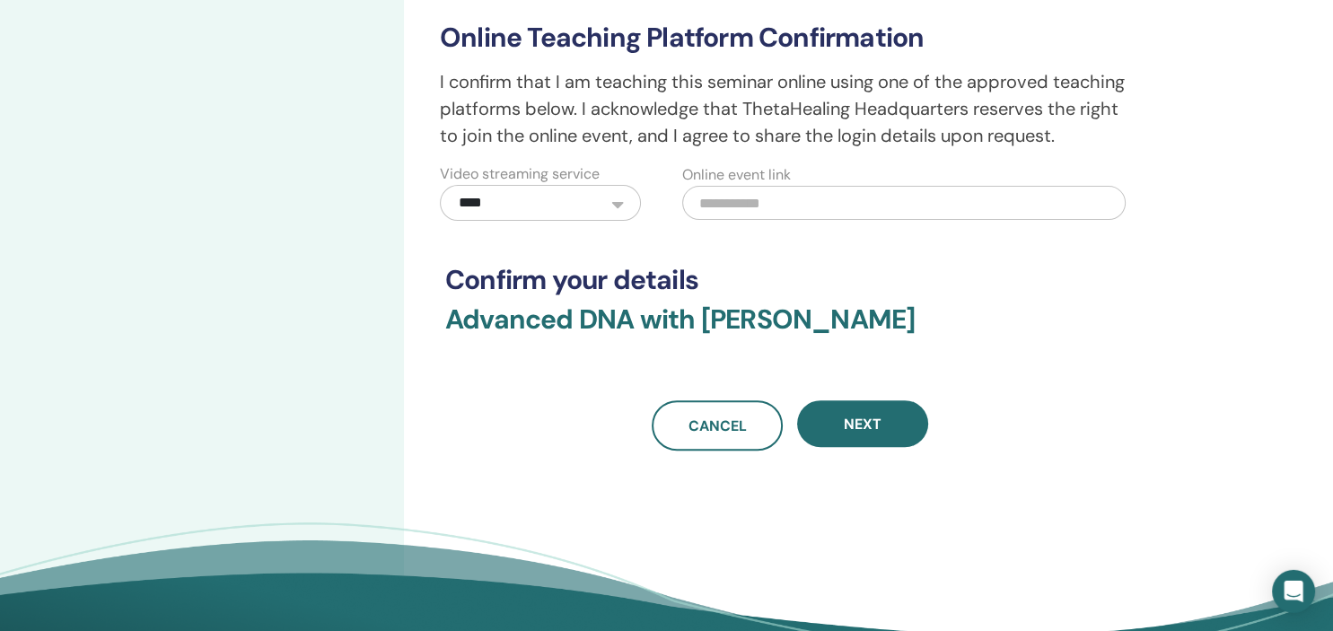
scroll to position [474, 0]
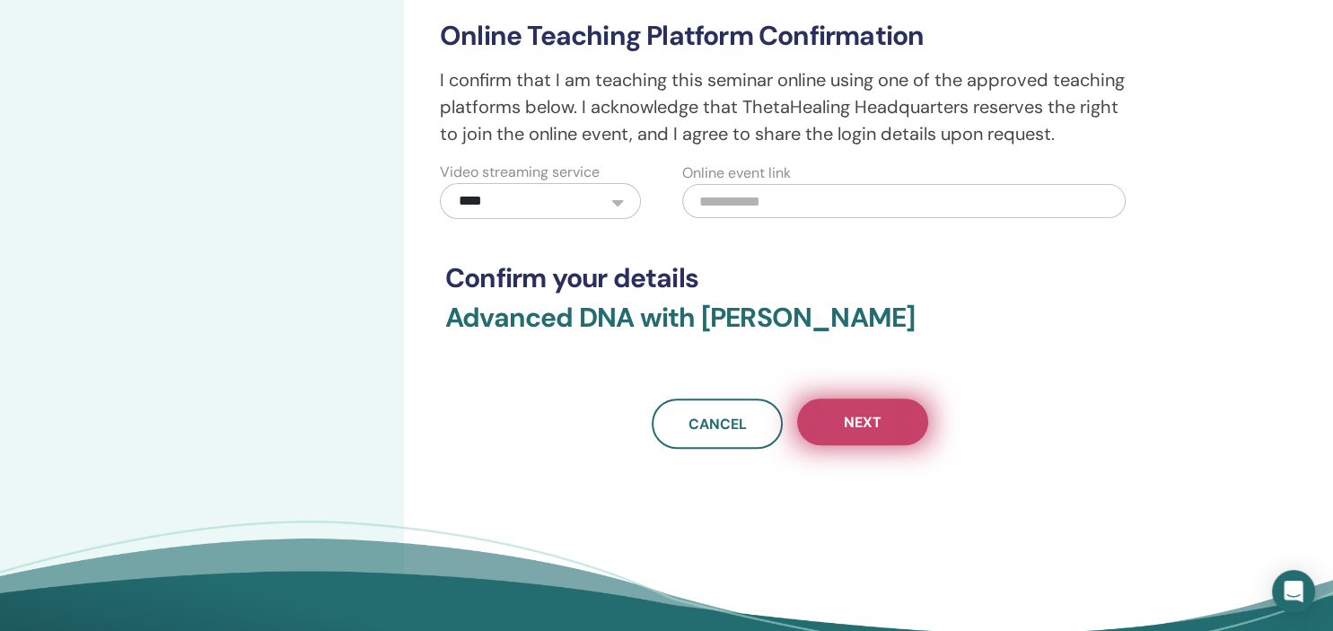
click at [852, 429] on span "Next" at bounding box center [863, 422] width 38 height 19
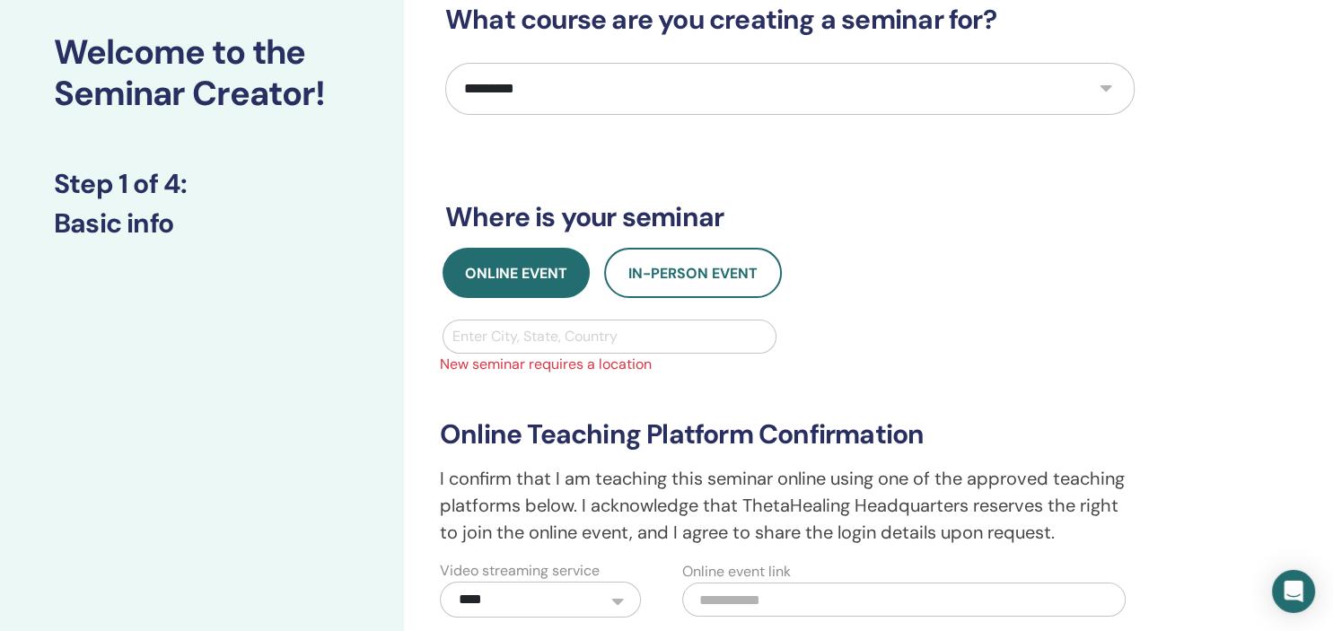
scroll to position [0, 0]
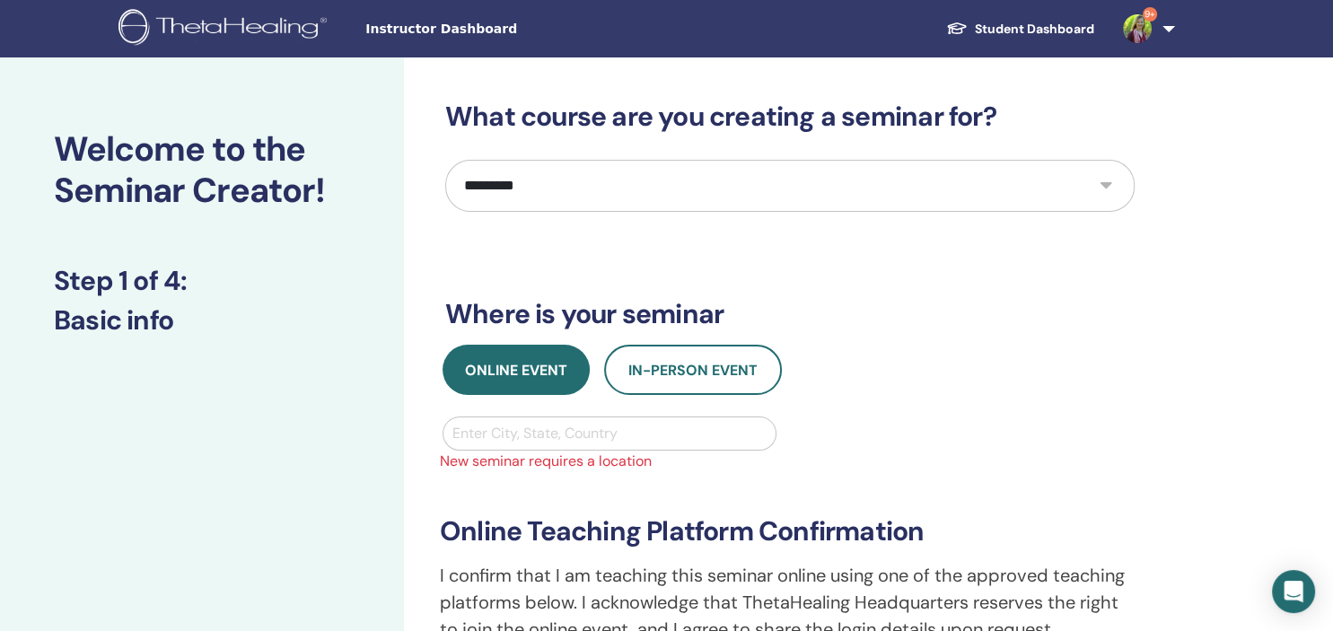
click at [644, 433] on div at bounding box center [609, 433] width 314 height 25
click at [872, 424] on div "**********" at bounding box center [790, 565] width 722 height 298
click at [670, 428] on div at bounding box center [609, 433] width 314 height 25
type input "*****"
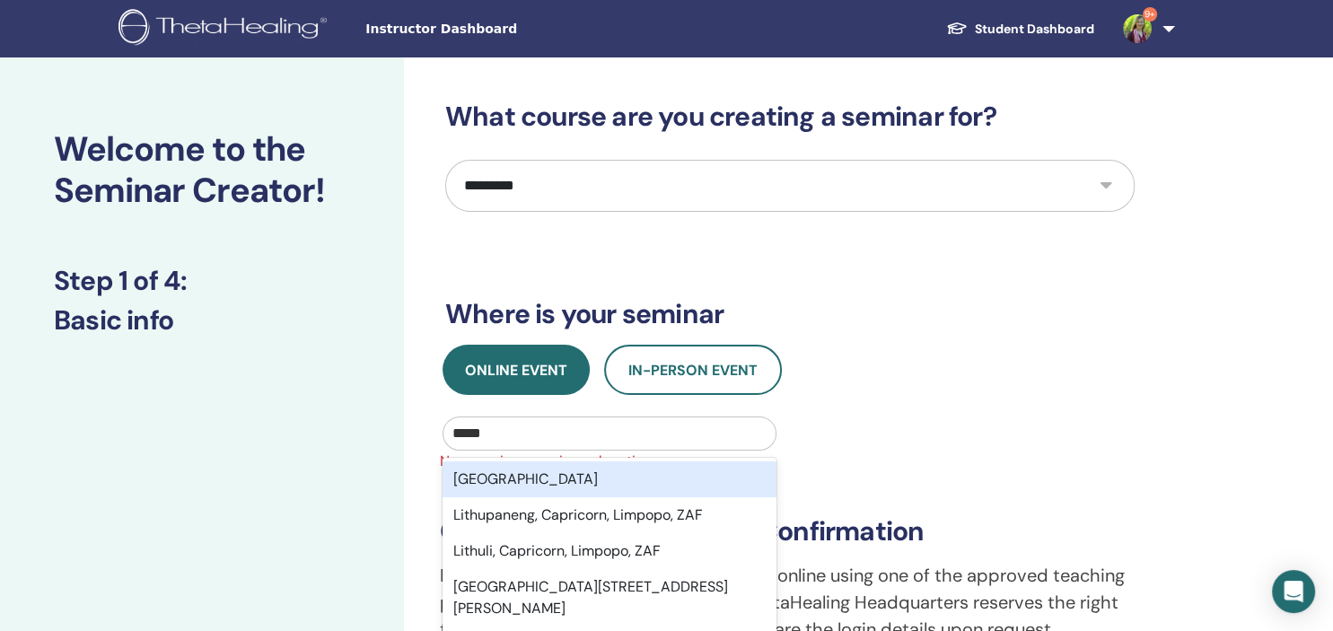
click at [518, 486] on div "Lithuania" at bounding box center [609, 479] width 334 height 36
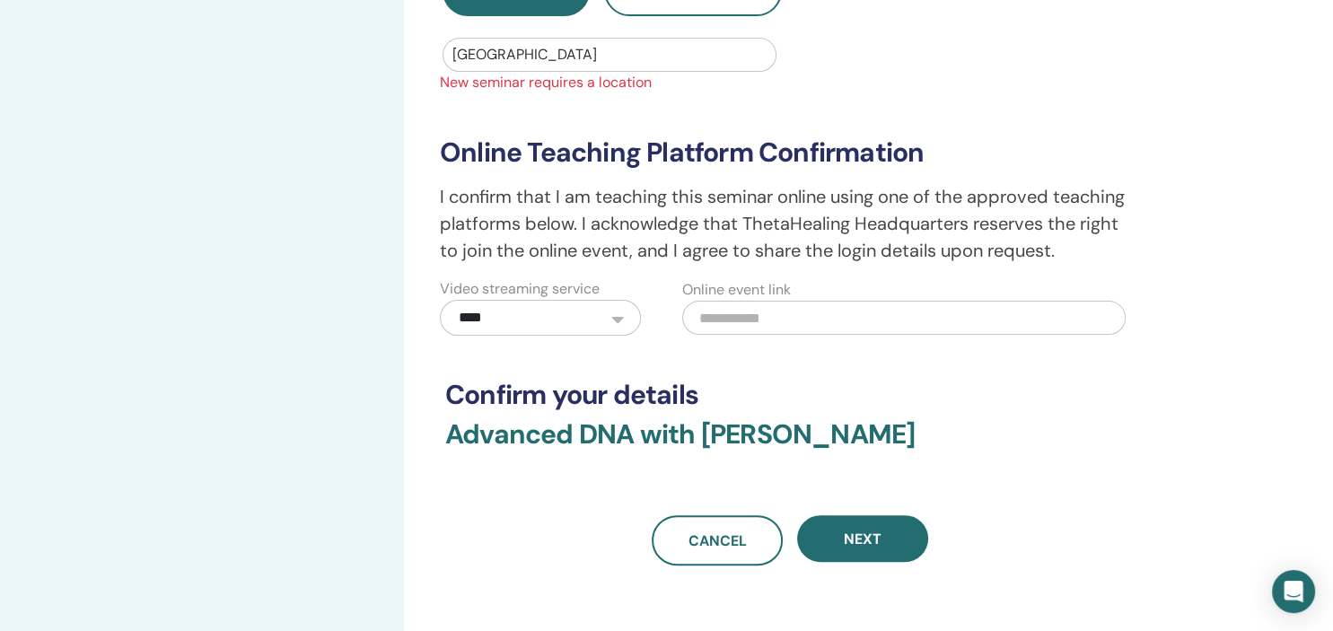
scroll to position [474, 0]
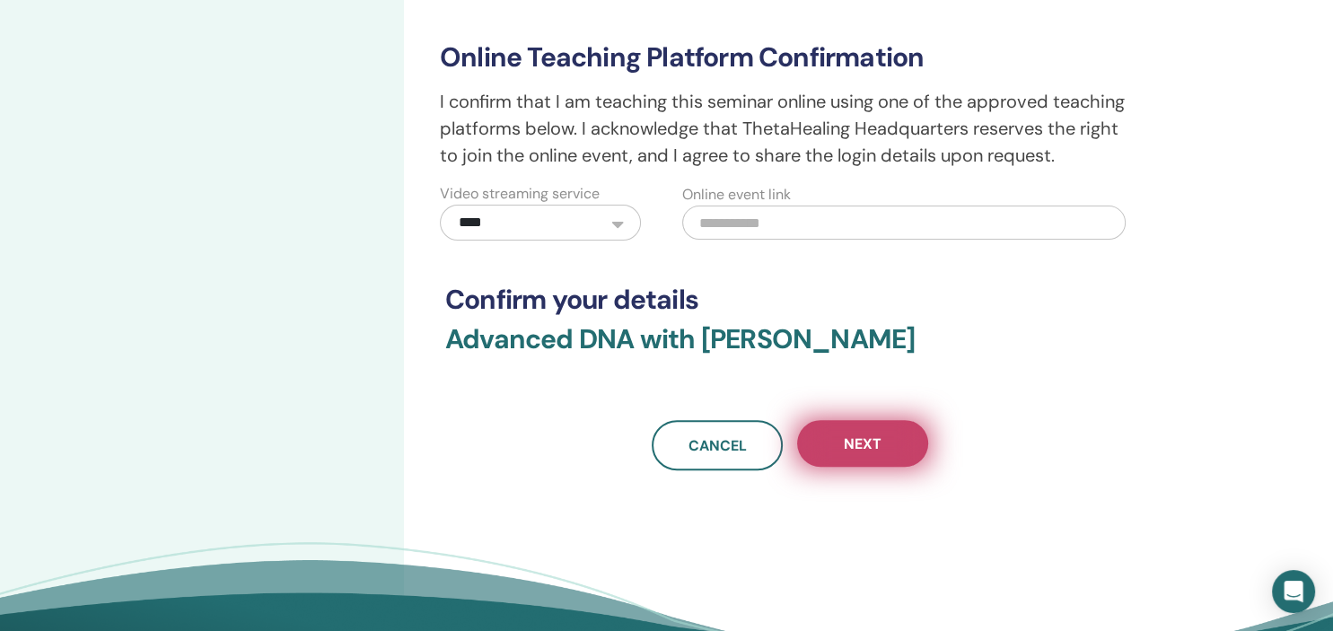
click at [864, 443] on span "Next" at bounding box center [863, 443] width 38 height 19
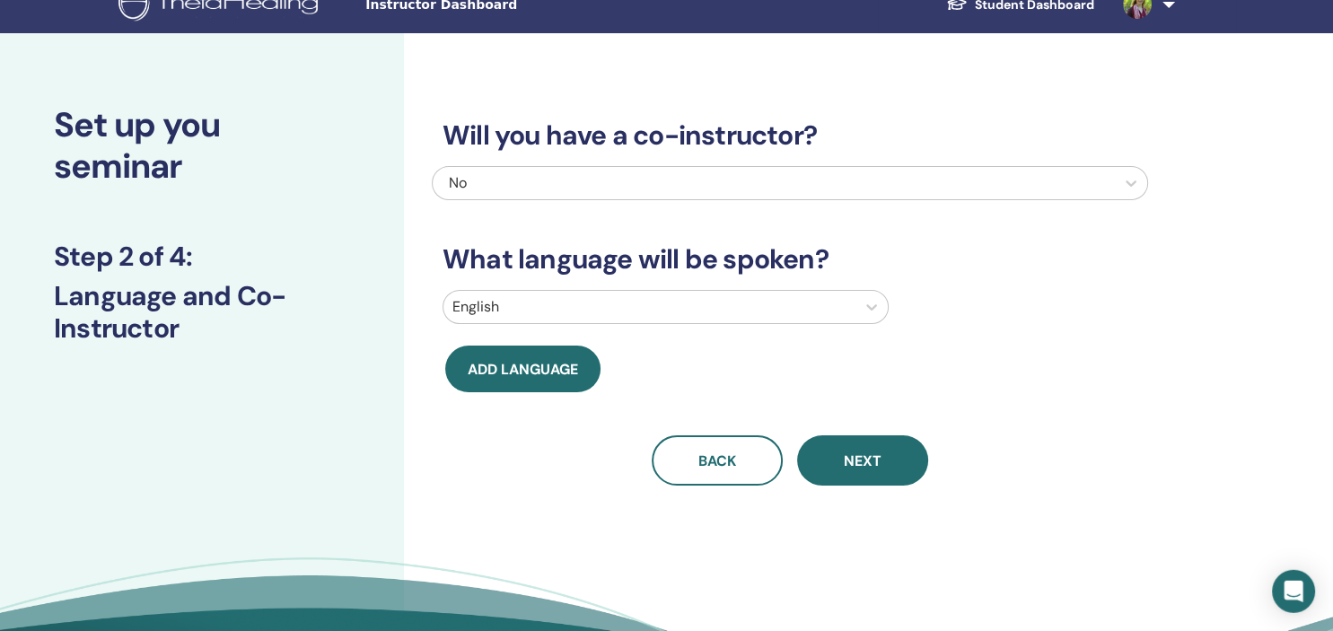
scroll to position [0, 0]
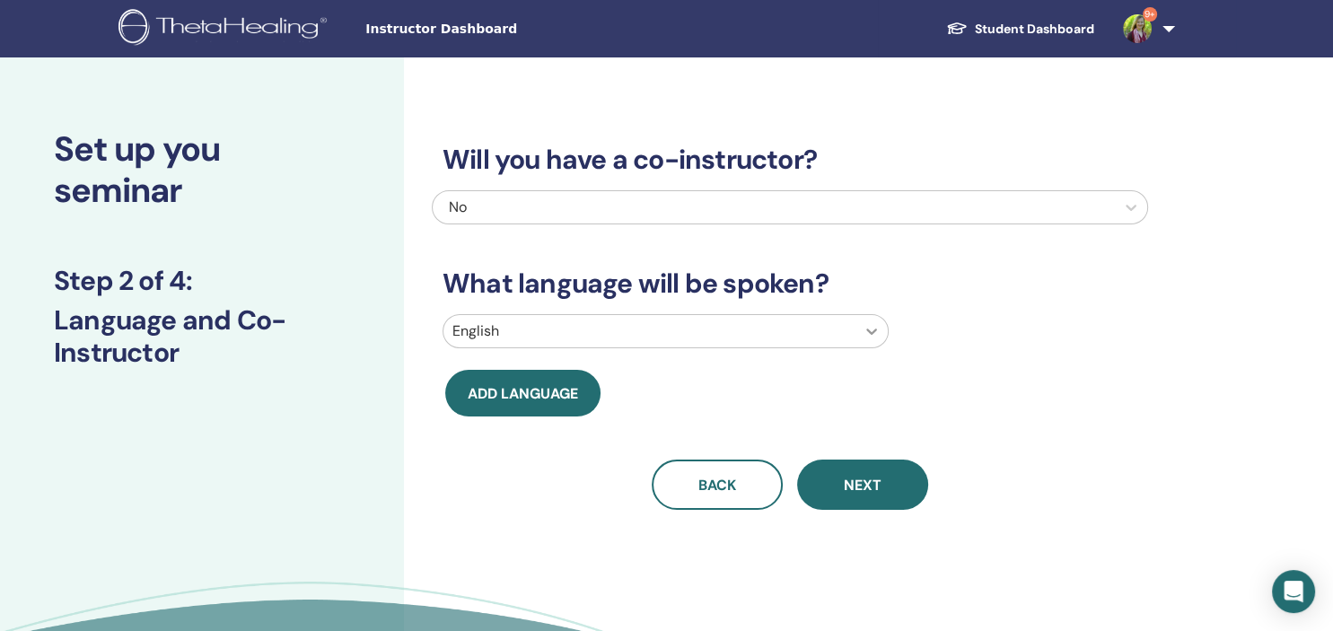
click at [871, 332] on icon at bounding box center [871, 331] width 11 height 6
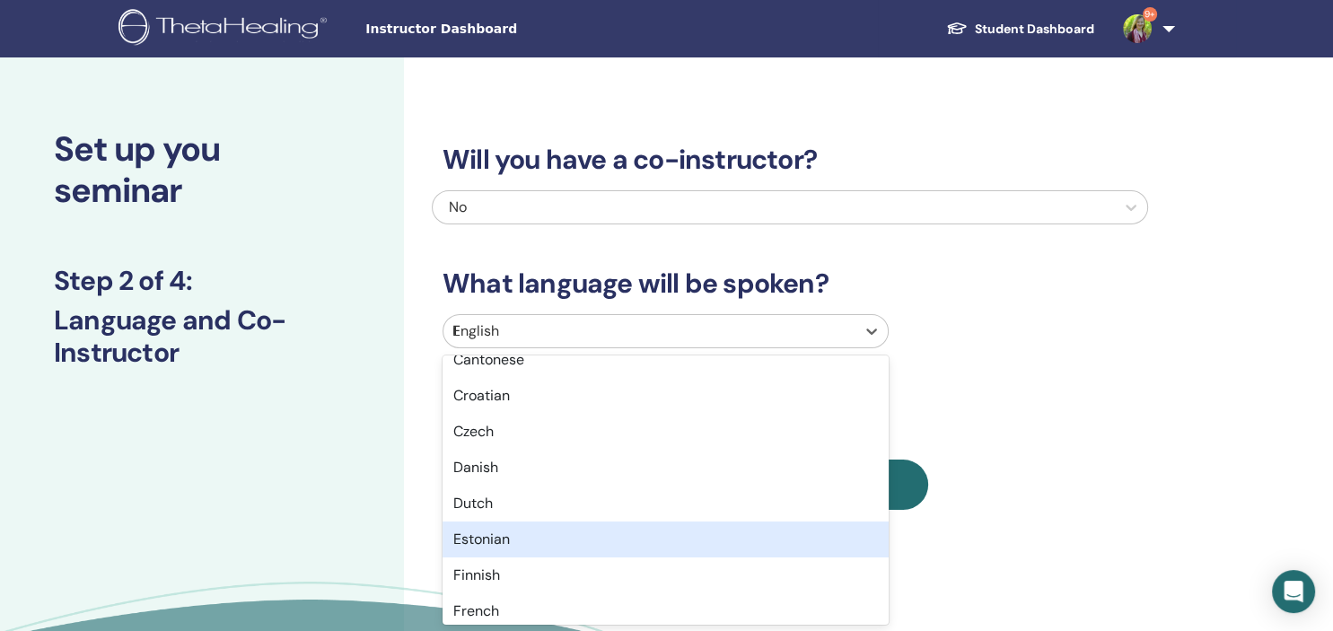
scroll to position [276, 0]
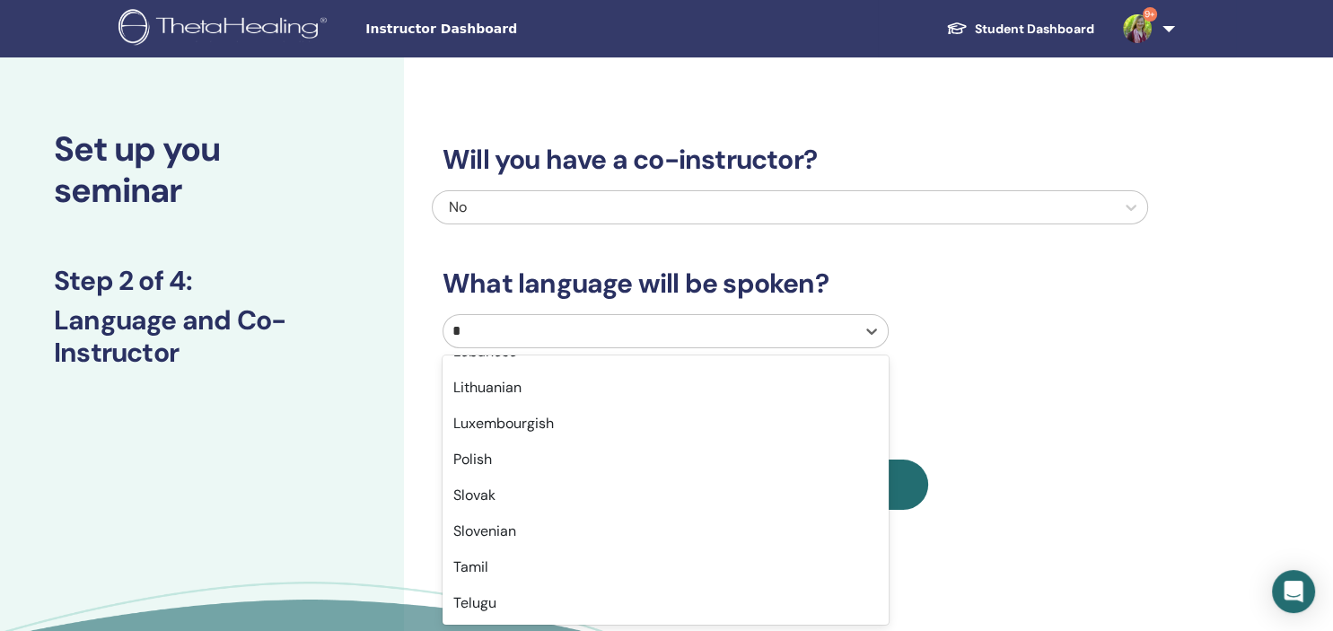
type input "**"
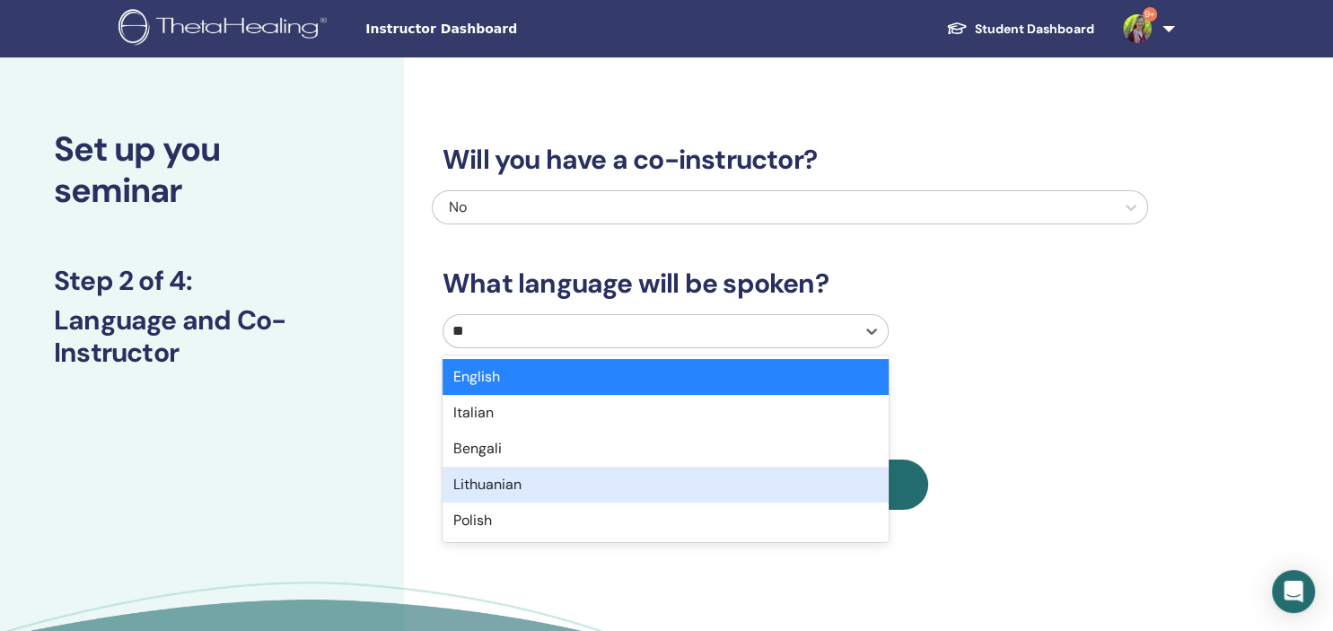
click at [479, 483] on div "Lithuanian" at bounding box center [665, 485] width 446 height 36
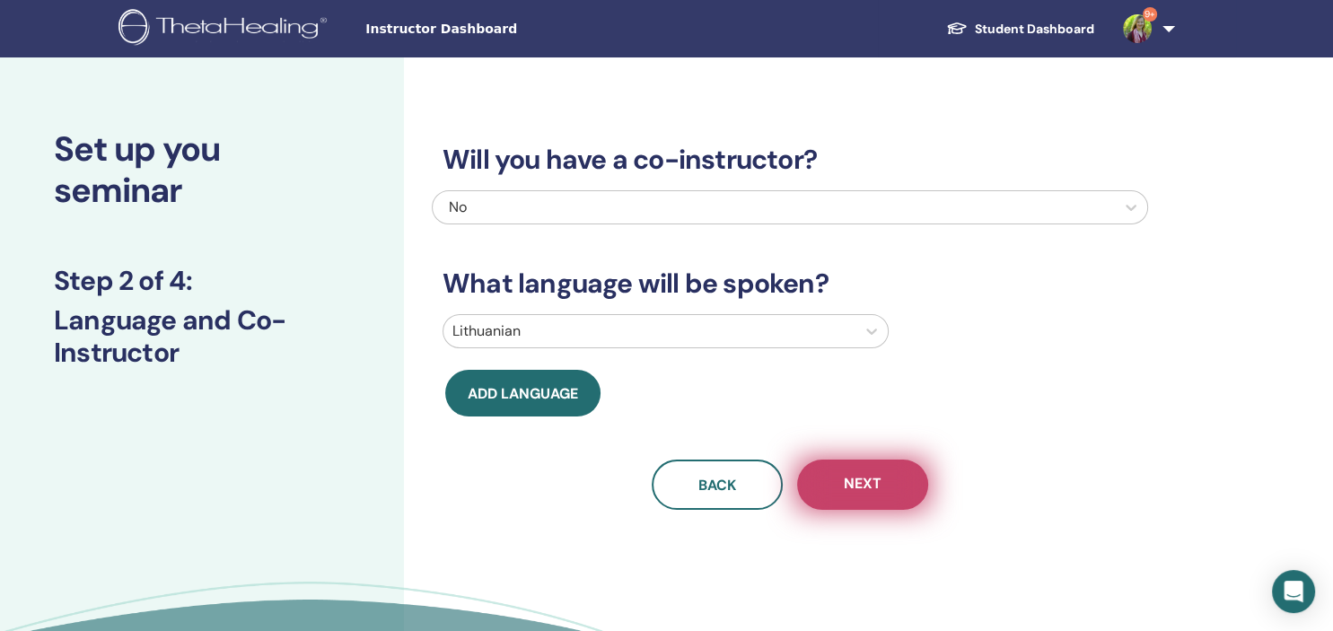
click at [867, 486] on span "Next" at bounding box center [863, 485] width 38 height 22
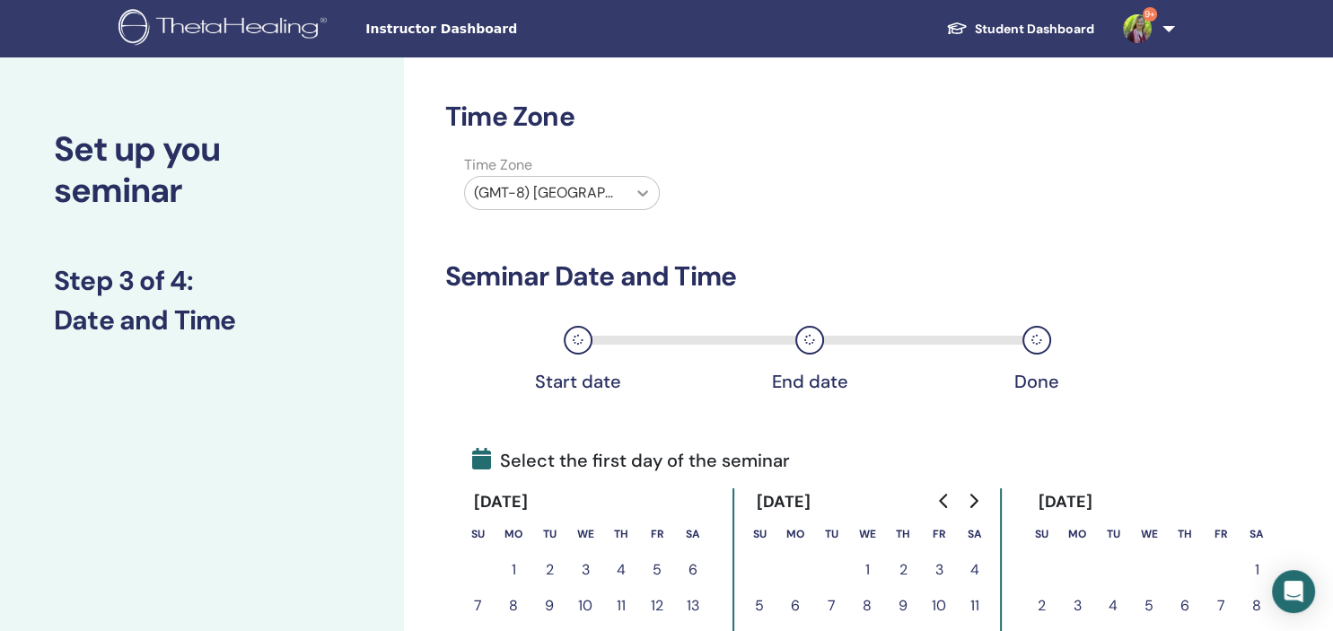
click at [644, 188] on icon at bounding box center [643, 193] width 18 height 18
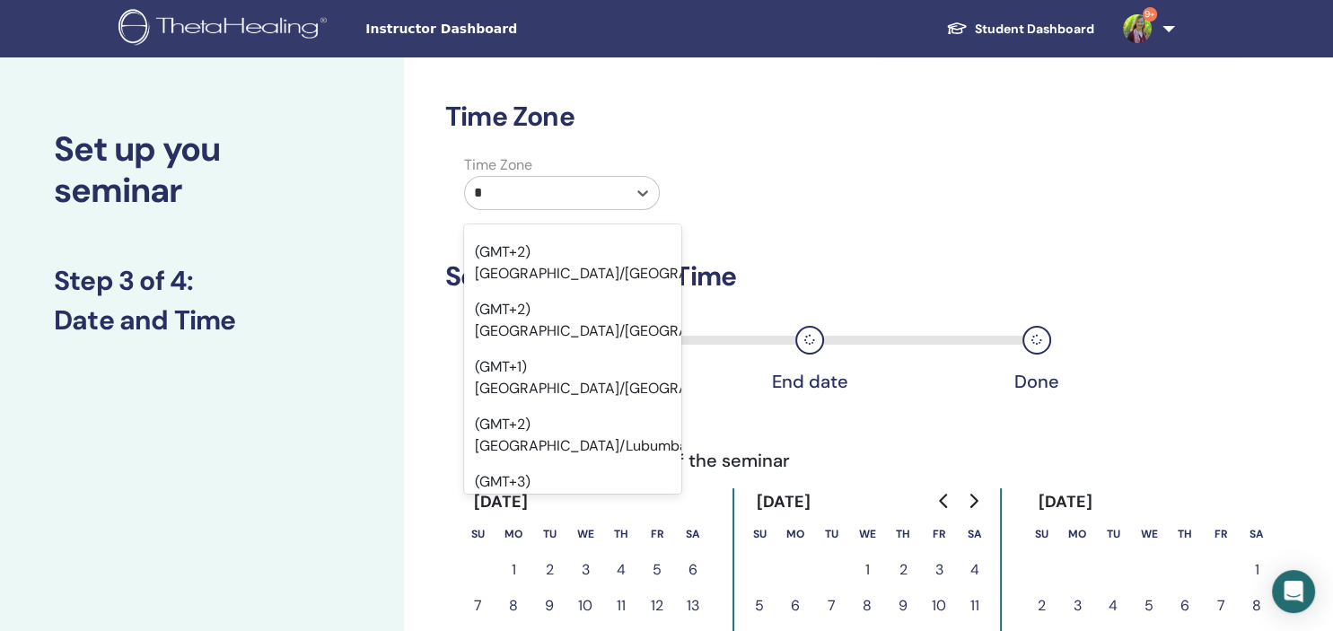
scroll to position [8, 0]
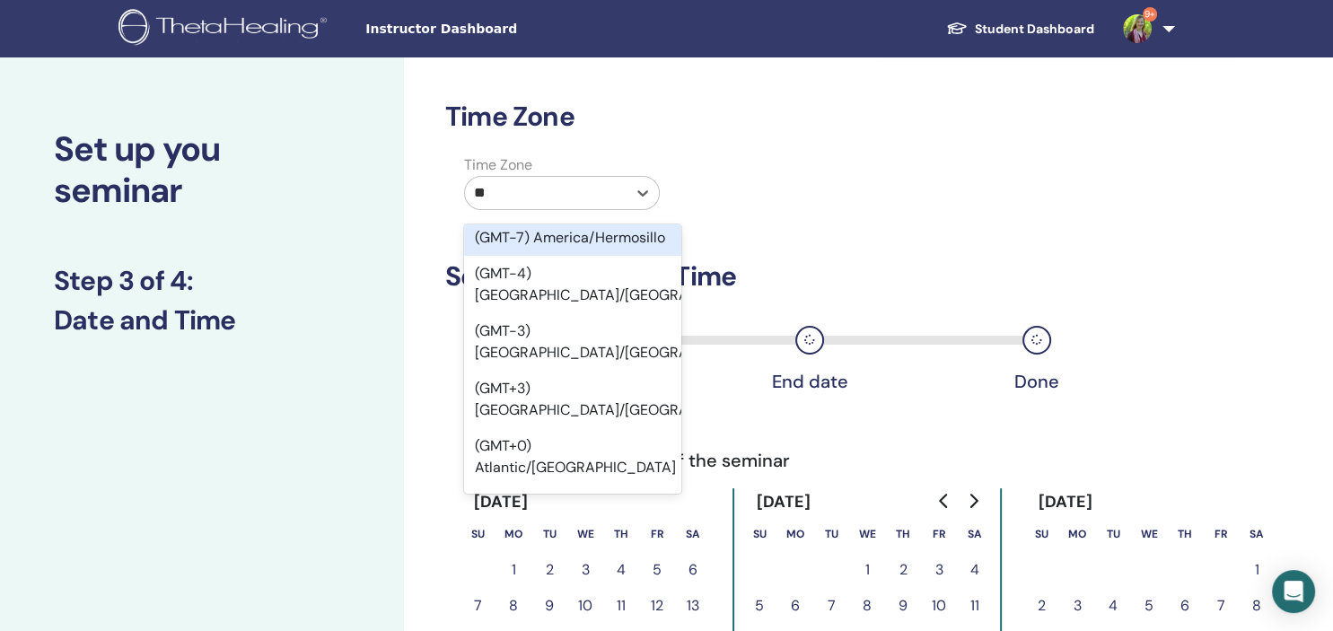
type input "*"
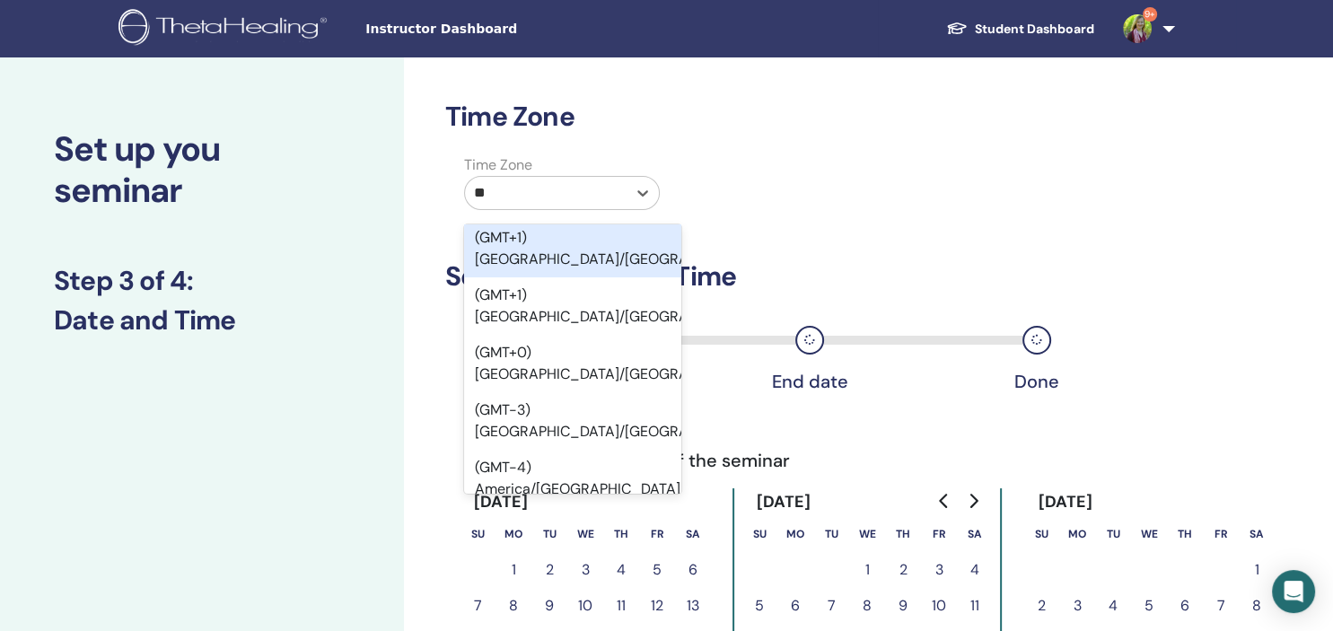
type input "***"
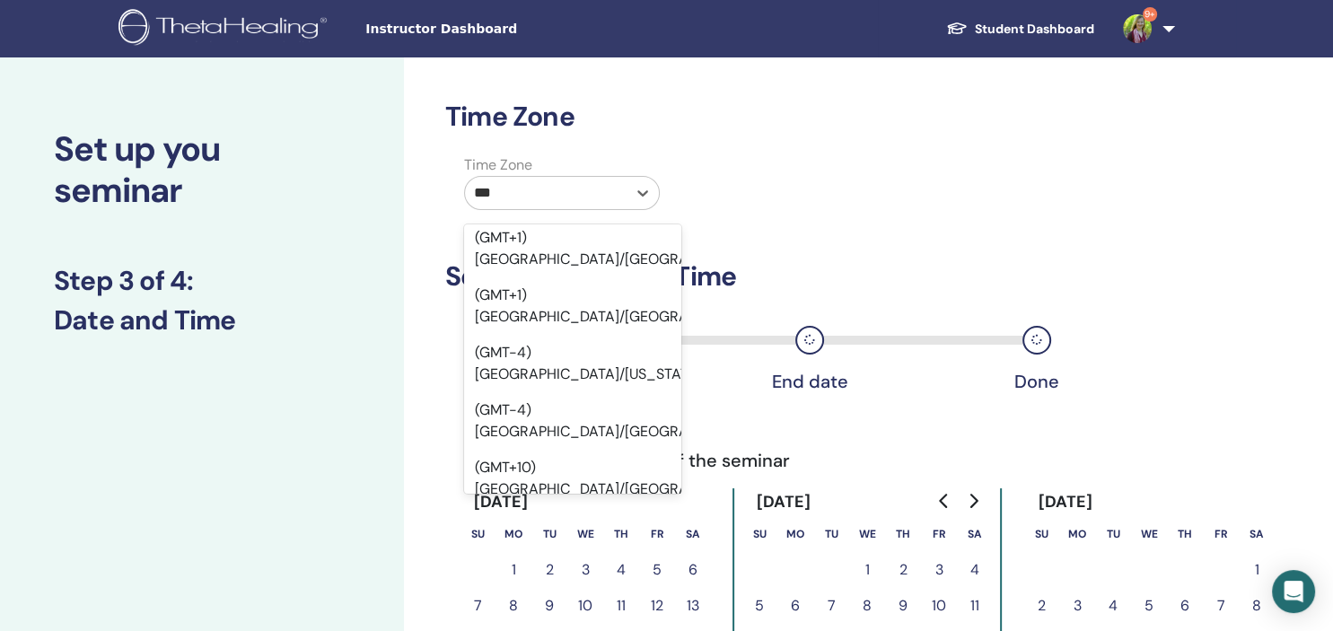
click at [609, 507] on div "(GMT+3) Europe/Vilnius" at bounding box center [572, 535] width 217 height 57
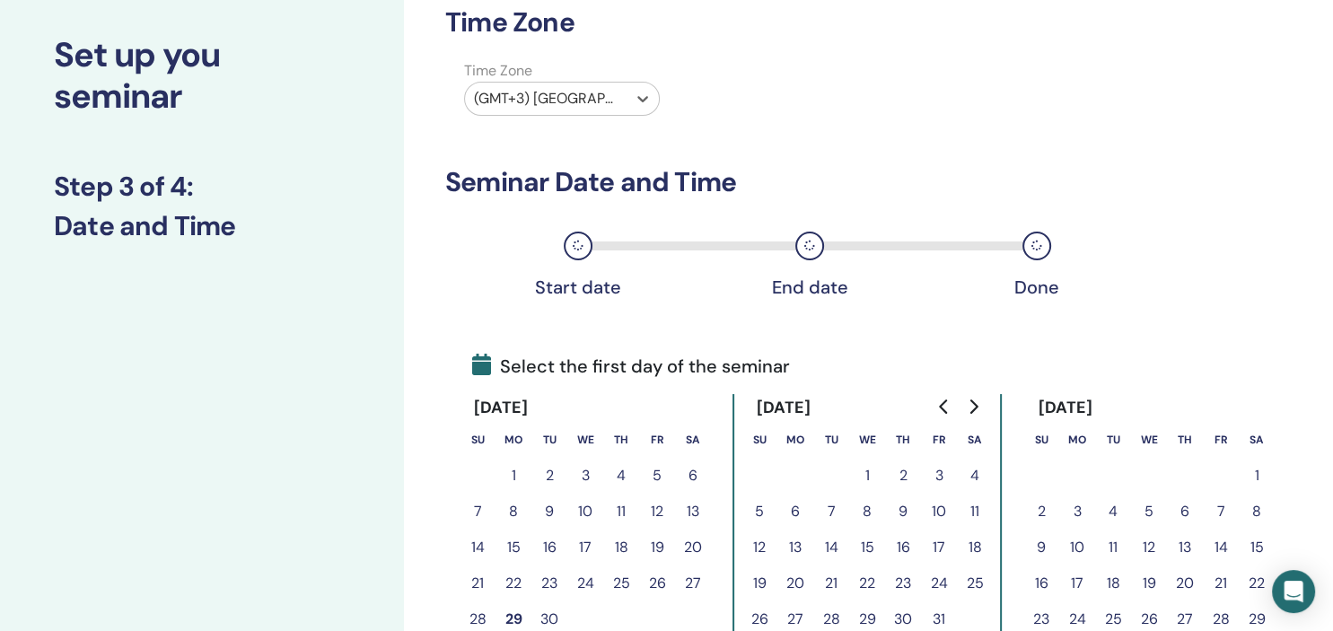
scroll to position [189, 0]
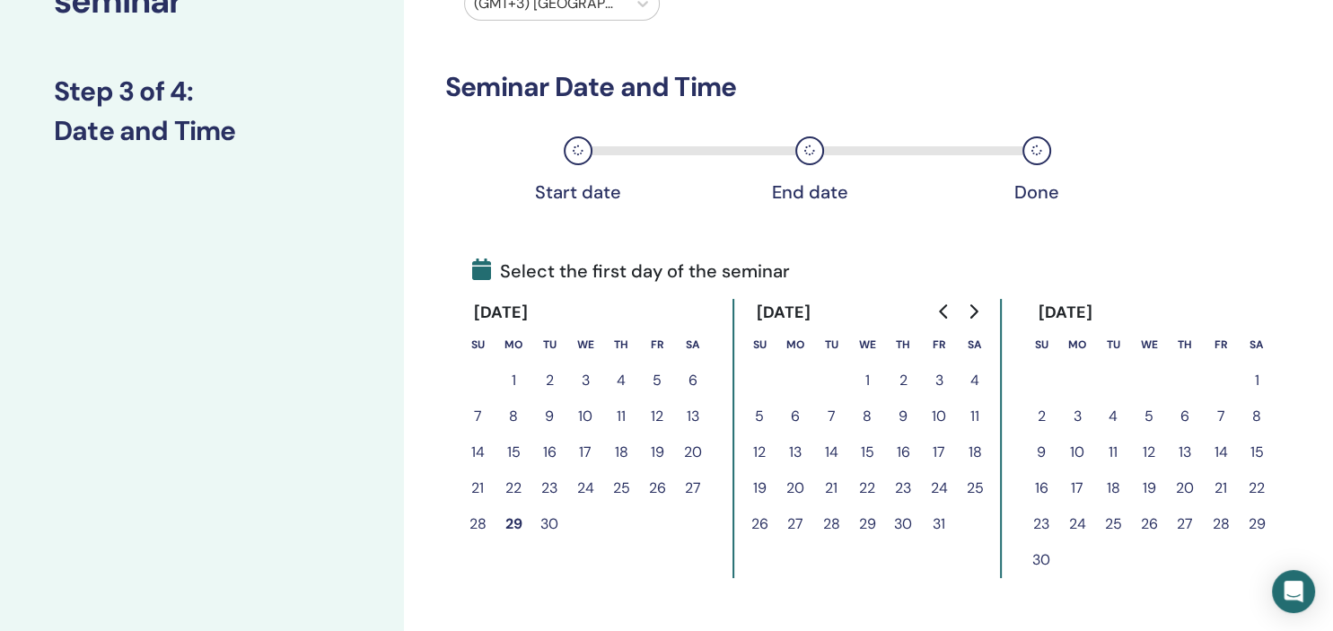
click at [933, 486] on button "24" at bounding box center [939, 488] width 36 height 36
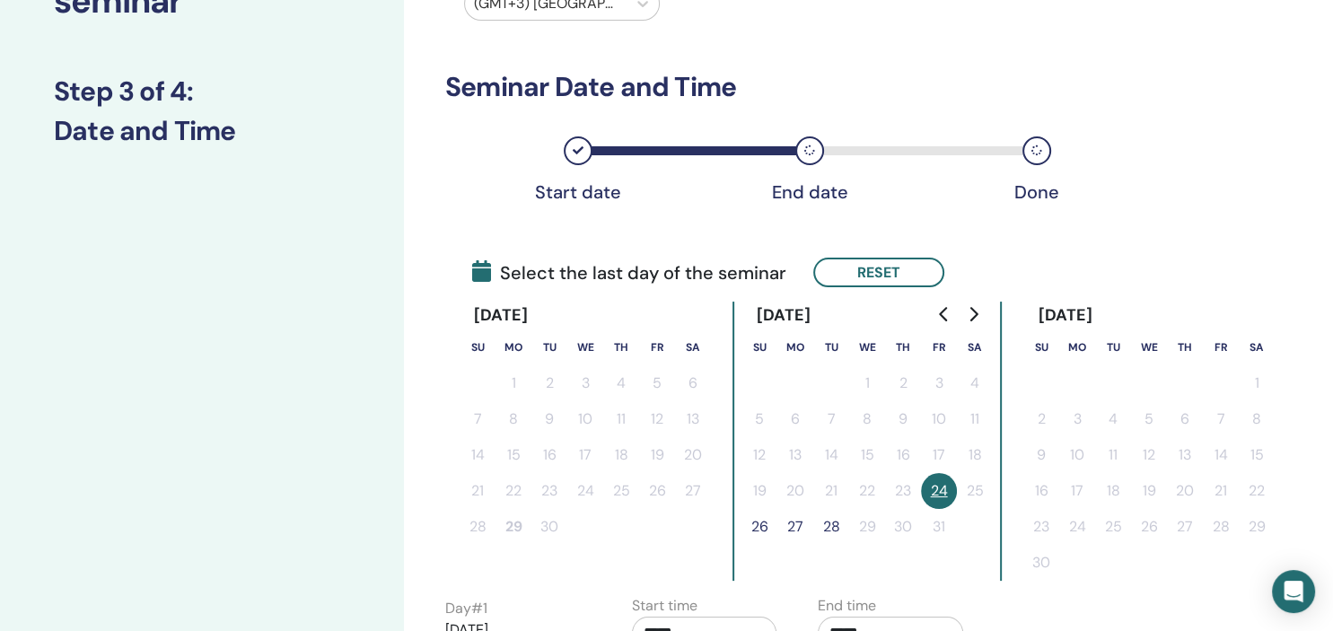
click at [757, 523] on button "26" at bounding box center [759, 527] width 36 height 36
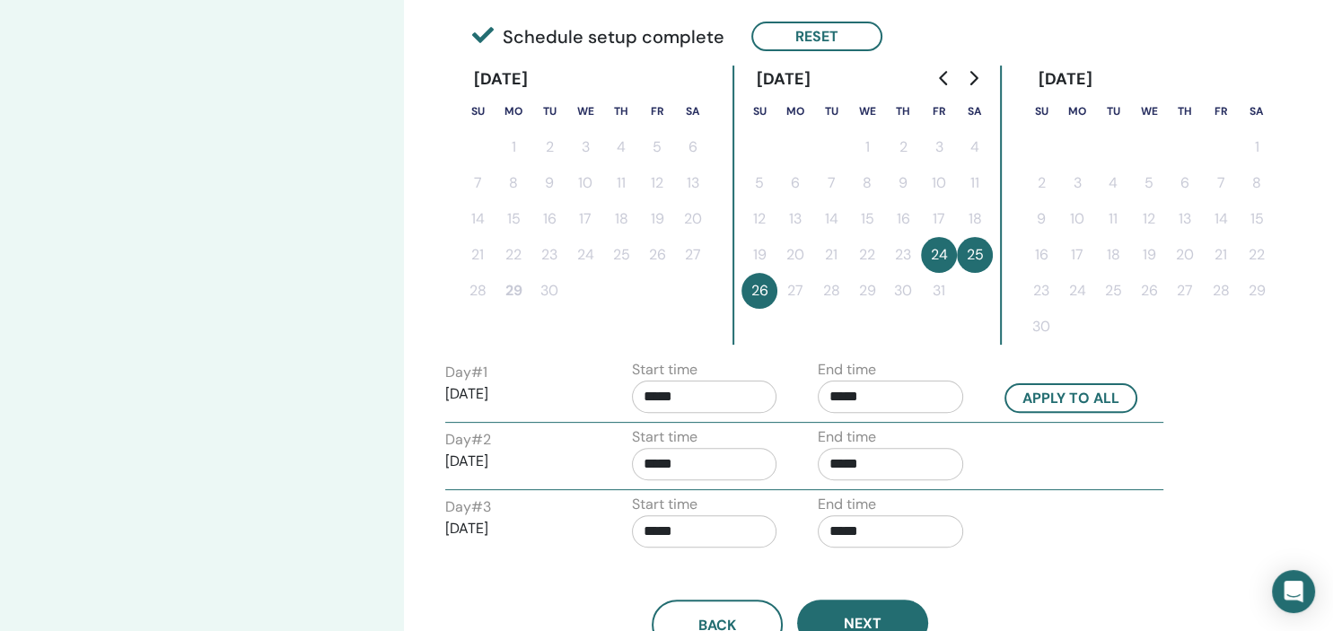
scroll to position [474, 0]
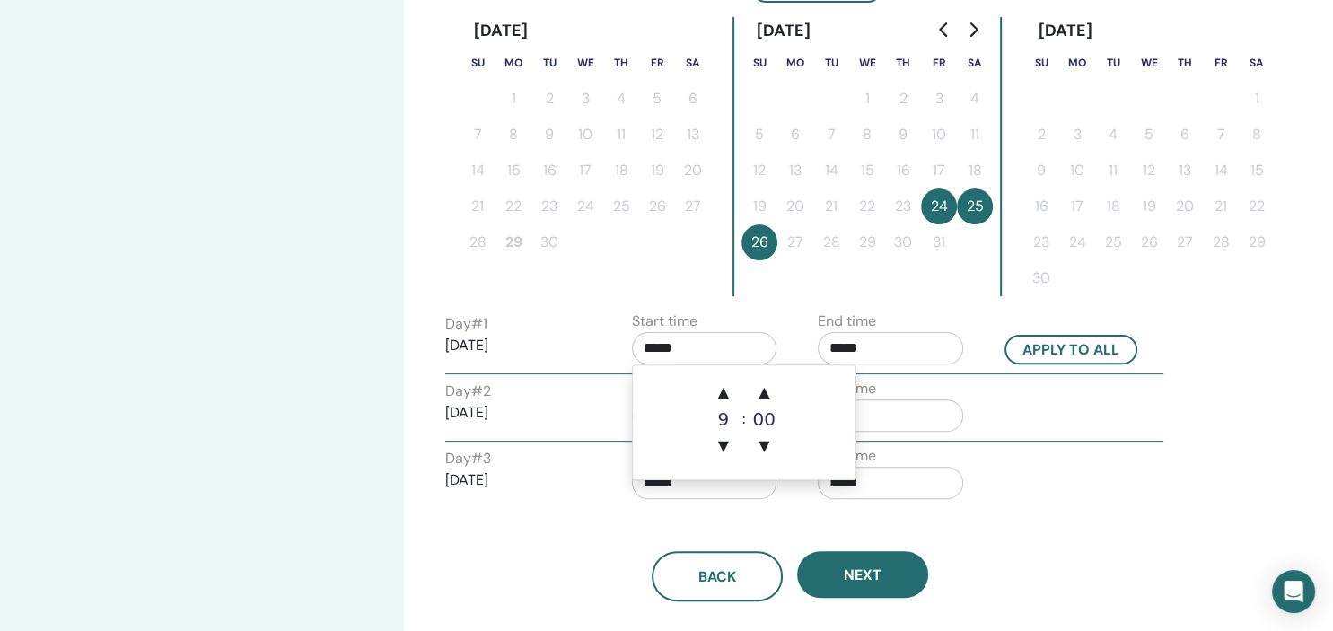
click at [685, 346] on input "*****" at bounding box center [704, 348] width 145 height 32
click at [723, 393] on span "▲" at bounding box center [723, 392] width 36 height 36
type input "*****"
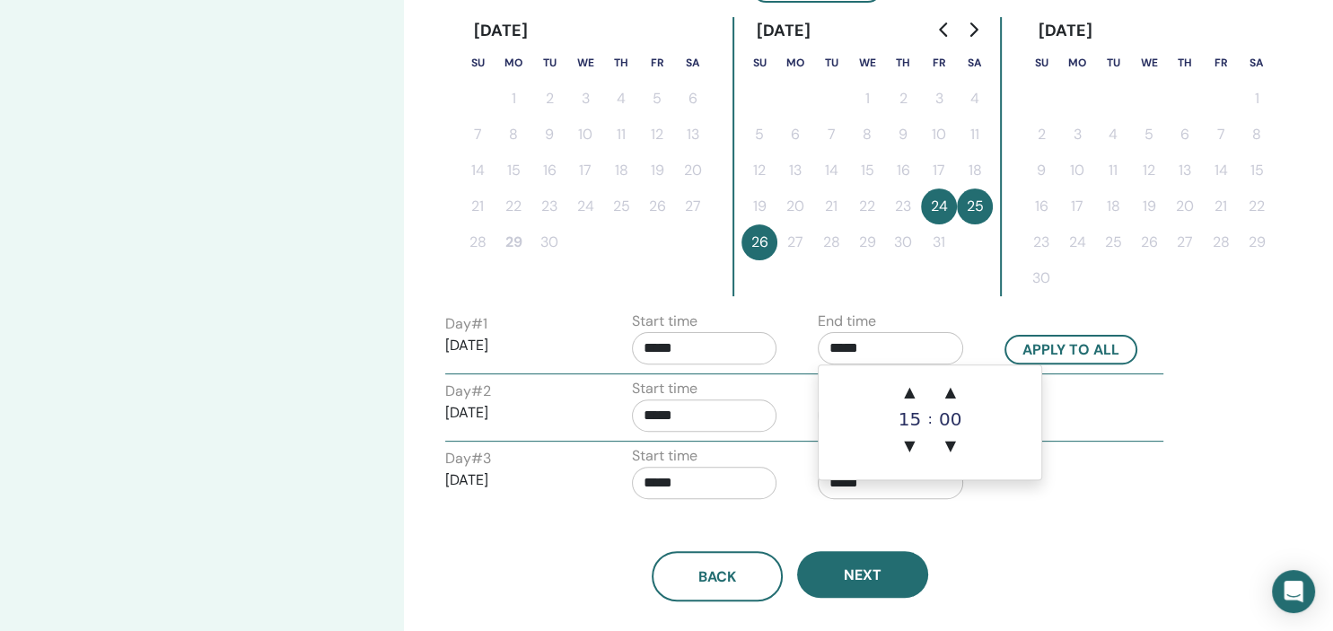
click at [921, 346] on input "*****" at bounding box center [890, 348] width 145 height 32
click at [913, 390] on span "▲" at bounding box center [909, 392] width 36 height 36
type input "*****"
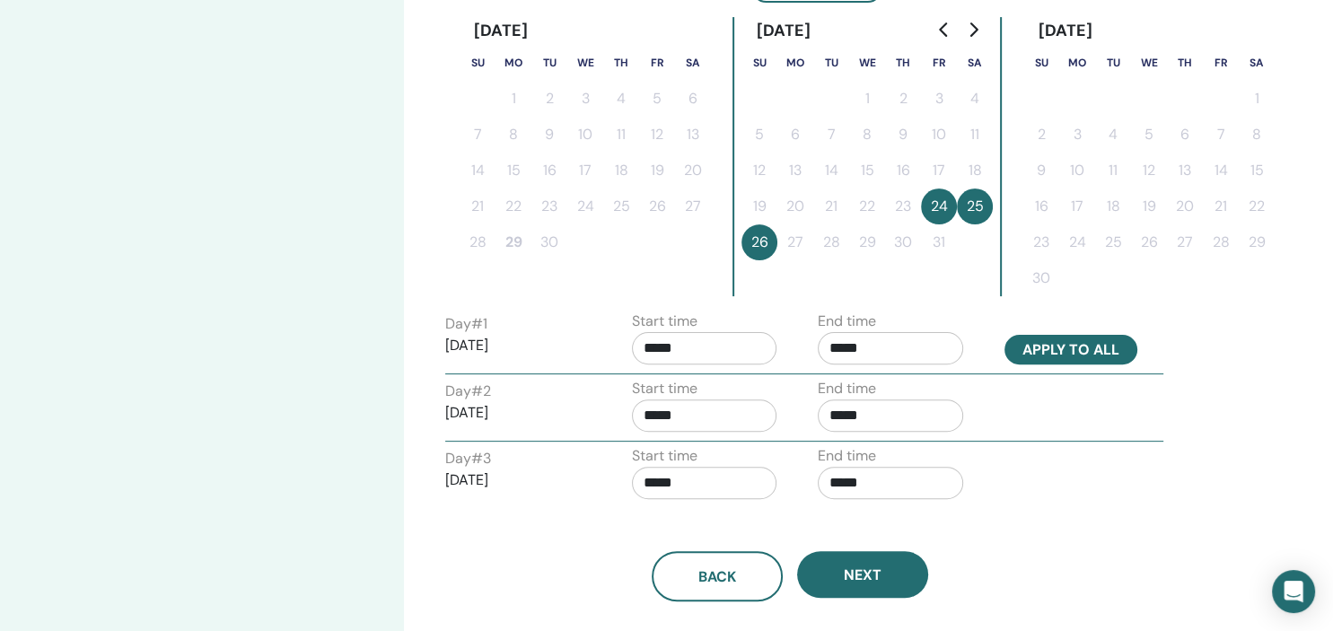
click at [1083, 356] on button "Apply to all" at bounding box center [1070, 350] width 133 height 30
type input "*****"
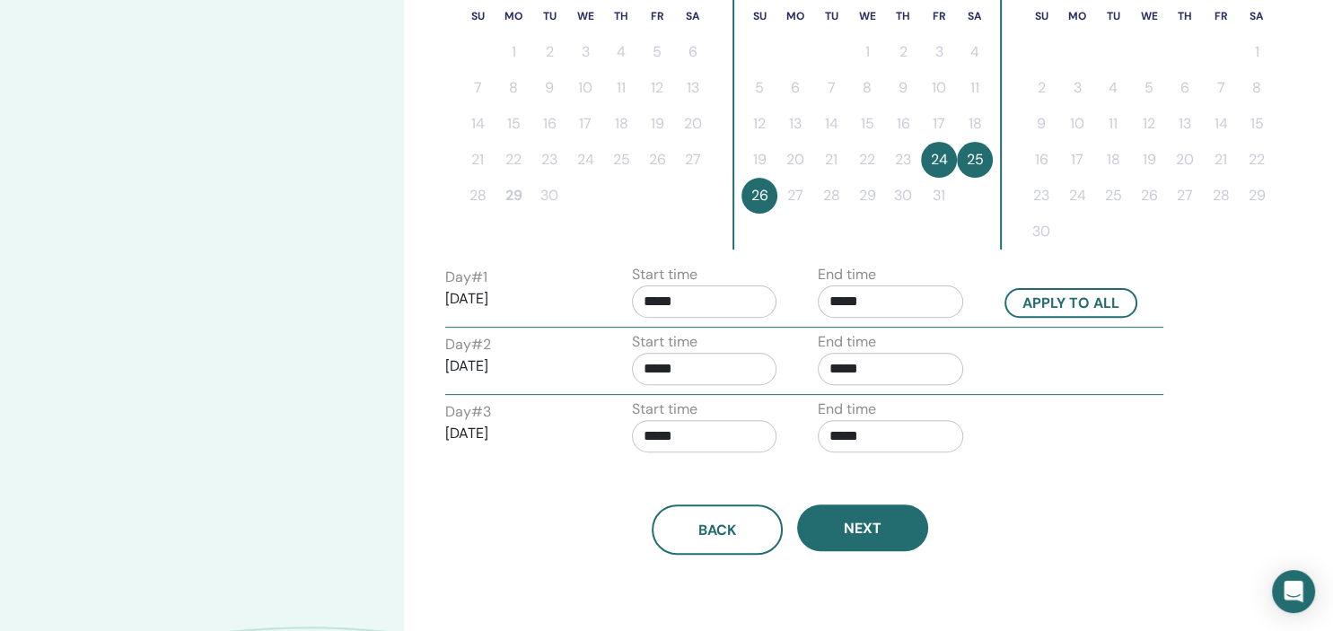
scroll to position [568, 0]
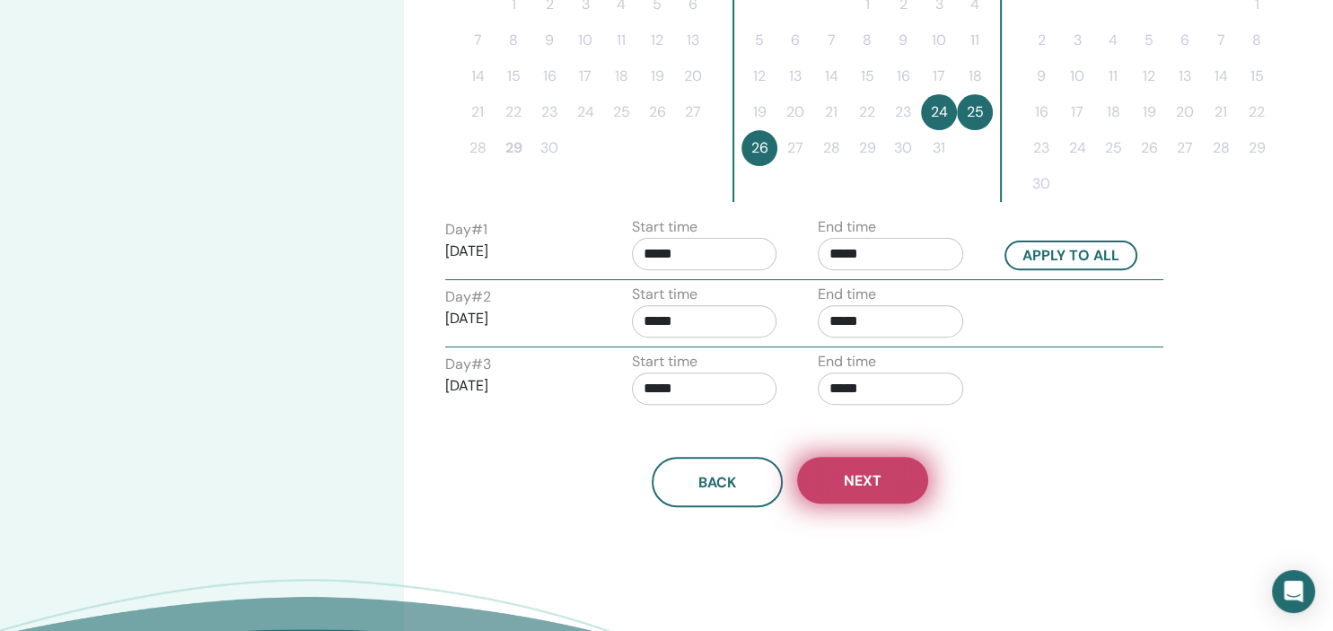
click at [854, 476] on span "Next" at bounding box center [863, 480] width 38 height 19
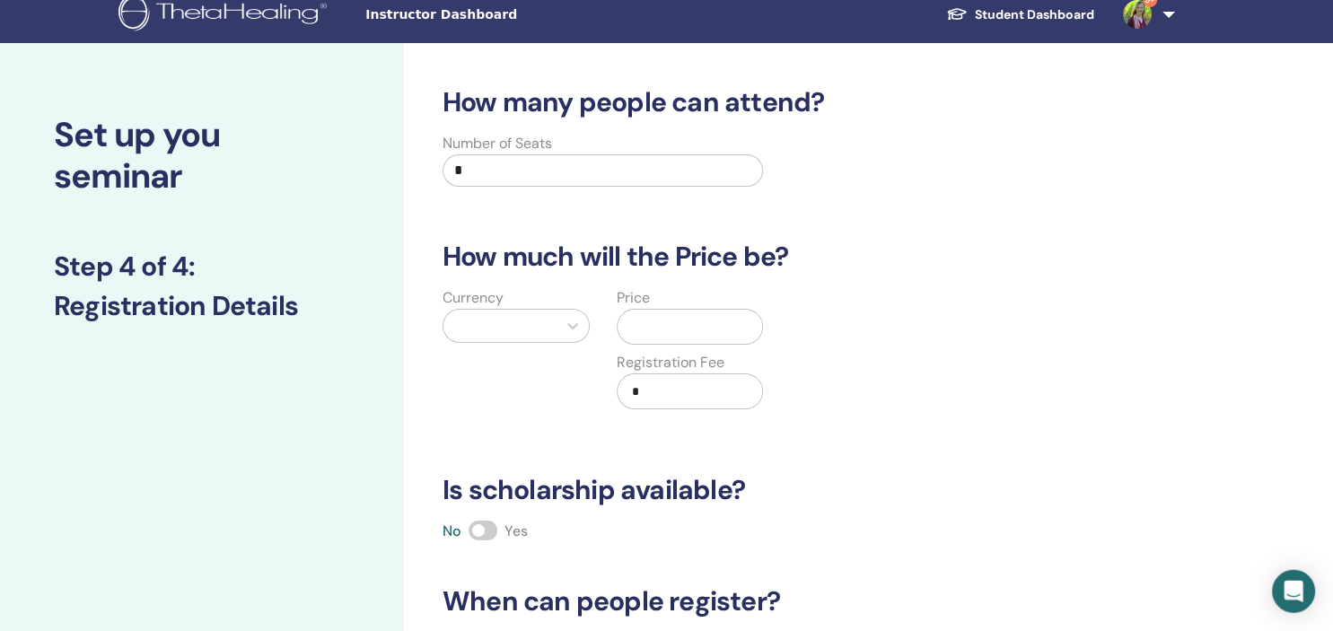
scroll to position [0, 0]
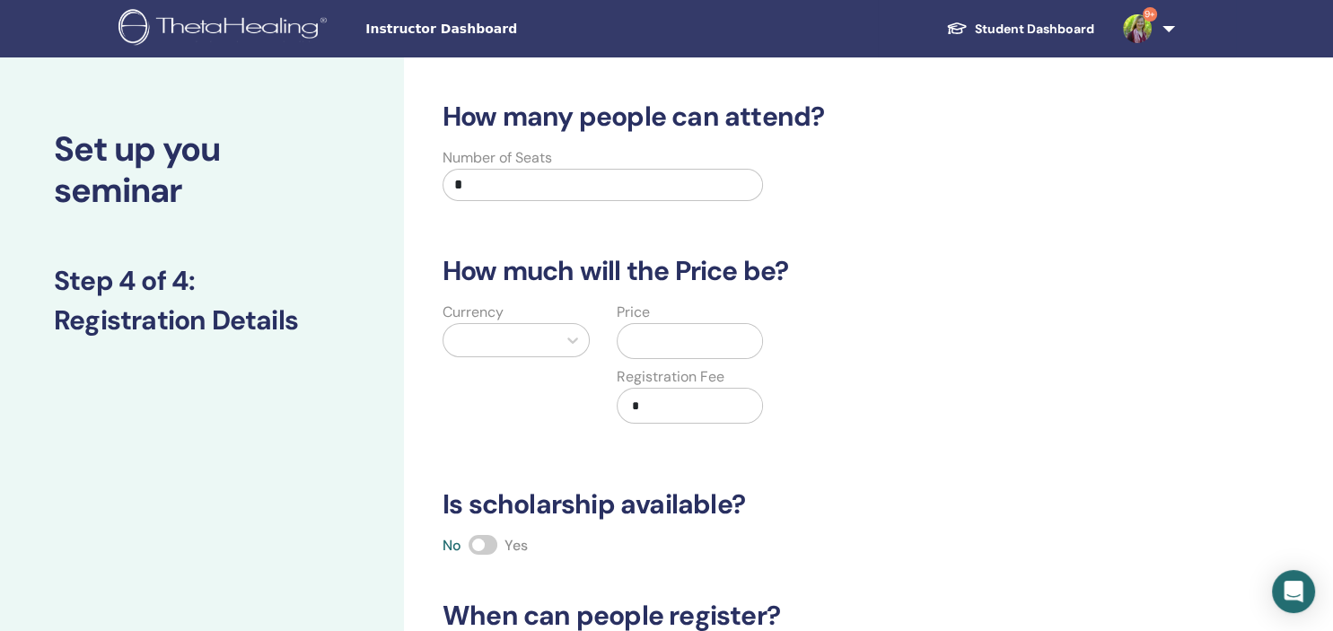
drag, startPoint x: 468, startPoint y: 184, endPoint x: 407, endPoint y: 185, distance: 61.0
click at [442, 185] on input "*" at bounding box center [602, 185] width 320 height 32
type input "**"
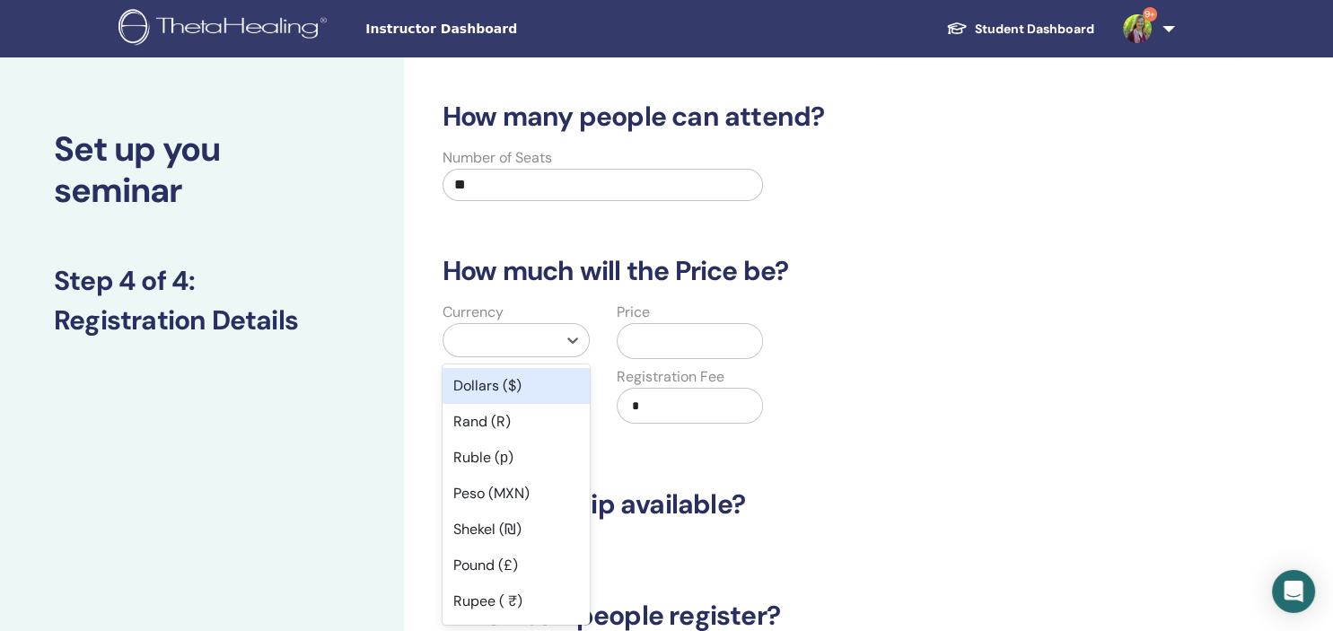
click at [548, 337] on div at bounding box center [499, 340] width 113 height 32
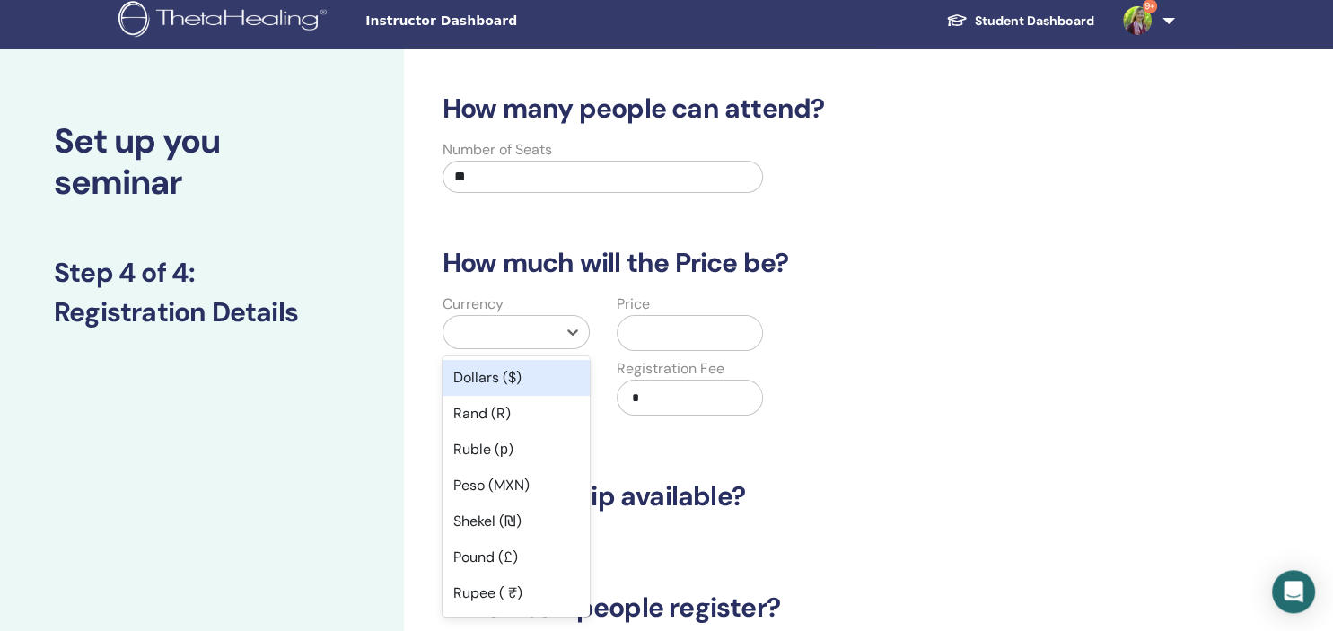
scroll to position [9, 0]
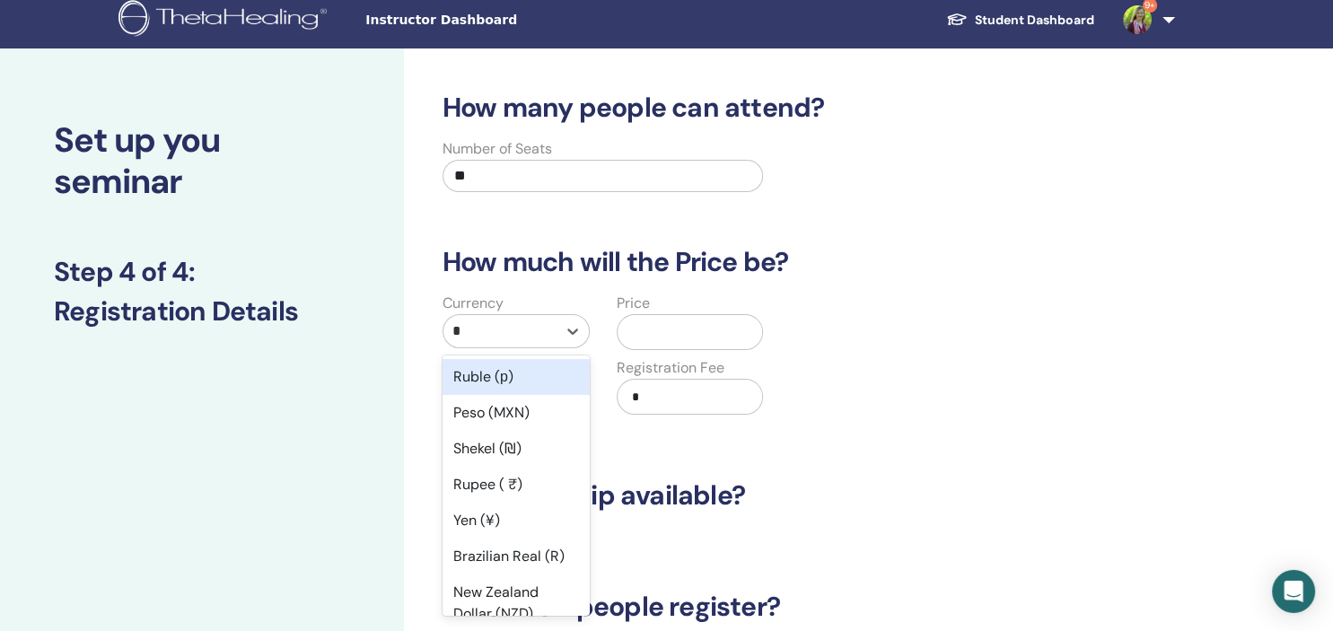
type input "**"
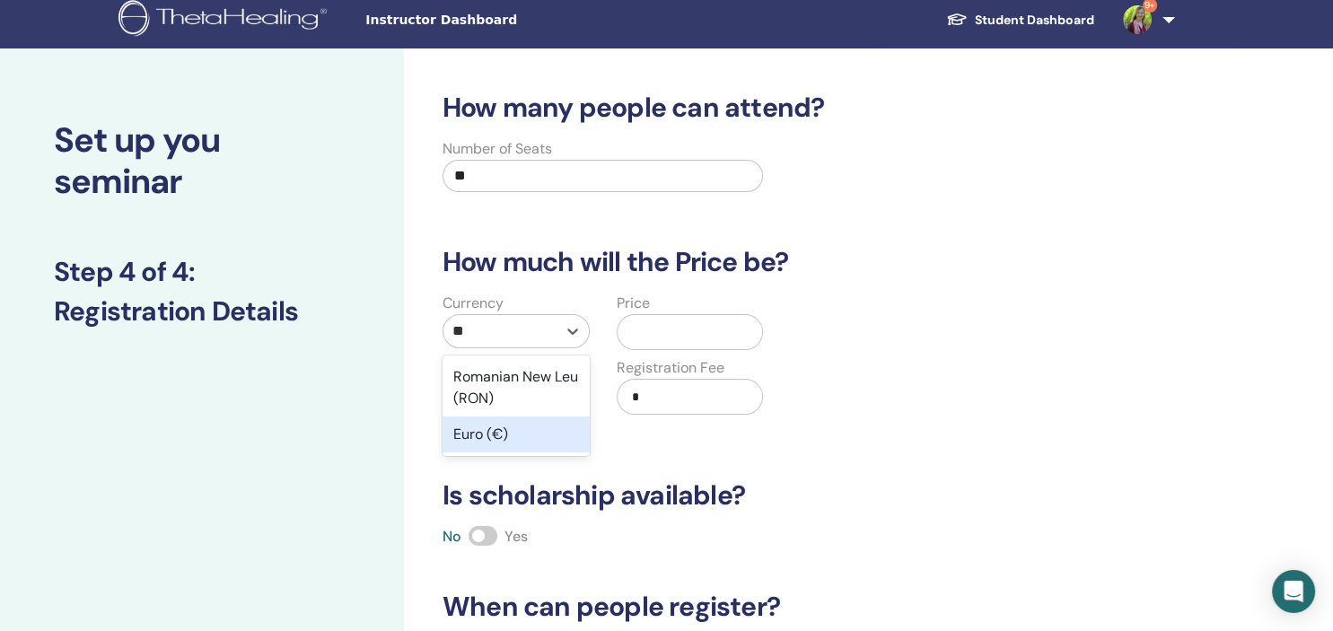
click at [501, 433] on div "Euro (€)" at bounding box center [515, 434] width 147 height 36
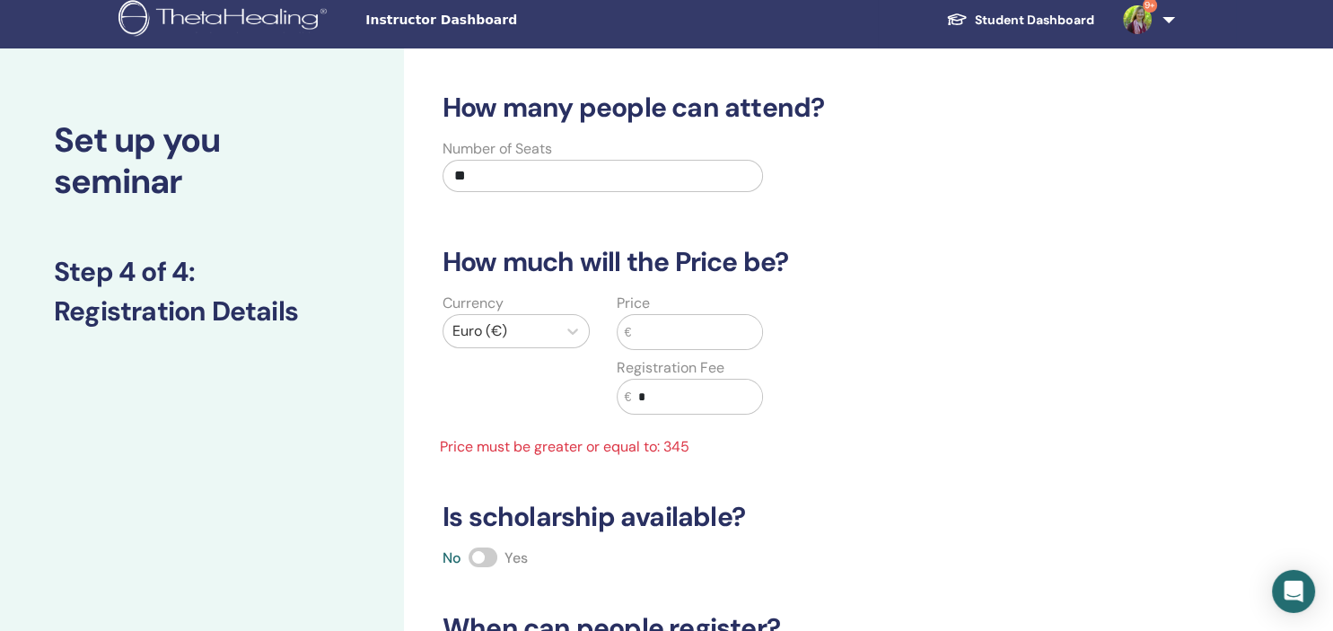
click at [681, 320] on input "text" at bounding box center [696, 332] width 131 height 34
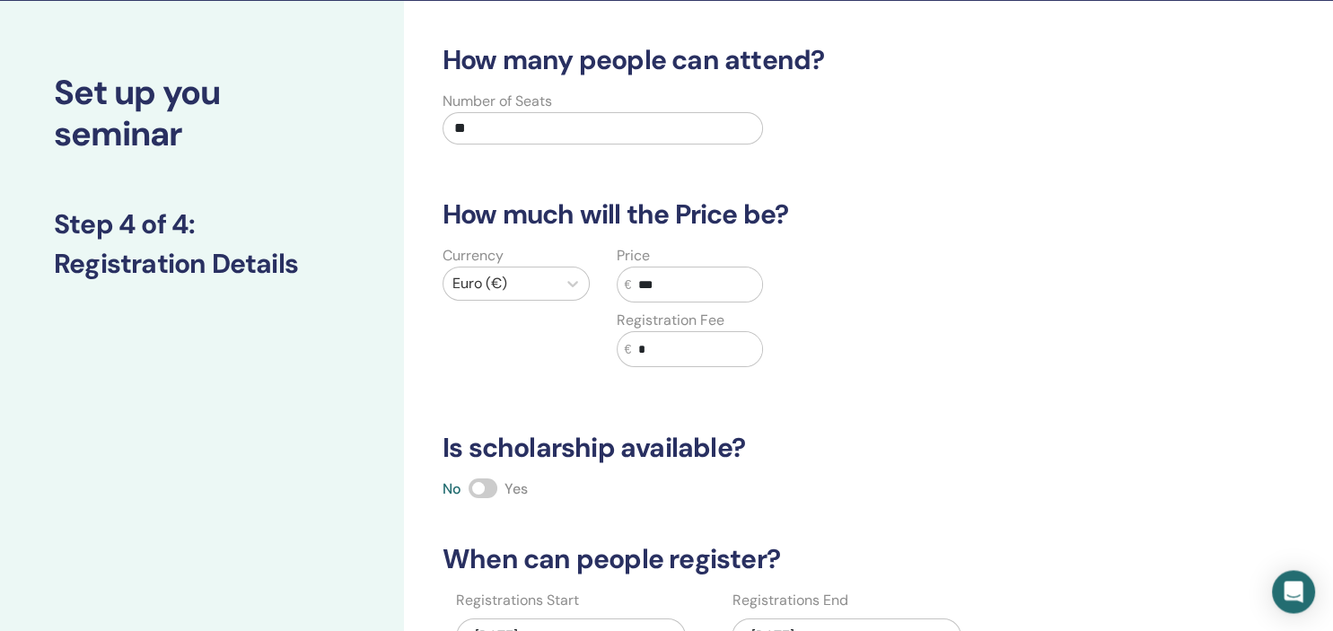
scroll to position [198, 0]
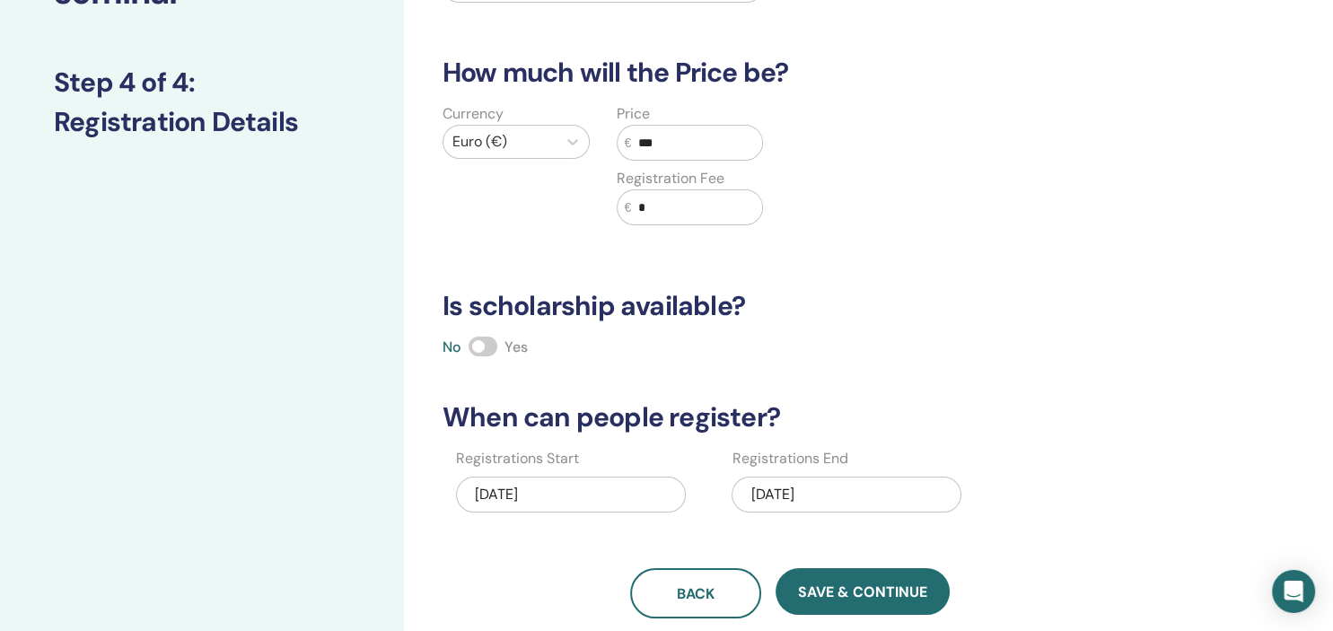
type input "***"
click at [487, 341] on span at bounding box center [482, 347] width 29 height 20
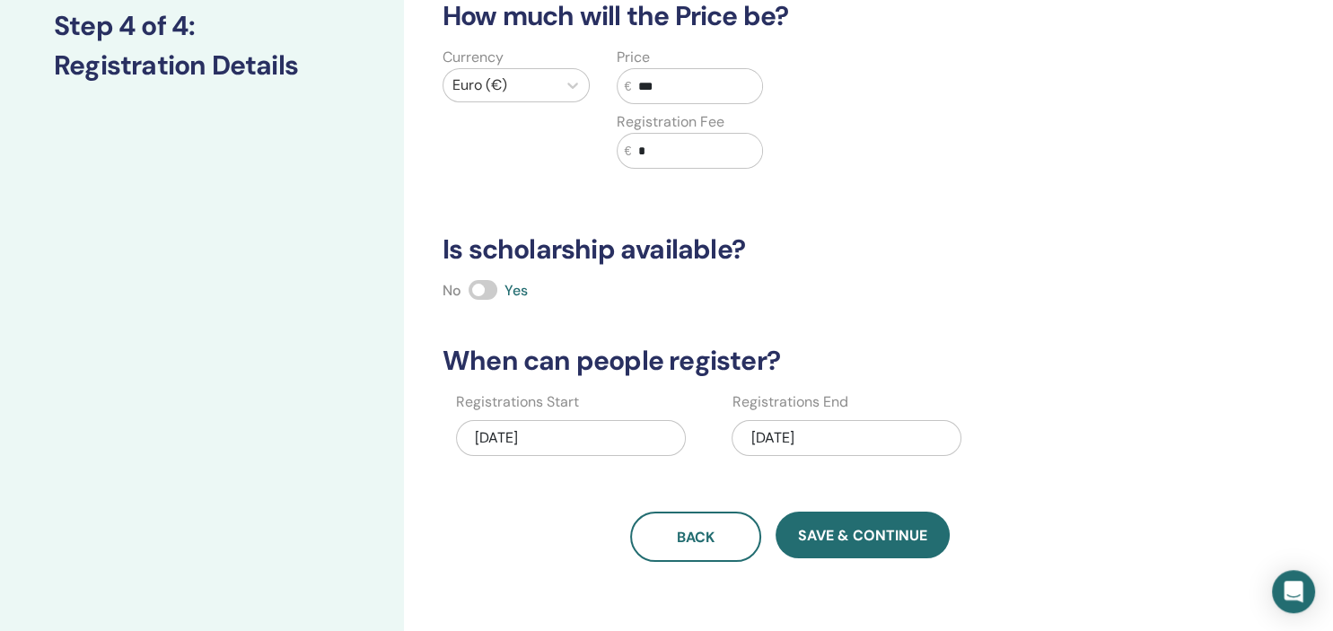
scroll to position [293, 0]
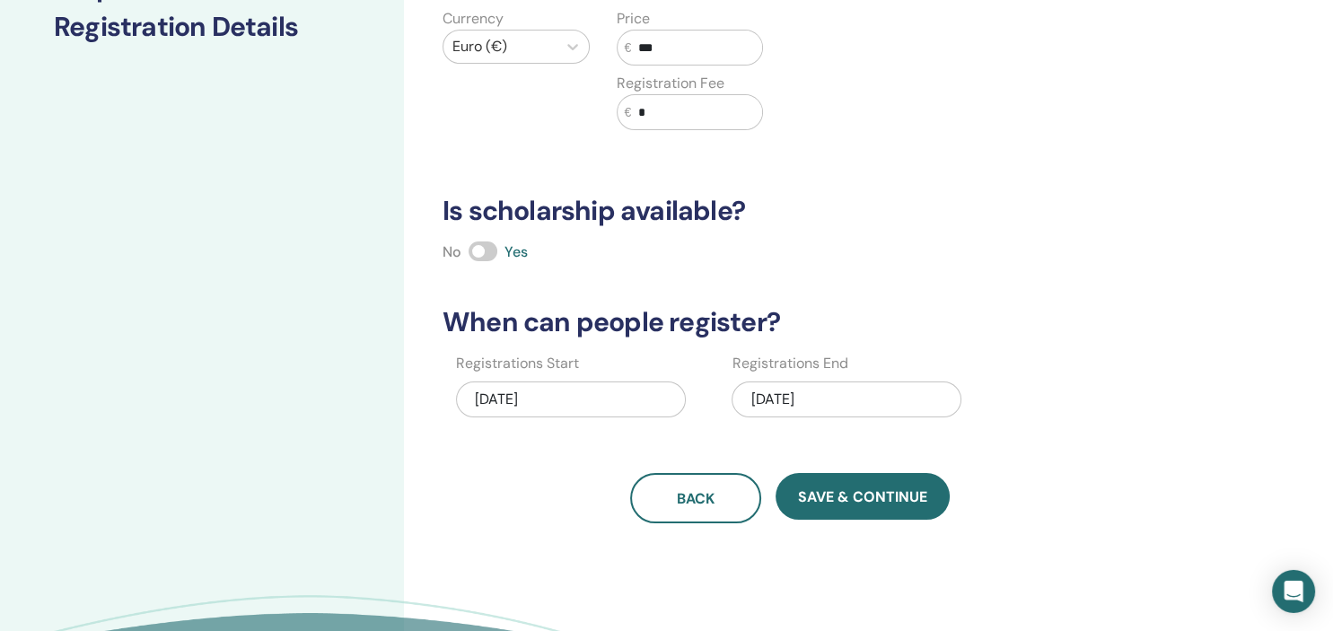
click at [623, 396] on div "09/29/2025" at bounding box center [571, 399] width 230 height 36
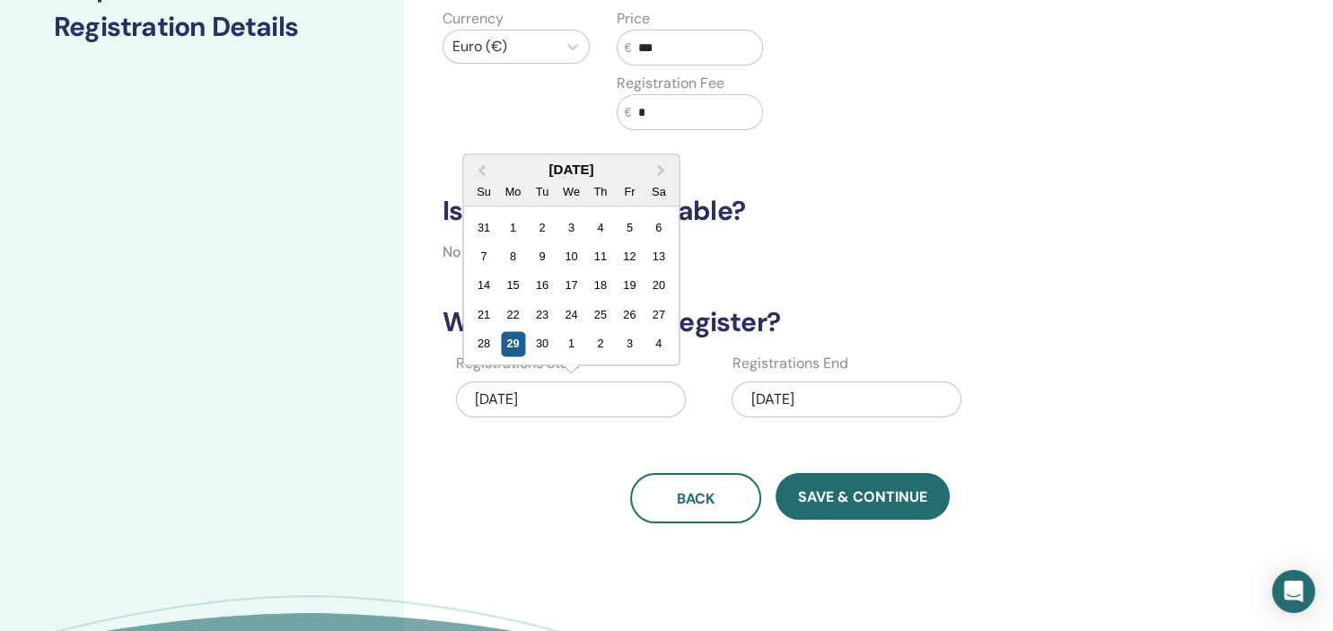
click at [508, 342] on div "29" at bounding box center [513, 344] width 24 height 24
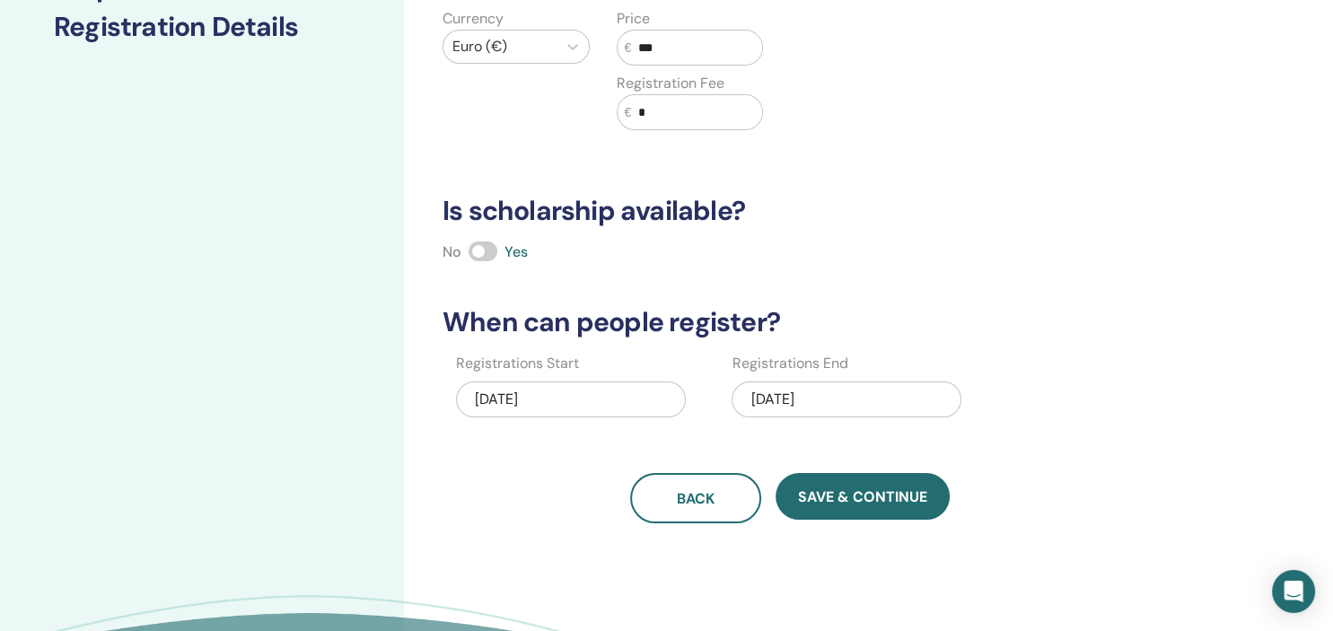
click at [897, 398] on div "10/26/2025" at bounding box center [846, 399] width 230 height 36
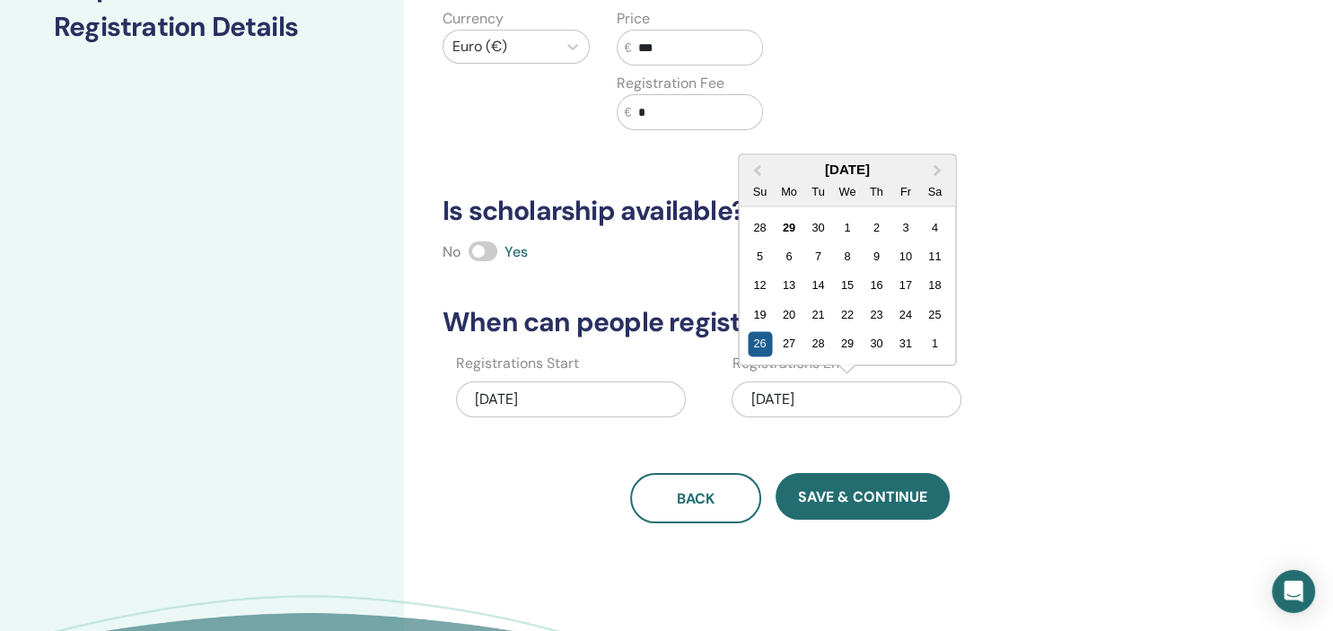
click at [759, 345] on div "26" at bounding box center [760, 344] width 24 height 24
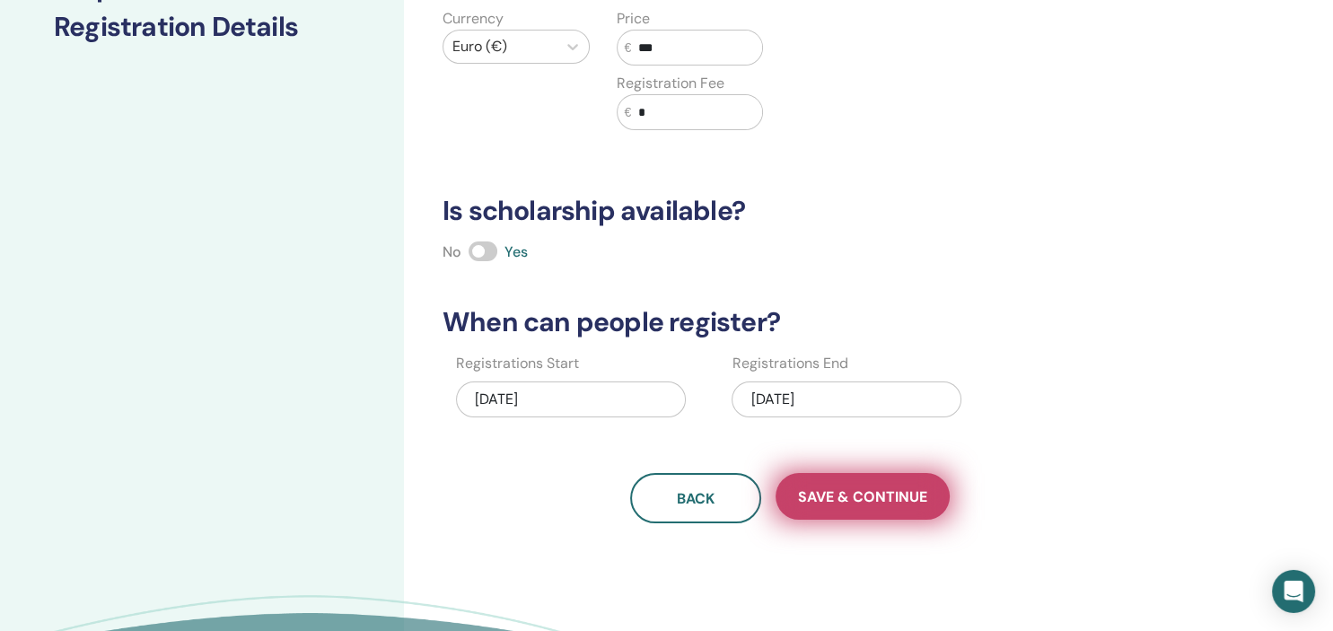
click at [847, 490] on span "Save & Continue" at bounding box center [862, 496] width 129 height 19
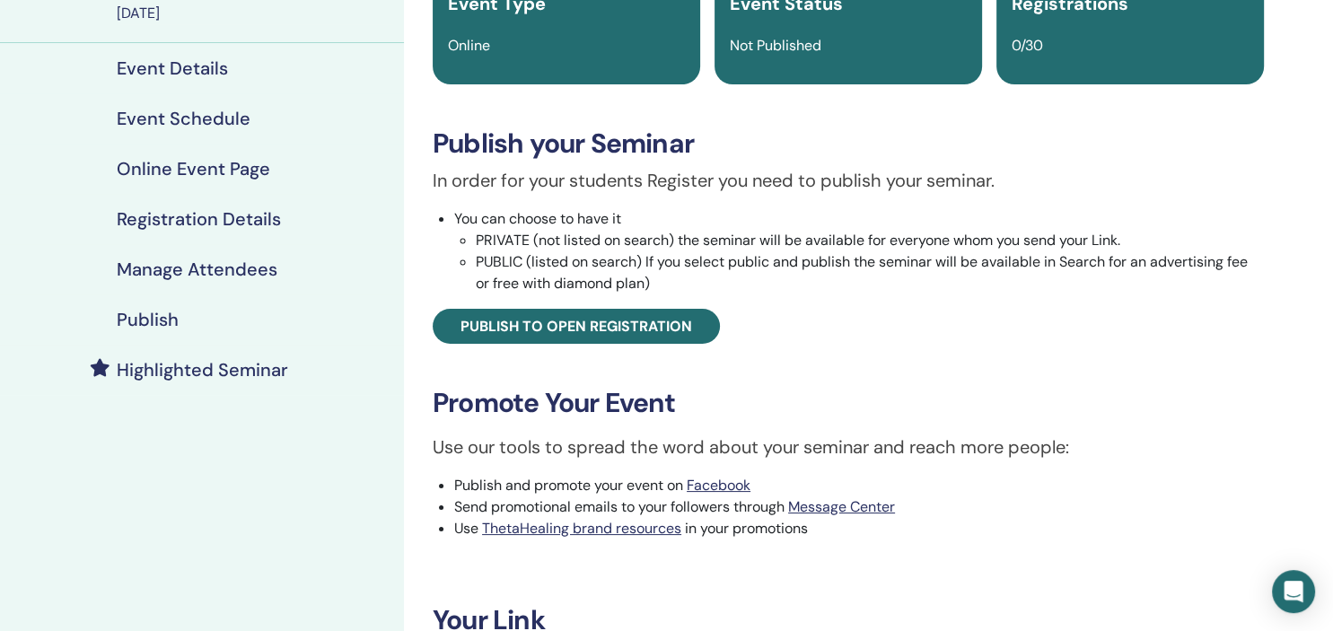
scroll to position [189, 0]
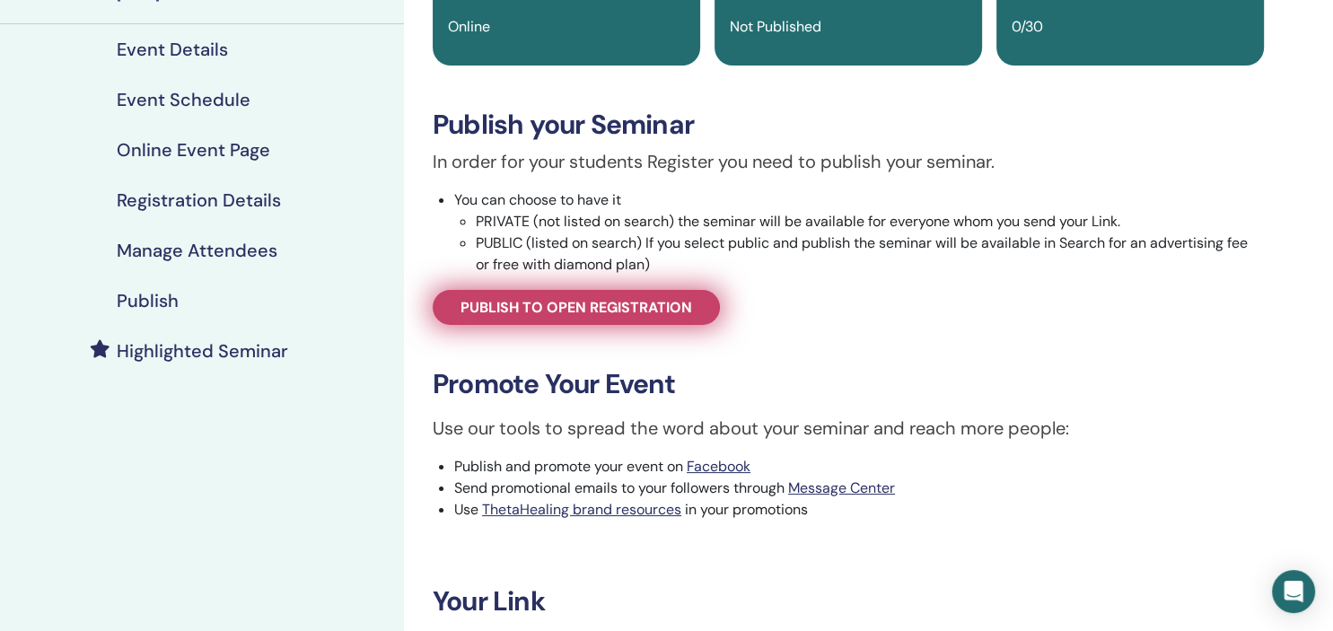
click at [572, 311] on span "Publish to open registration" at bounding box center [576, 307] width 232 height 19
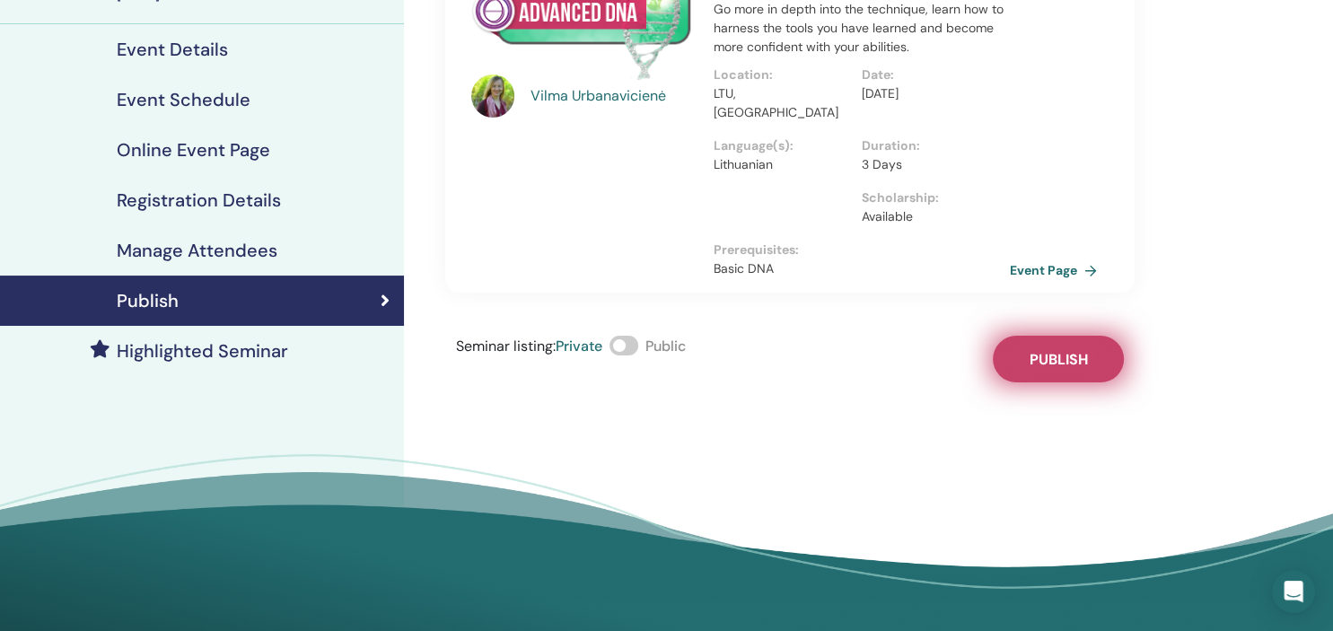
click at [1056, 350] on span "Publish" at bounding box center [1058, 359] width 58 height 19
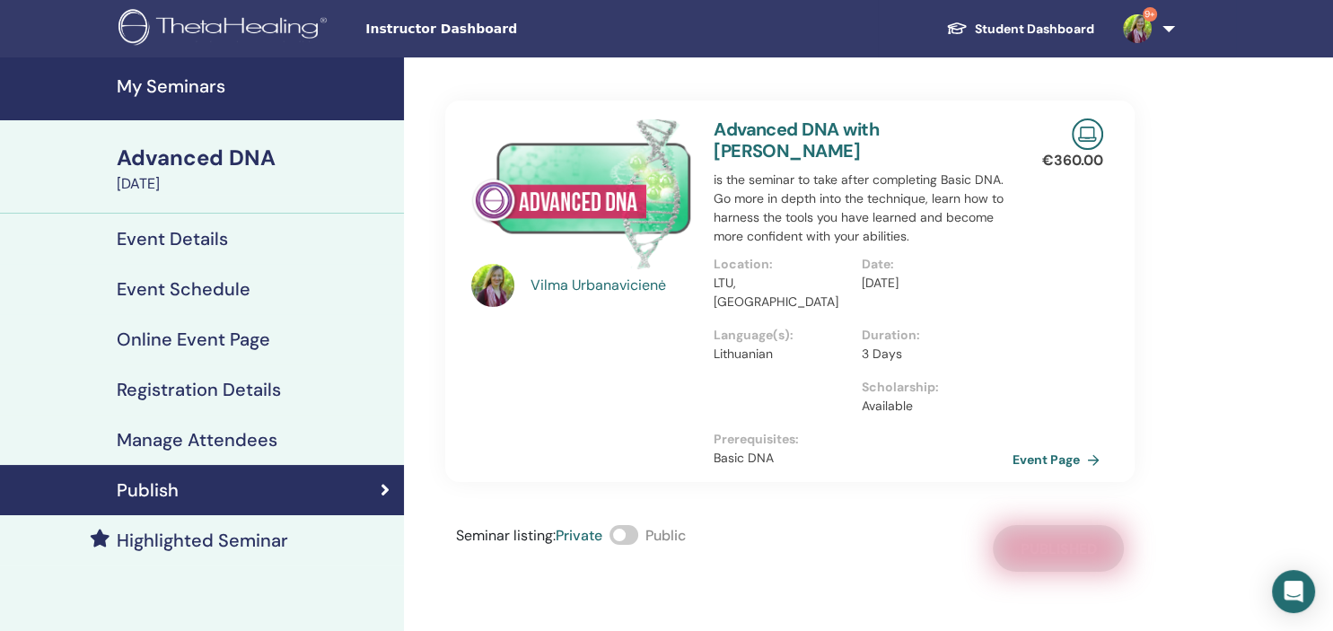
click at [1046, 446] on link "Event Page" at bounding box center [1059, 459] width 94 height 27
